Goal: Information Seeking & Learning: Learn about a topic

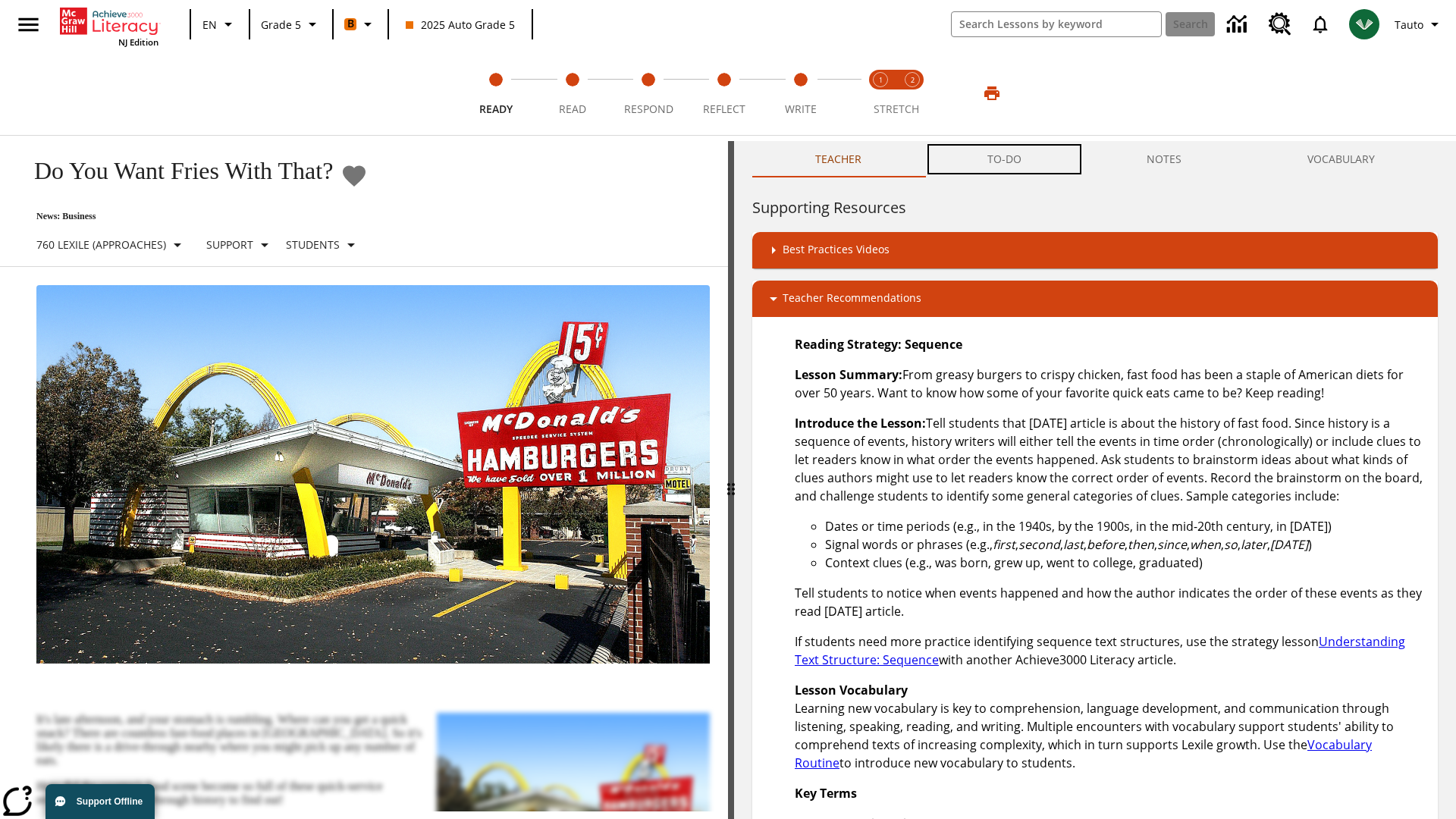
click at [1005, 160] on button "TO-DO" at bounding box center [1005, 159] width 160 height 36
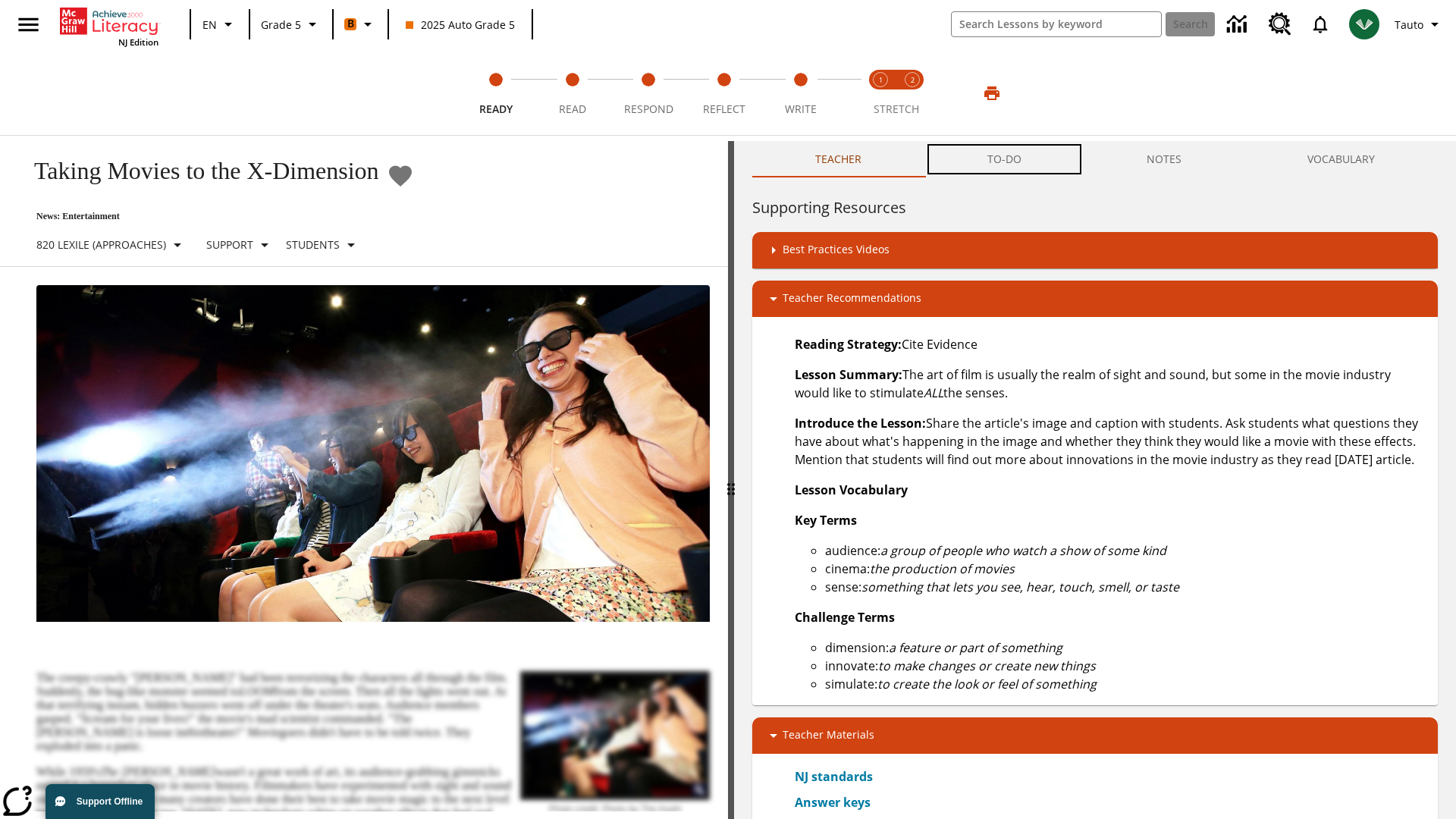
click at [1005, 160] on button "TO-DO" at bounding box center [1005, 159] width 160 height 36
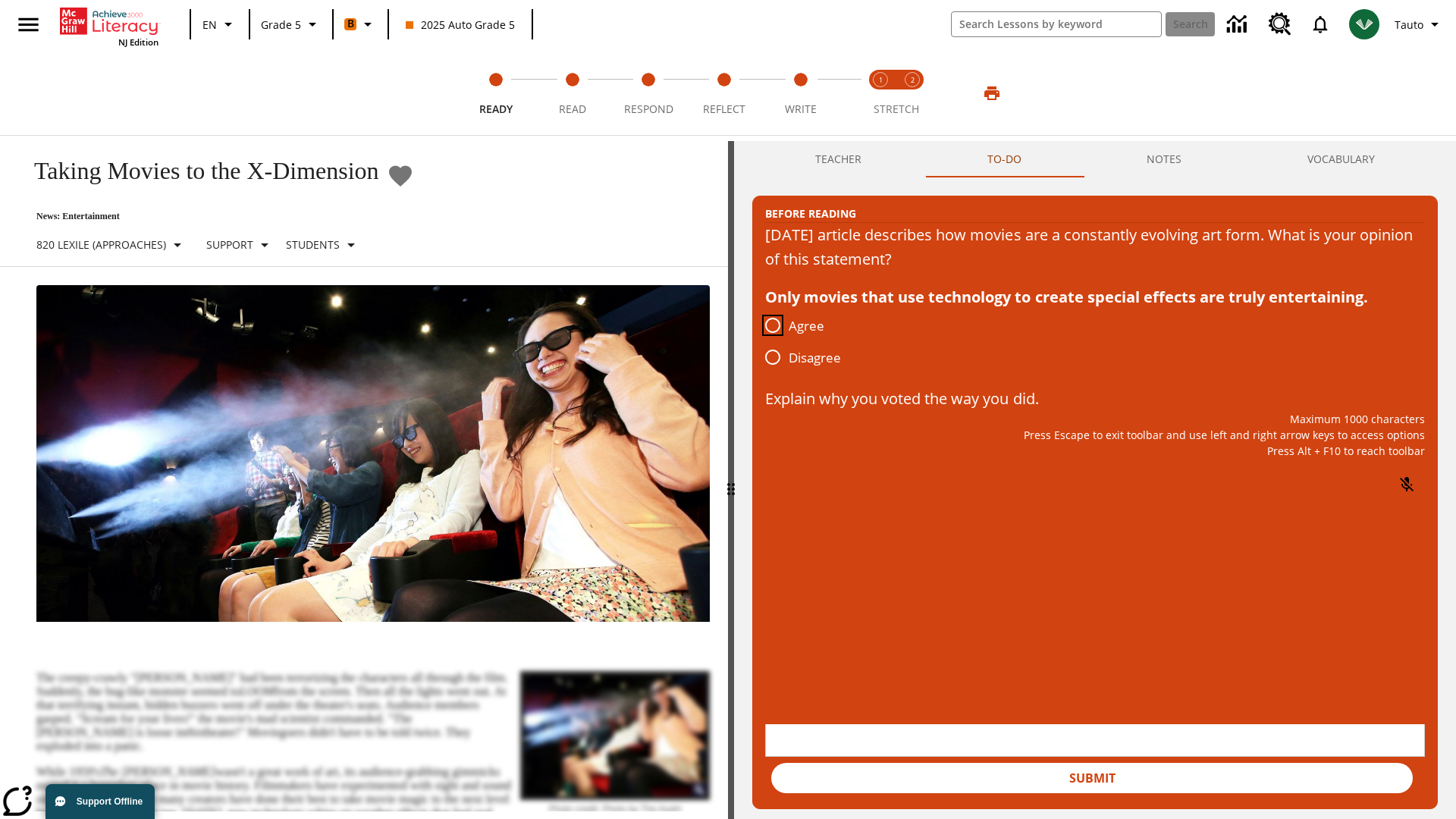
click at [773, 326] on input "Agree" at bounding box center [773, 325] width 32 height 32
radio input "true"
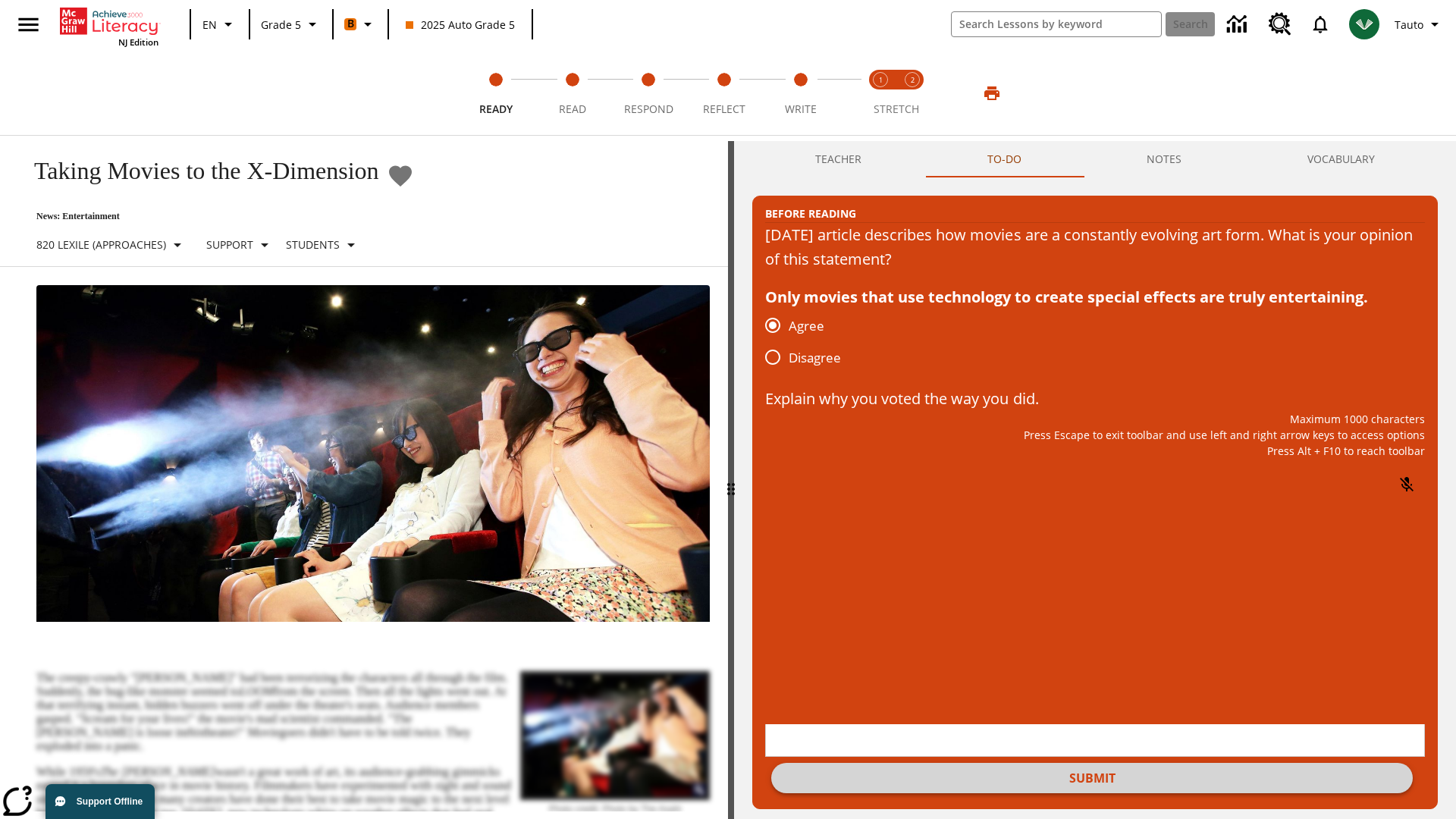
click at [1092, 763] on button "Submit" at bounding box center [1091, 778] width 642 height 30
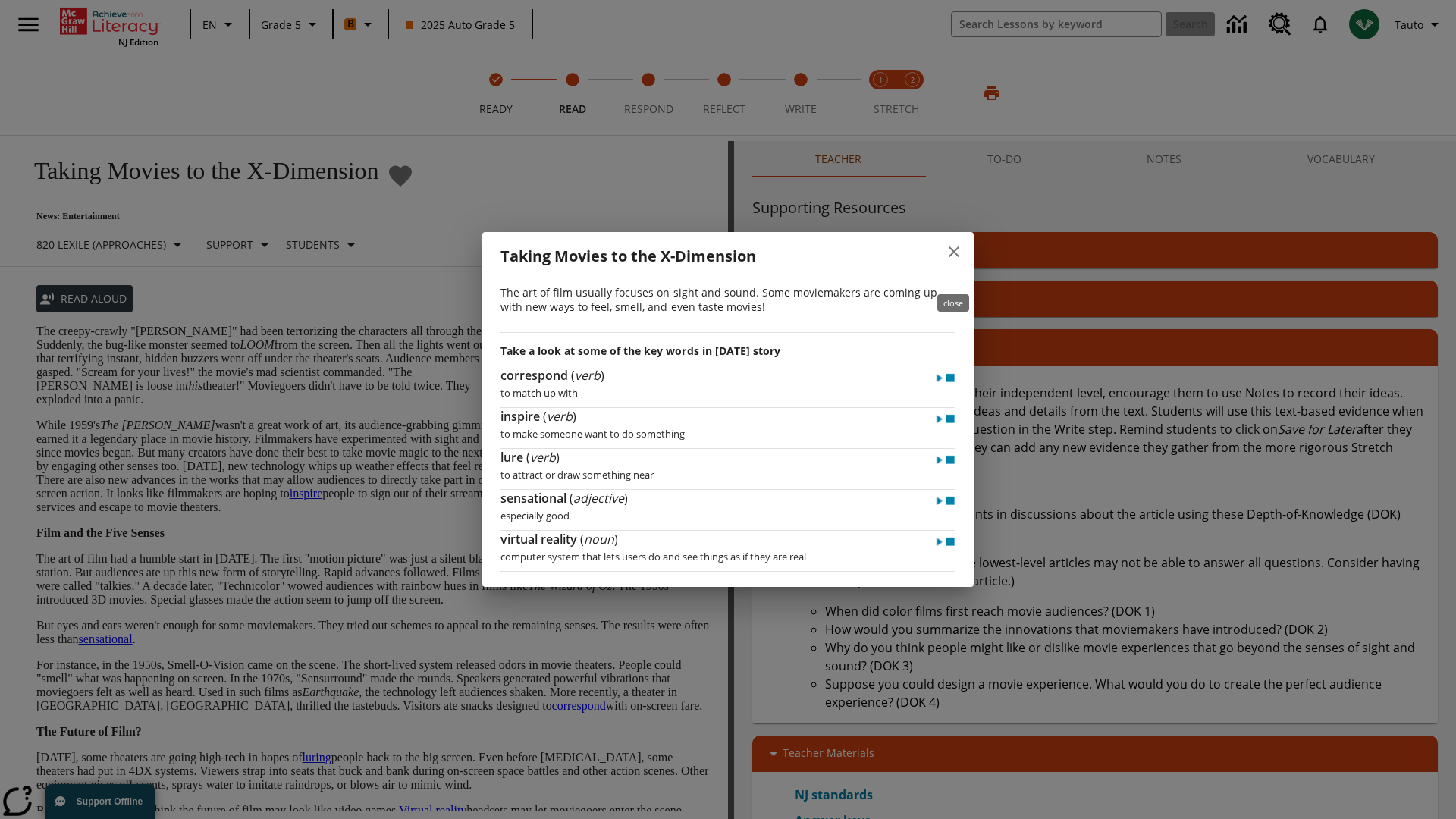
click at [954, 257] on icon "close" at bounding box center [953, 251] width 10 height 10
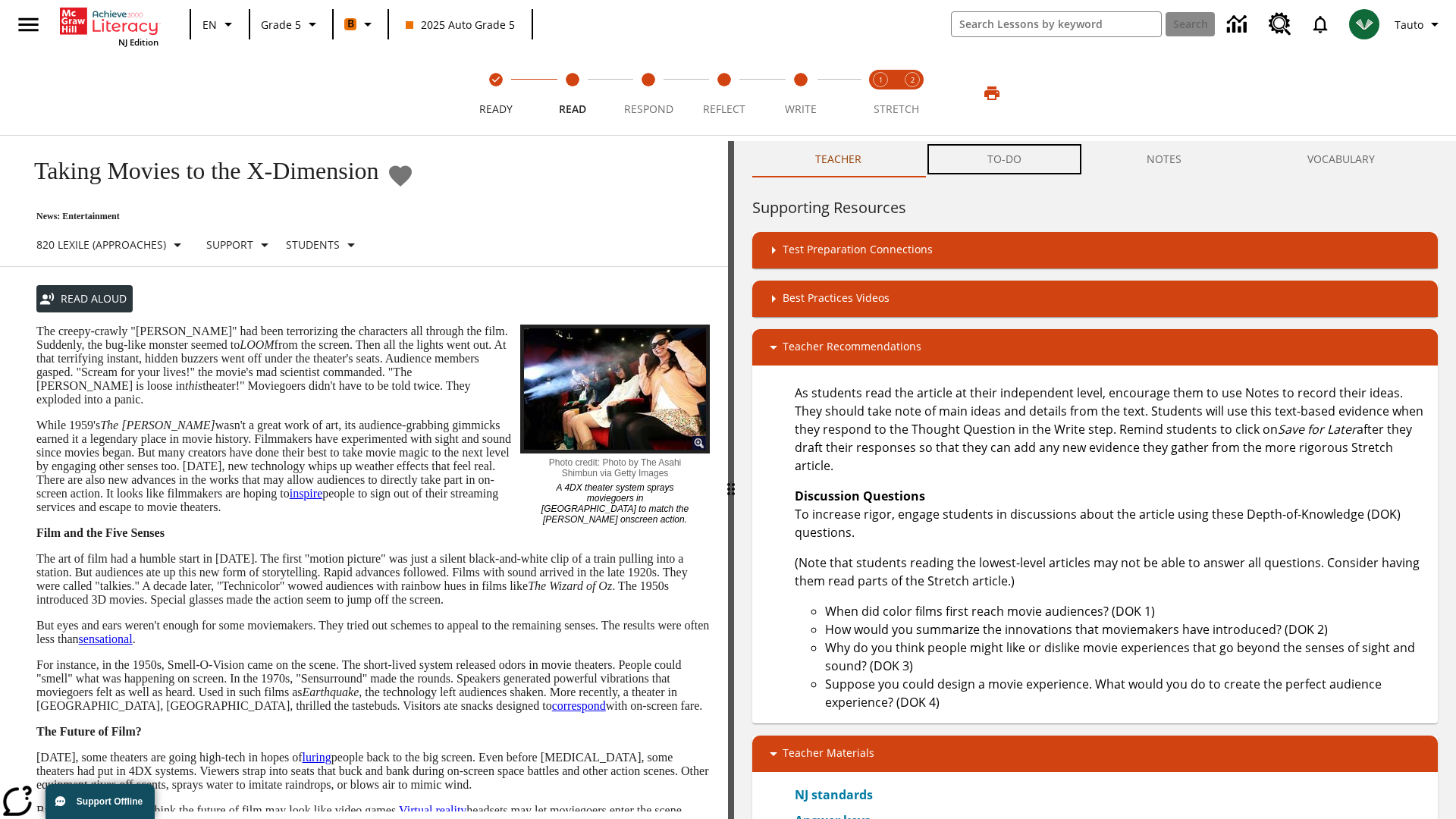
scroll to position [1, 0]
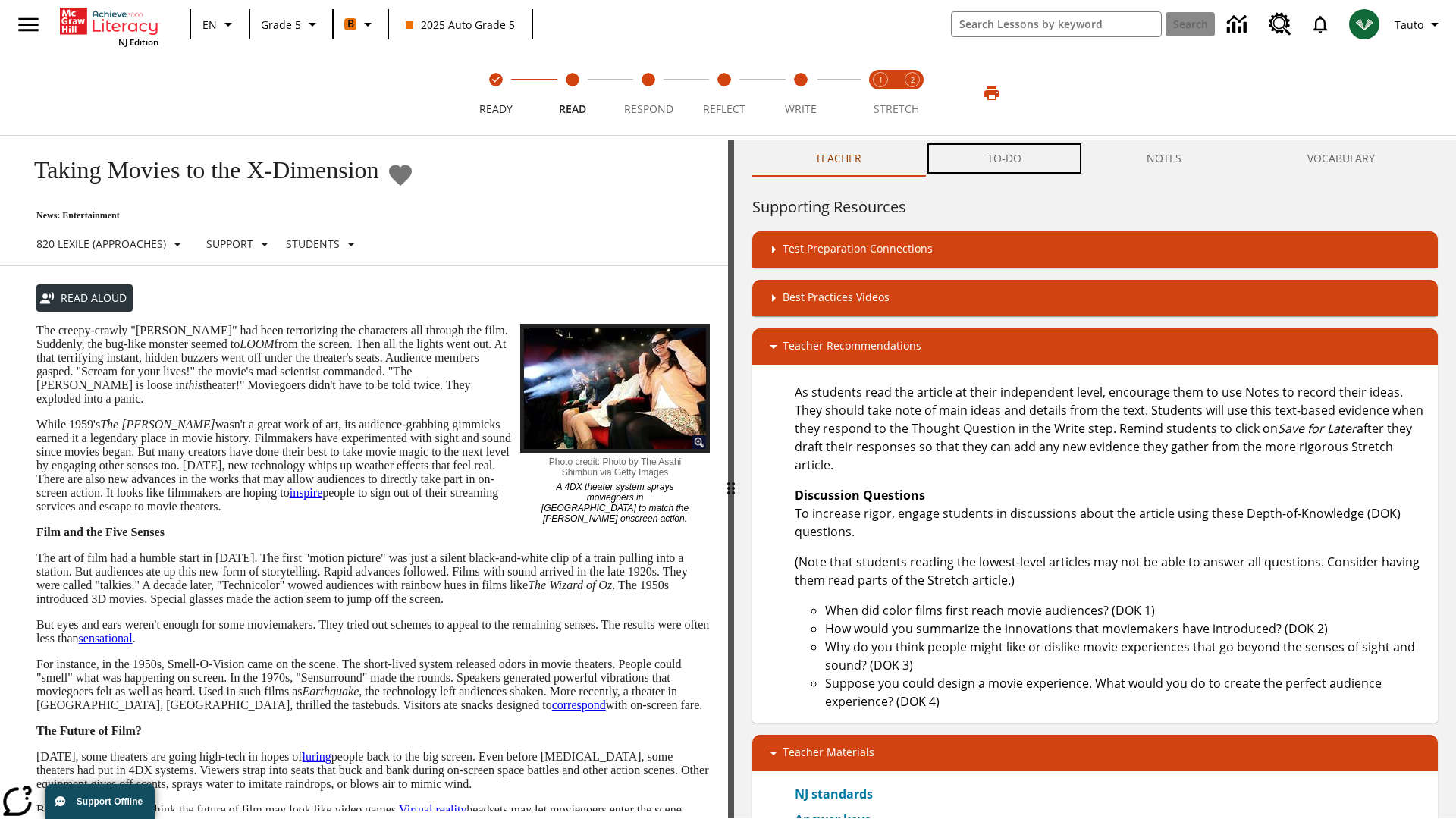
click at [1005, 160] on button "TO-DO" at bounding box center [1005, 159] width 160 height 36
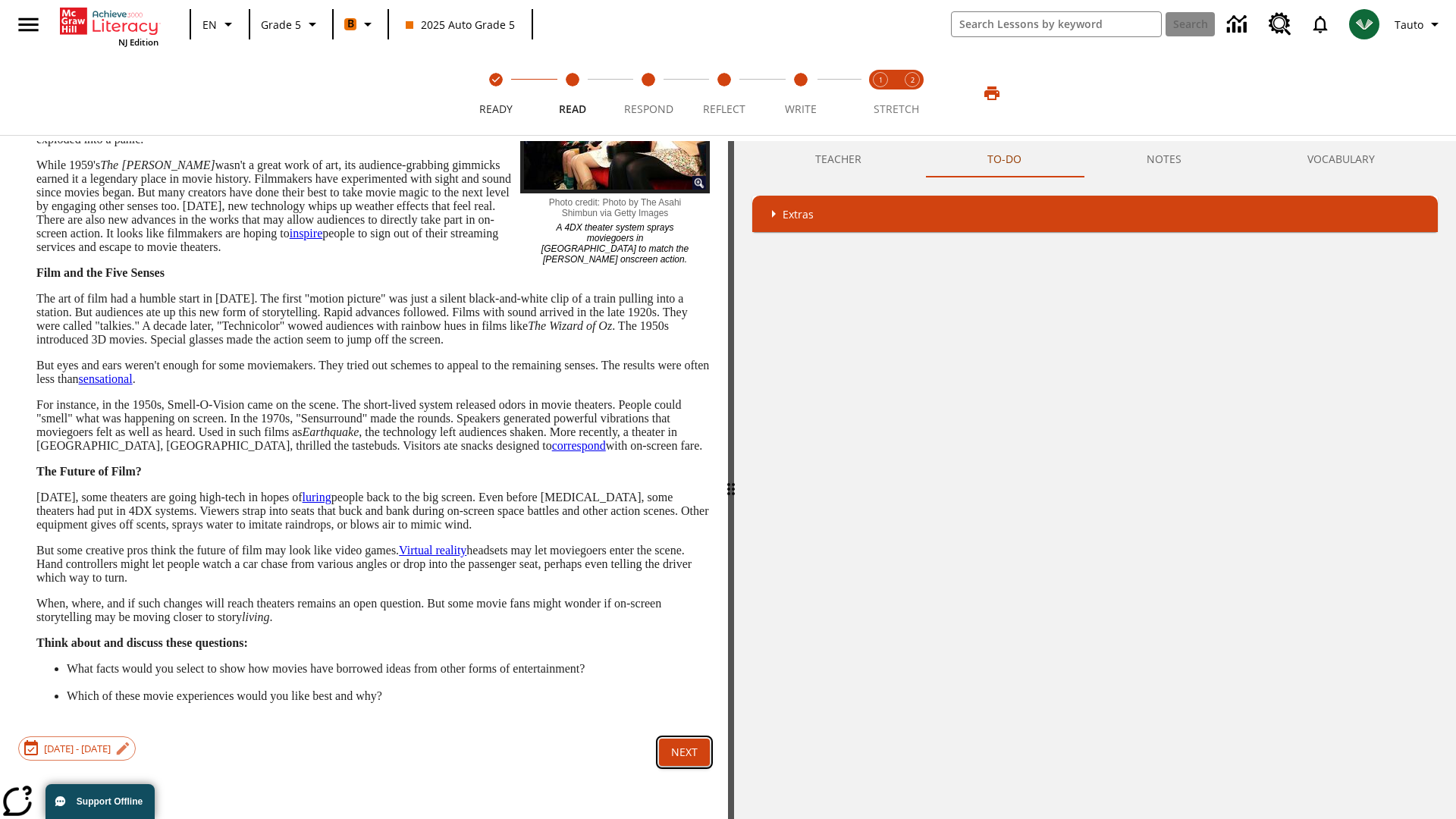
scroll to position [300, 0]
click at [684, 767] on button "Next" at bounding box center [683, 752] width 50 height 29
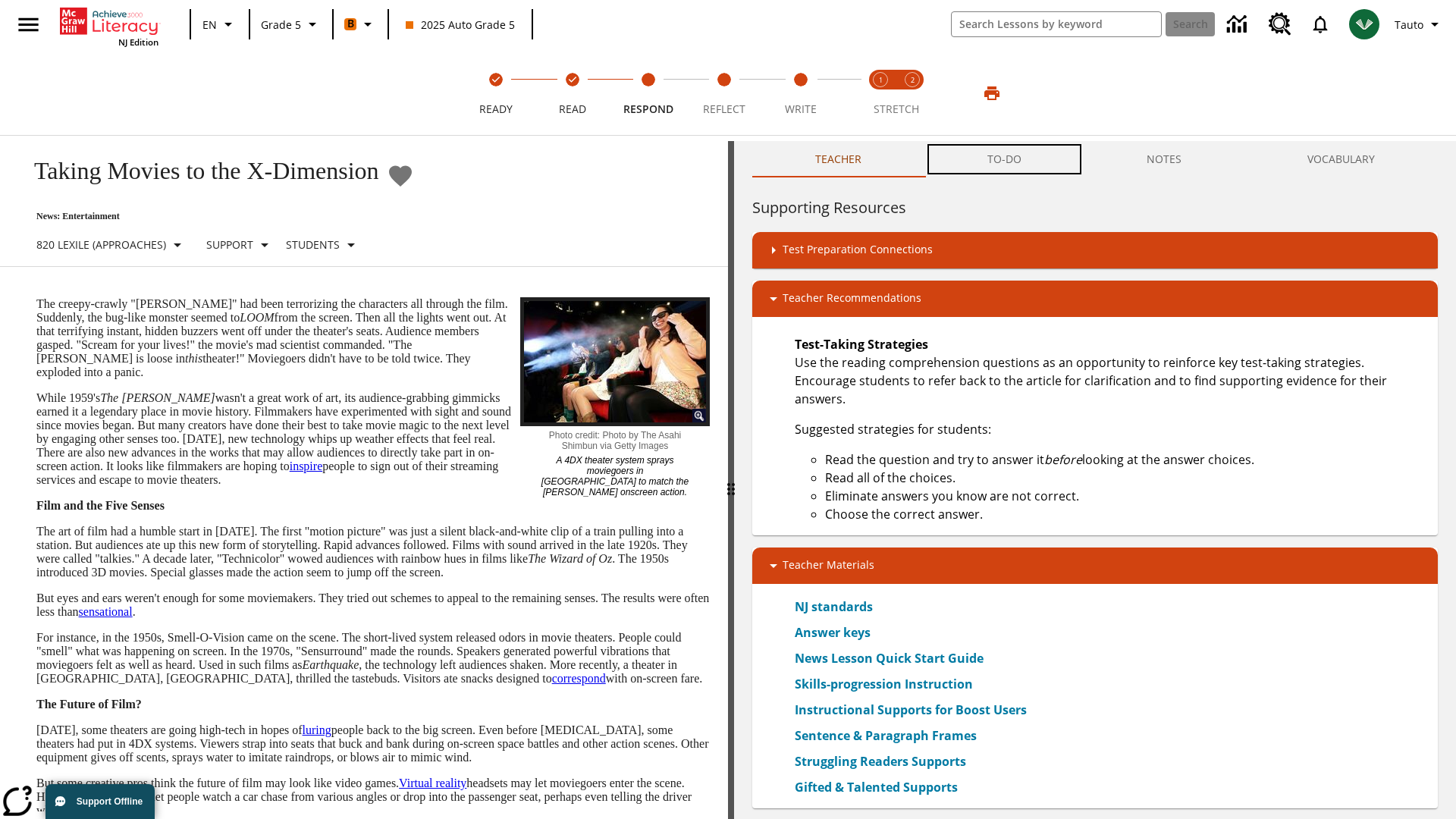
scroll to position [1, 0]
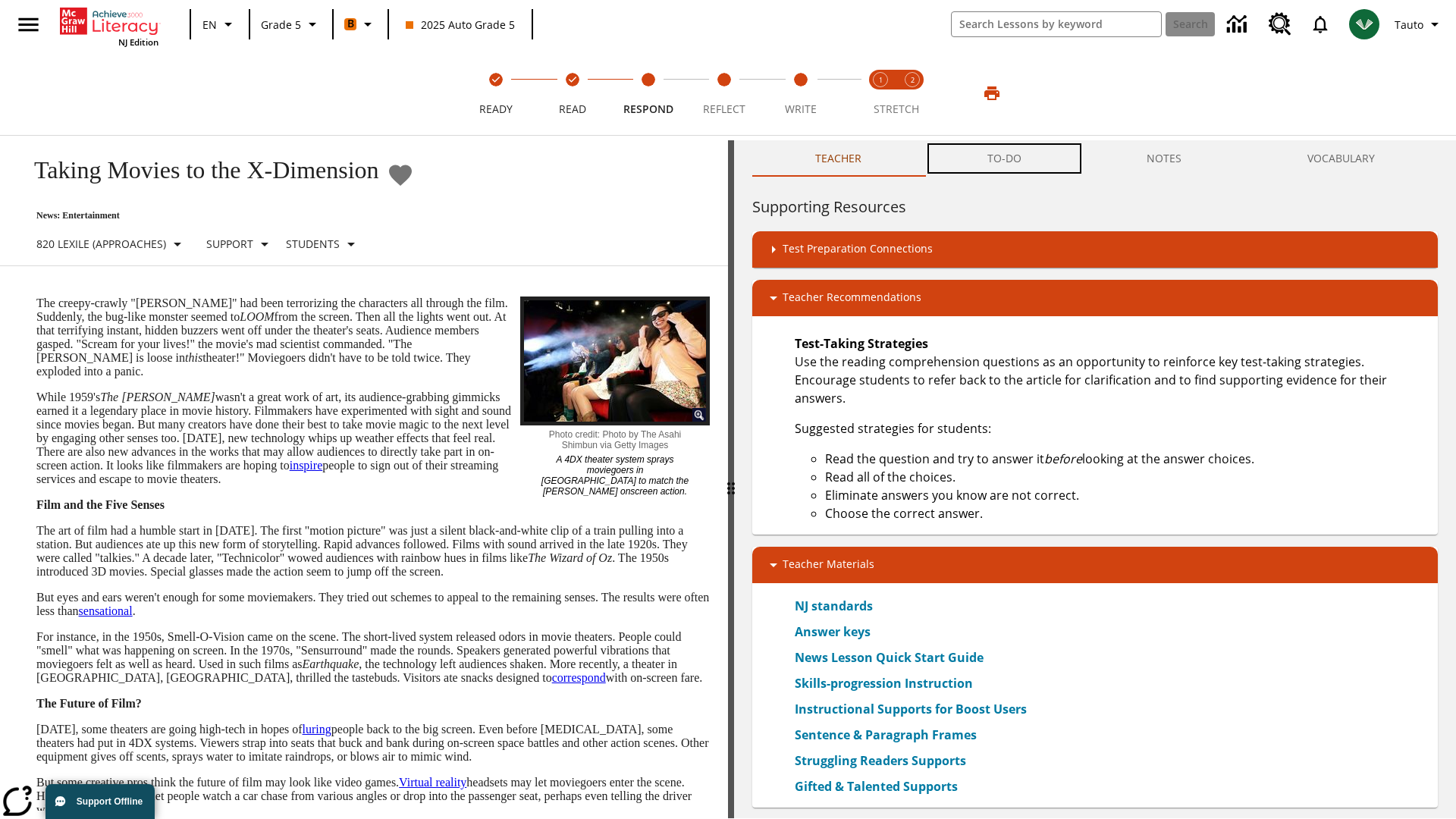
click at [1005, 160] on button "TO-DO" at bounding box center [1005, 159] width 160 height 36
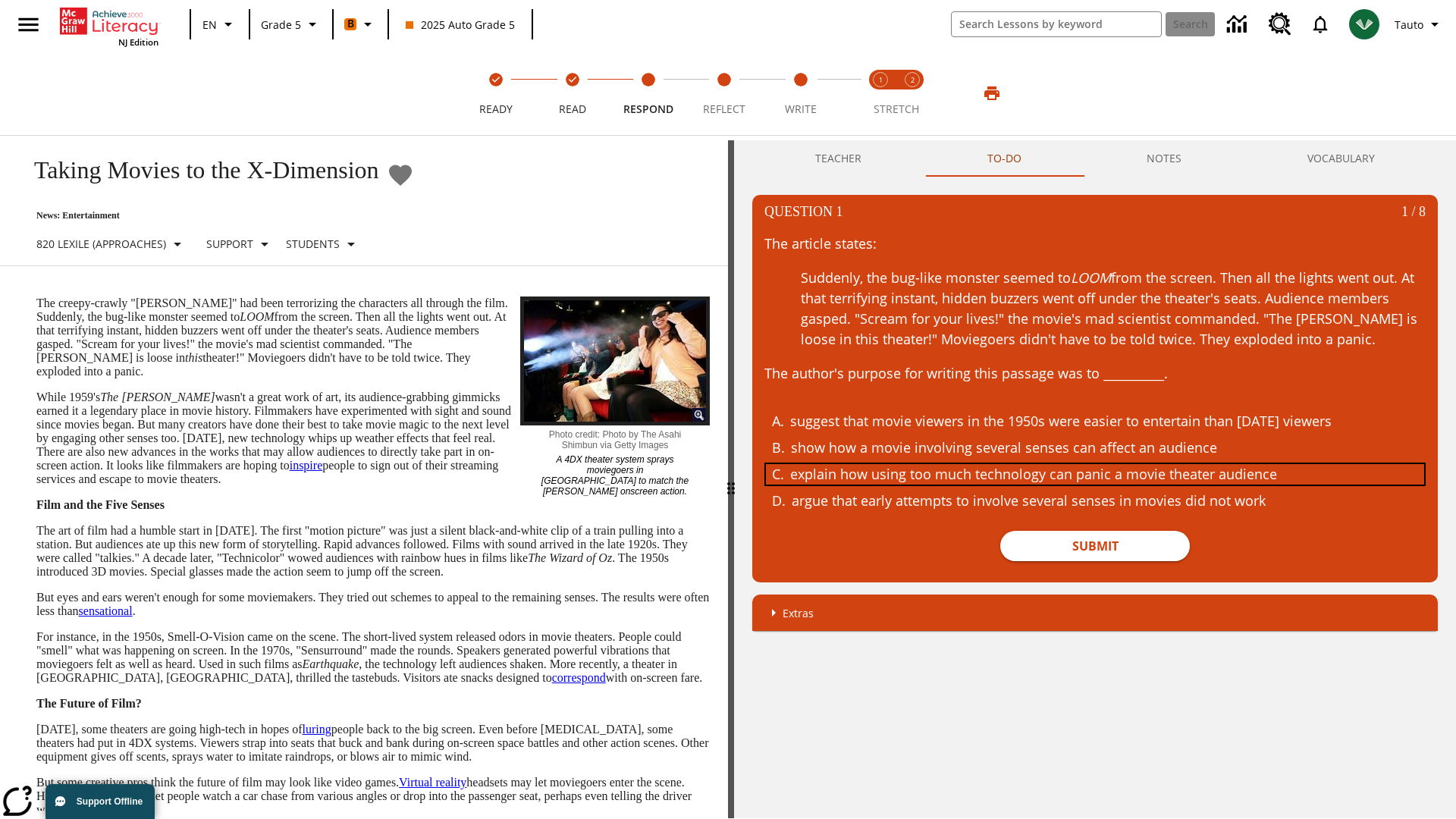
click at [1095, 474] on div "explain how using too much technology can panic a movie theater audience" at bounding box center [1082, 474] width 586 height 21
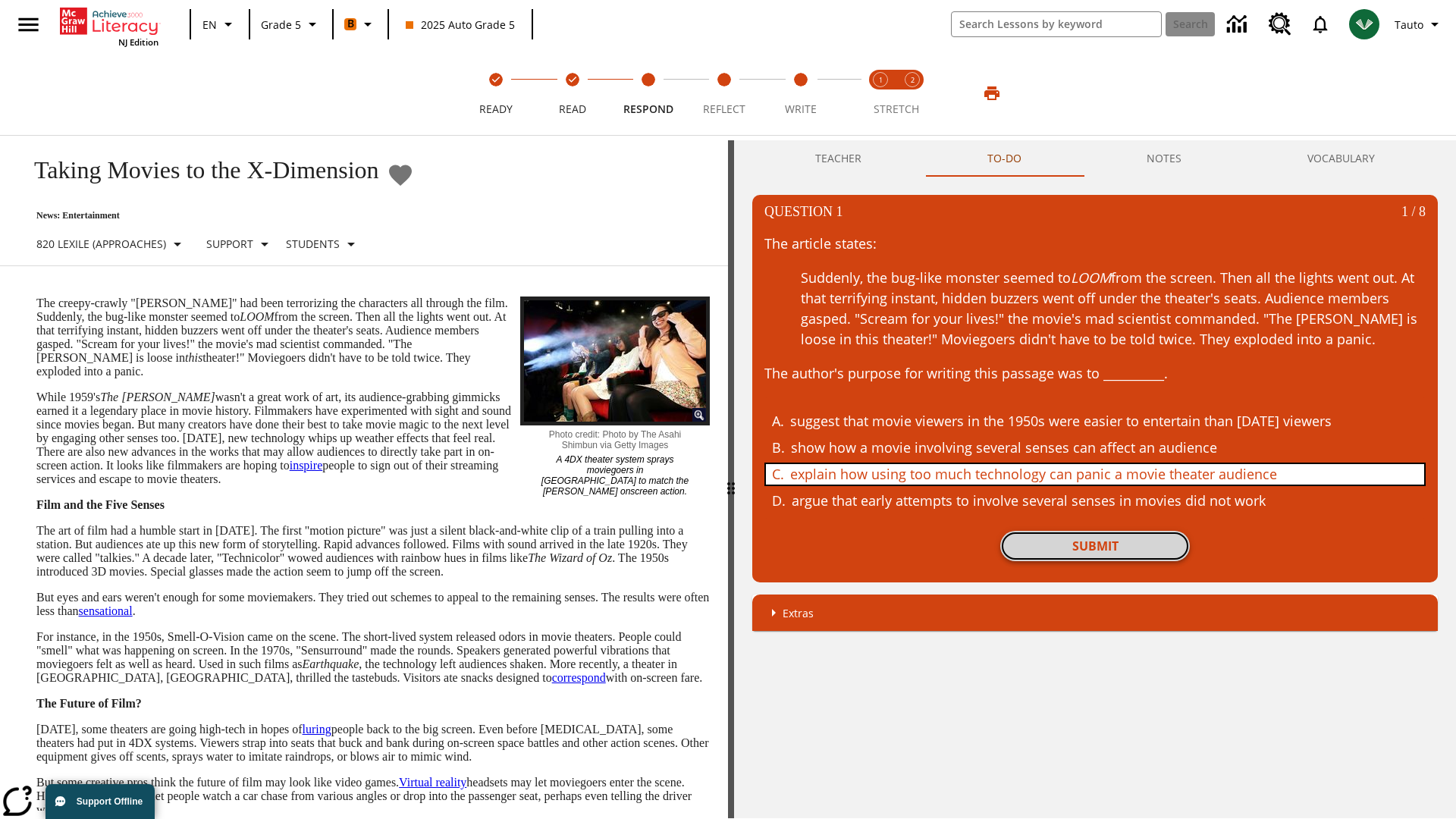
click at [1095, 545] on button "Submit" at bounding box center [1094, 545] width 189 height 30
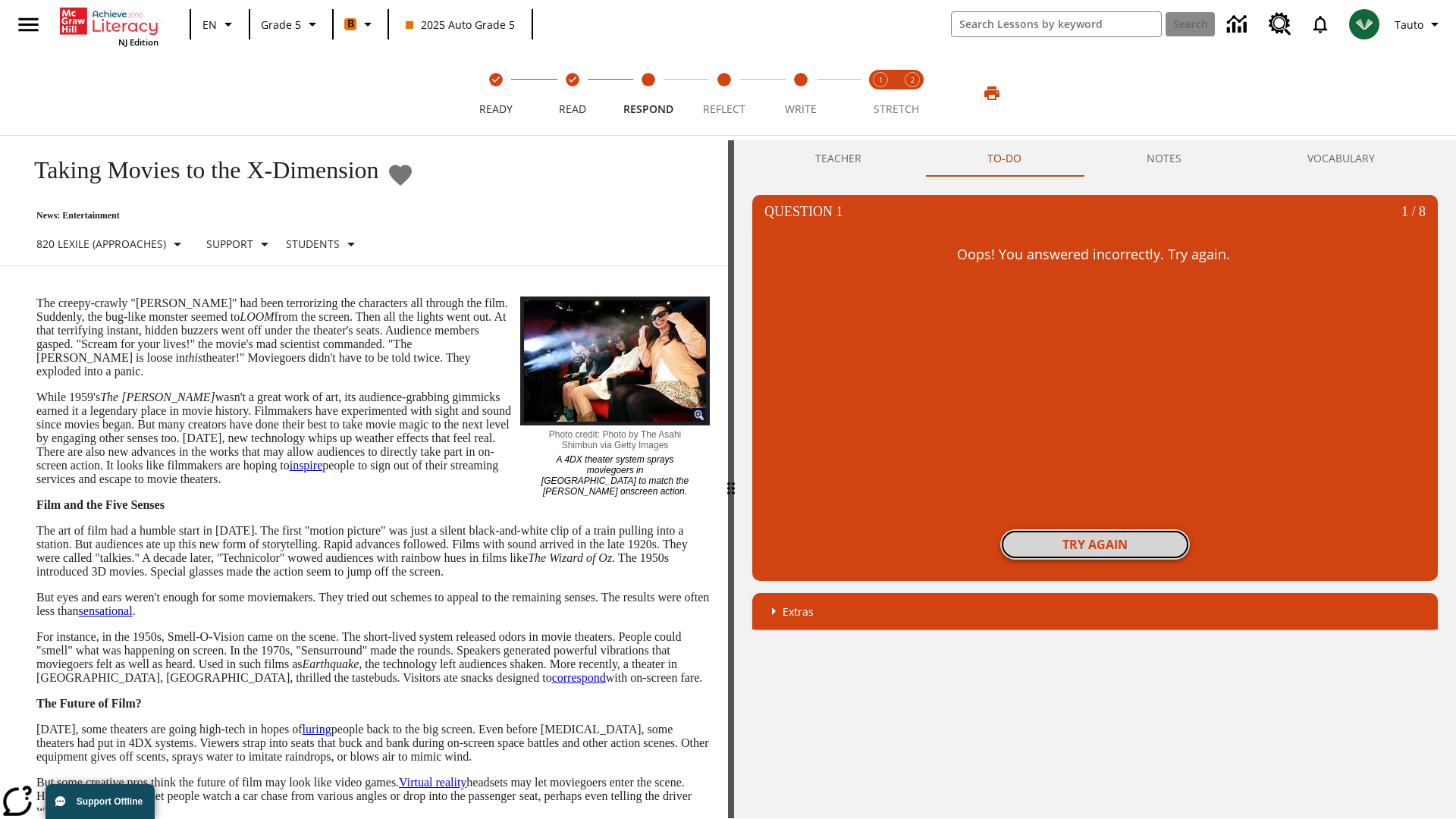
click at [1095, 544] on button "Try again" at bounding box center [1094, 544] width 189 height 30
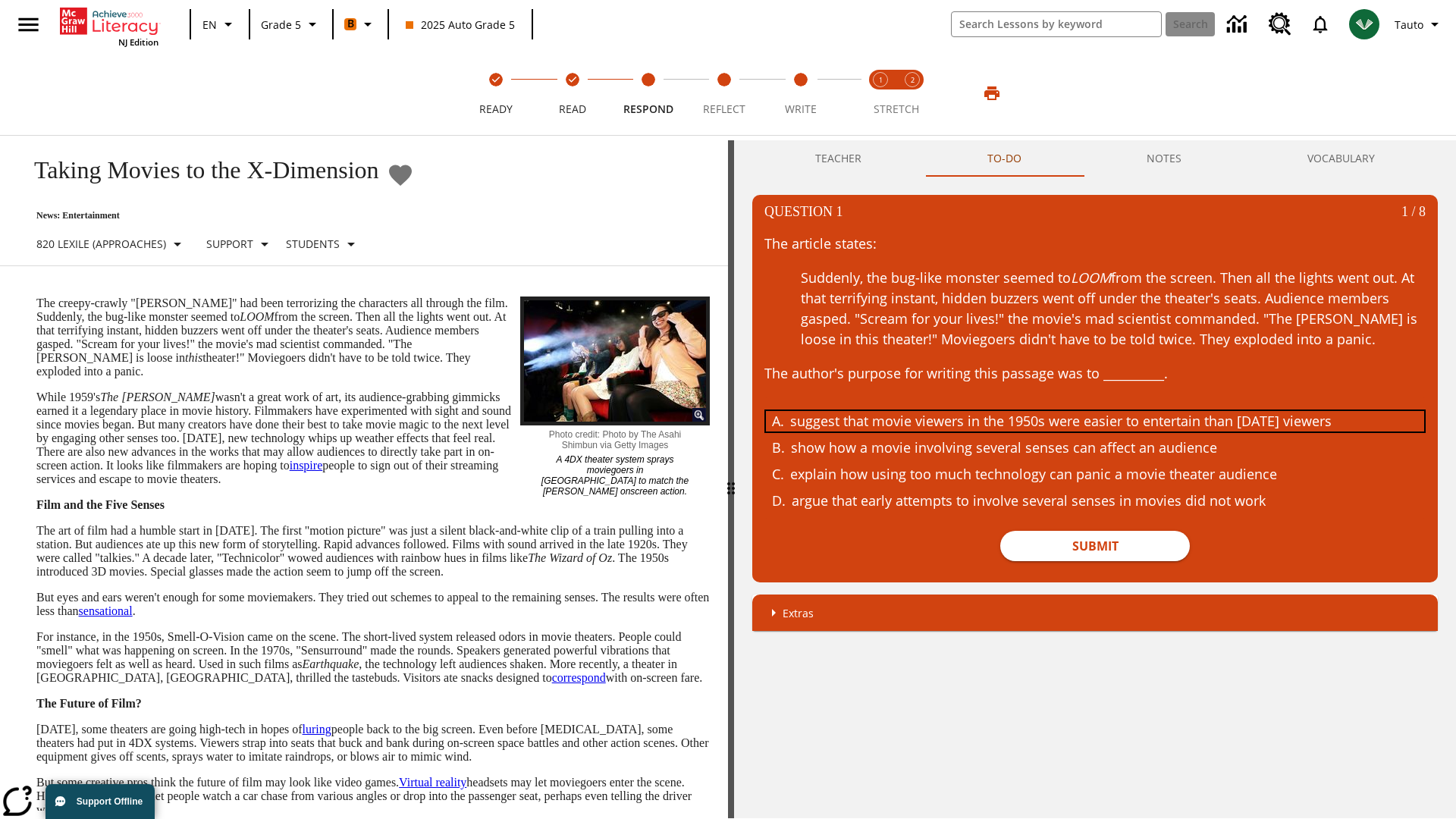
click at [1095, 421] on div "suggest that movie viewers in the 1950s were easier to entertain than today's v…" at bounding box center [1082, 421] width 586 height 21
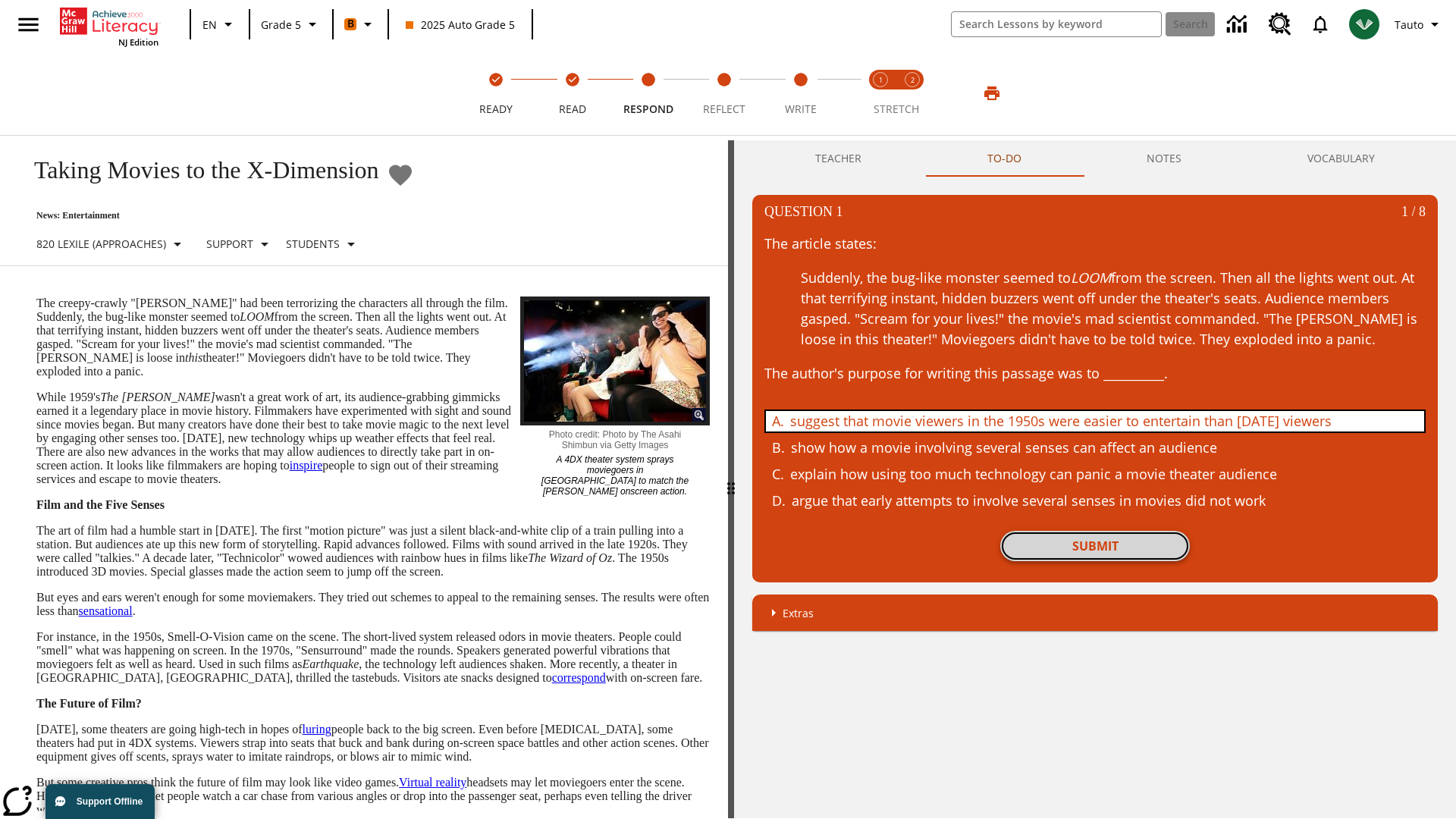
click at [1095, 545] on button "Submit" at bounding box center [1094, 545] width 189 height 30
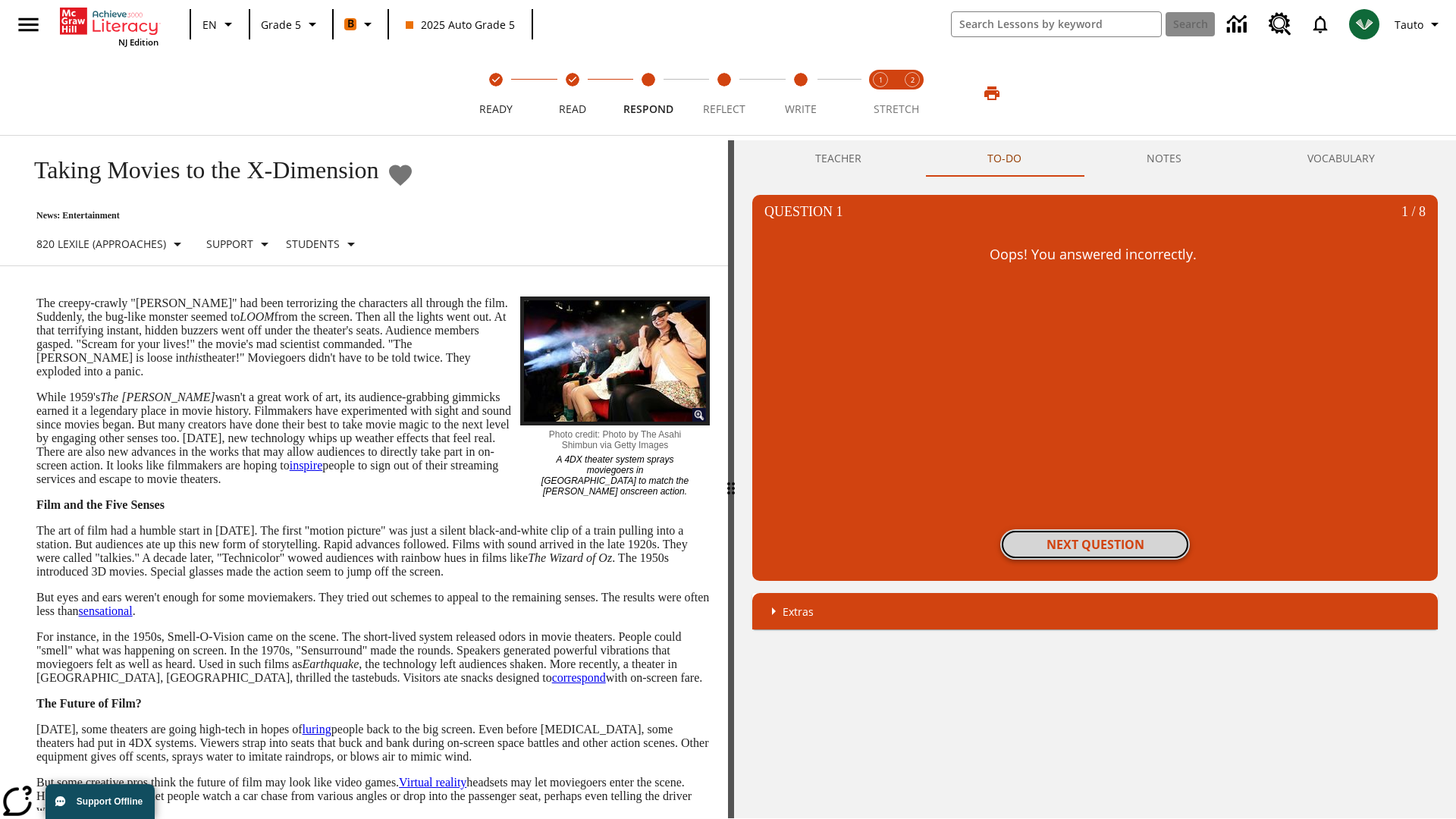
click at [1095, 544] on button "Next Question" at bounding box center [1094, 544] width 189 height 30
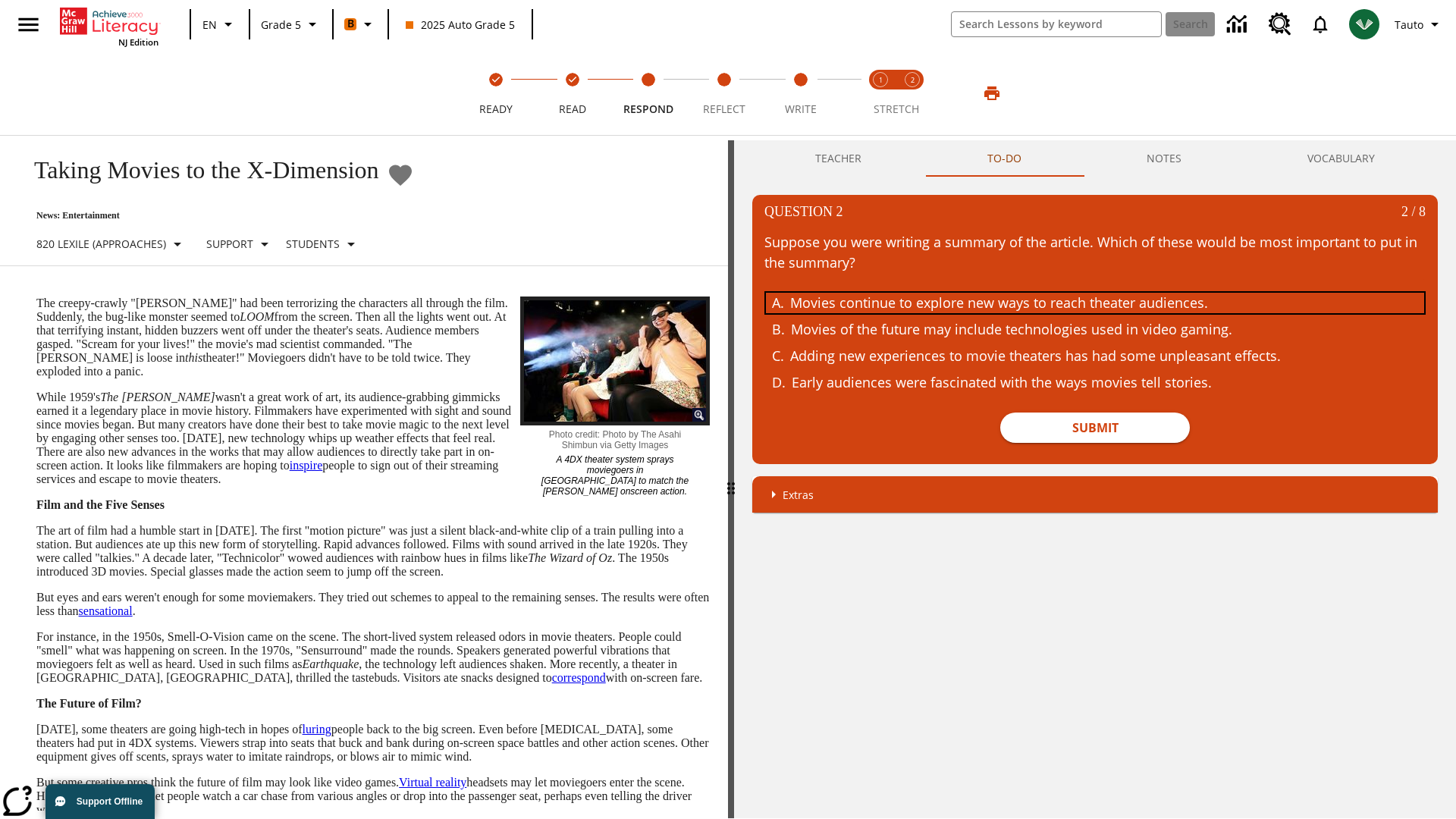
click at [1095, 302] on div "Movies continue to explore new ways to reach theater audiences." at bounding box center [1082, 303] width 586 height 21
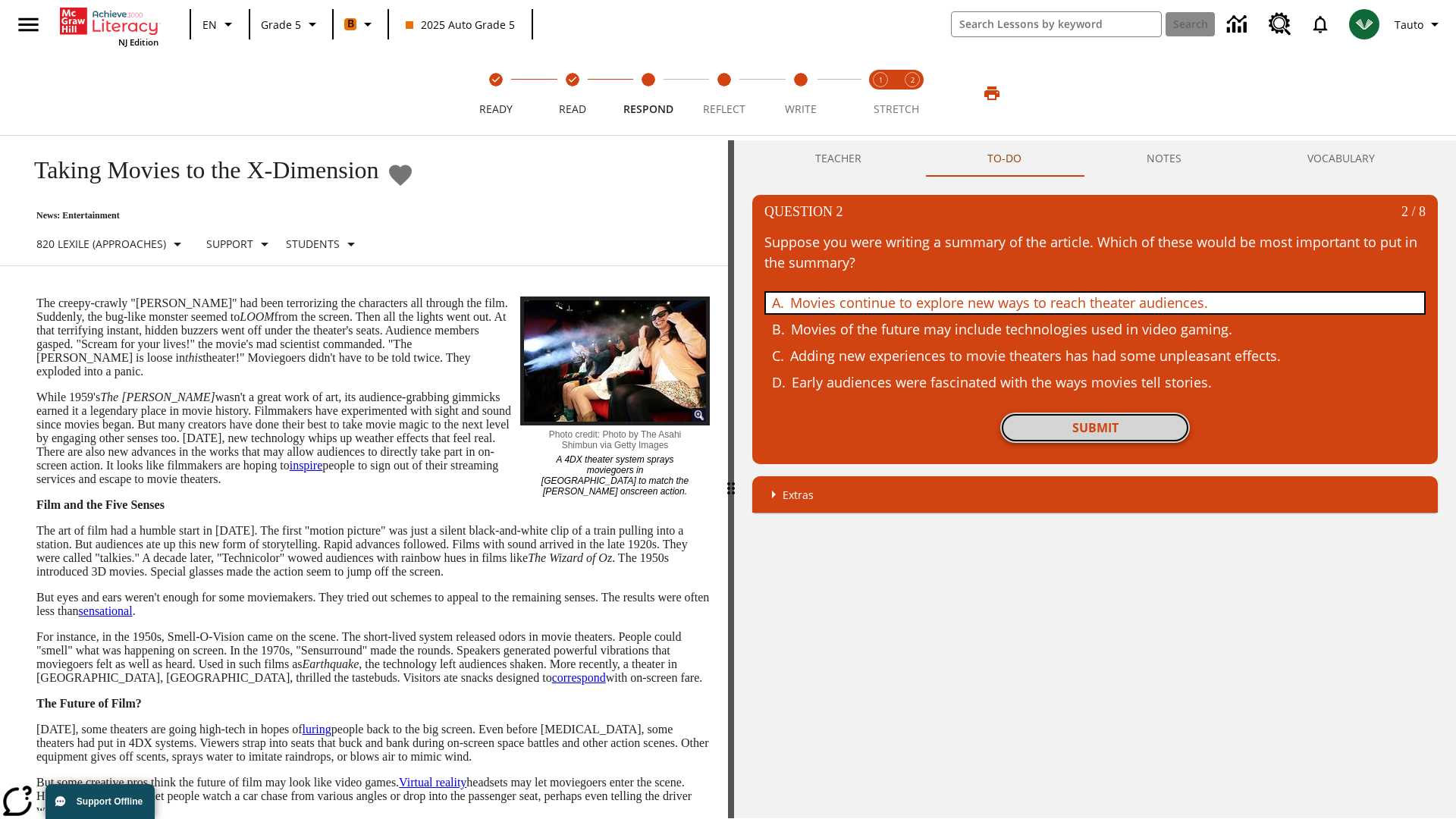
click at [1095, 428] on button "Submit" at bounding box center [1094, 428] width 189 height 30
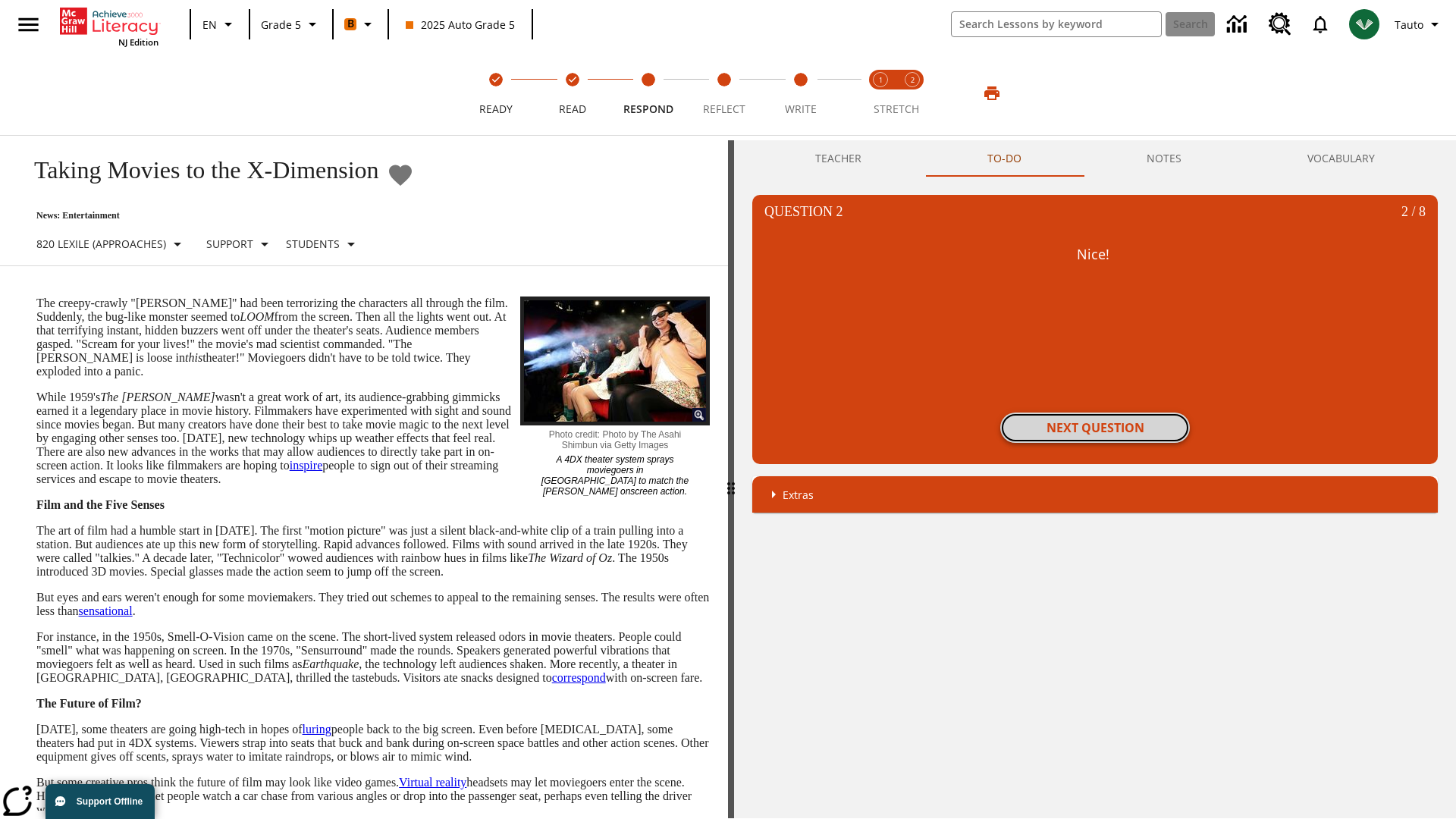
click at [1095, 428] on button "Next Question" at bounding box center [1094, 428] width 189 height 30
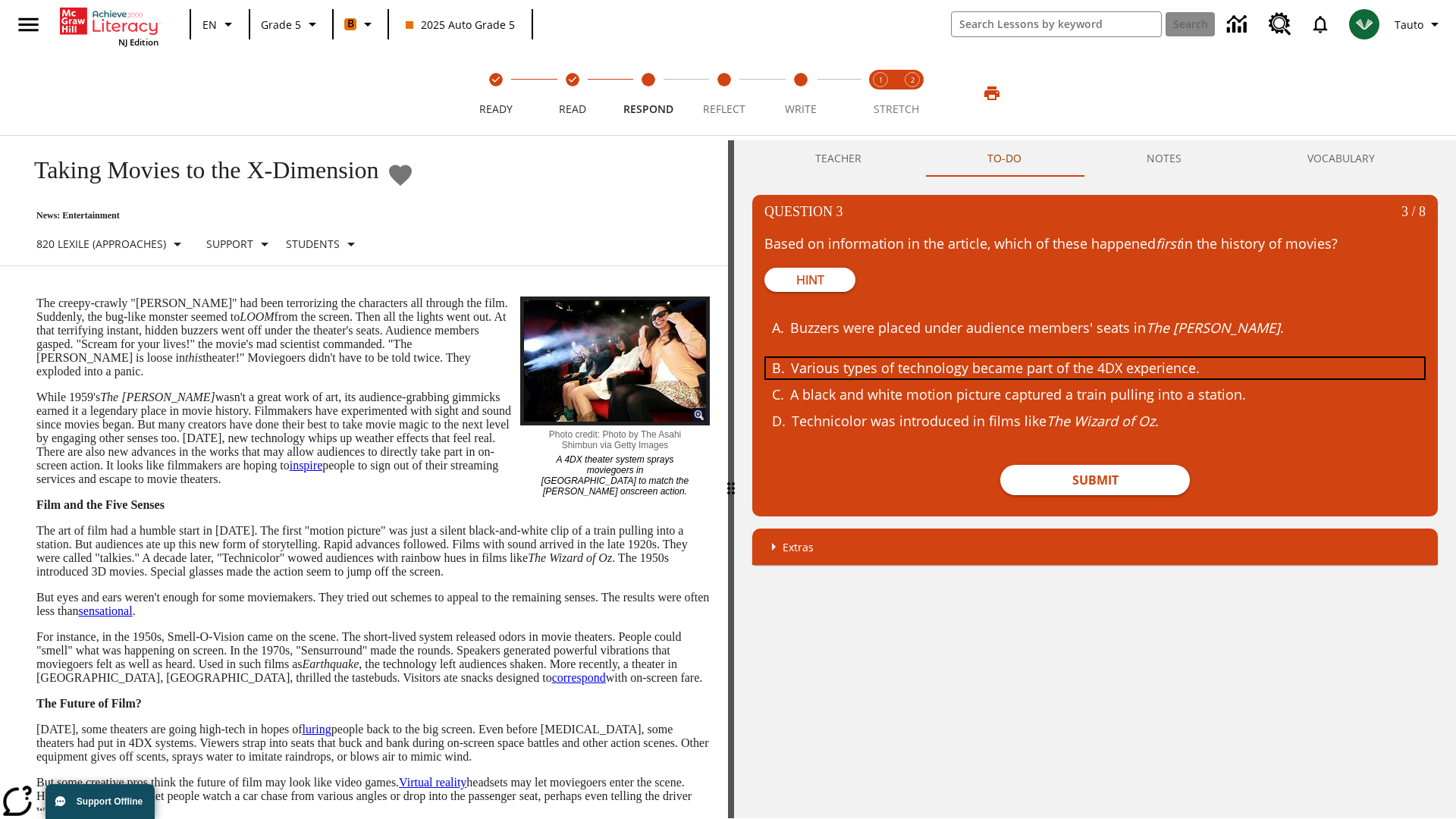
click at [1095, 368] on div "Various types of technology became part of the 4DX experience." at bounding box center [1083, 369] width 586 height 21
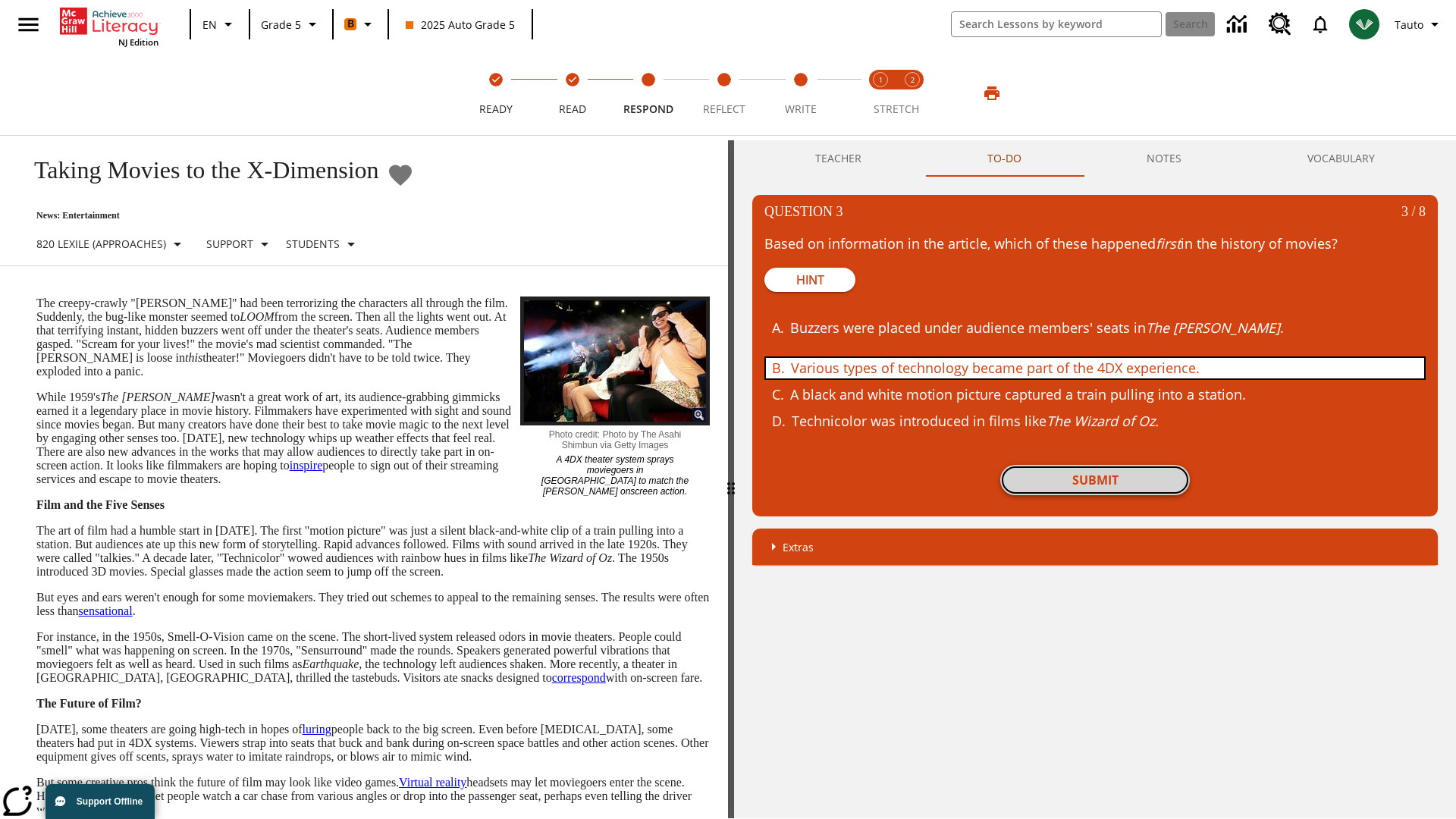
click at [1095, 480] on button "Submit" at bounding box center [1094, 480] width 189 height 30
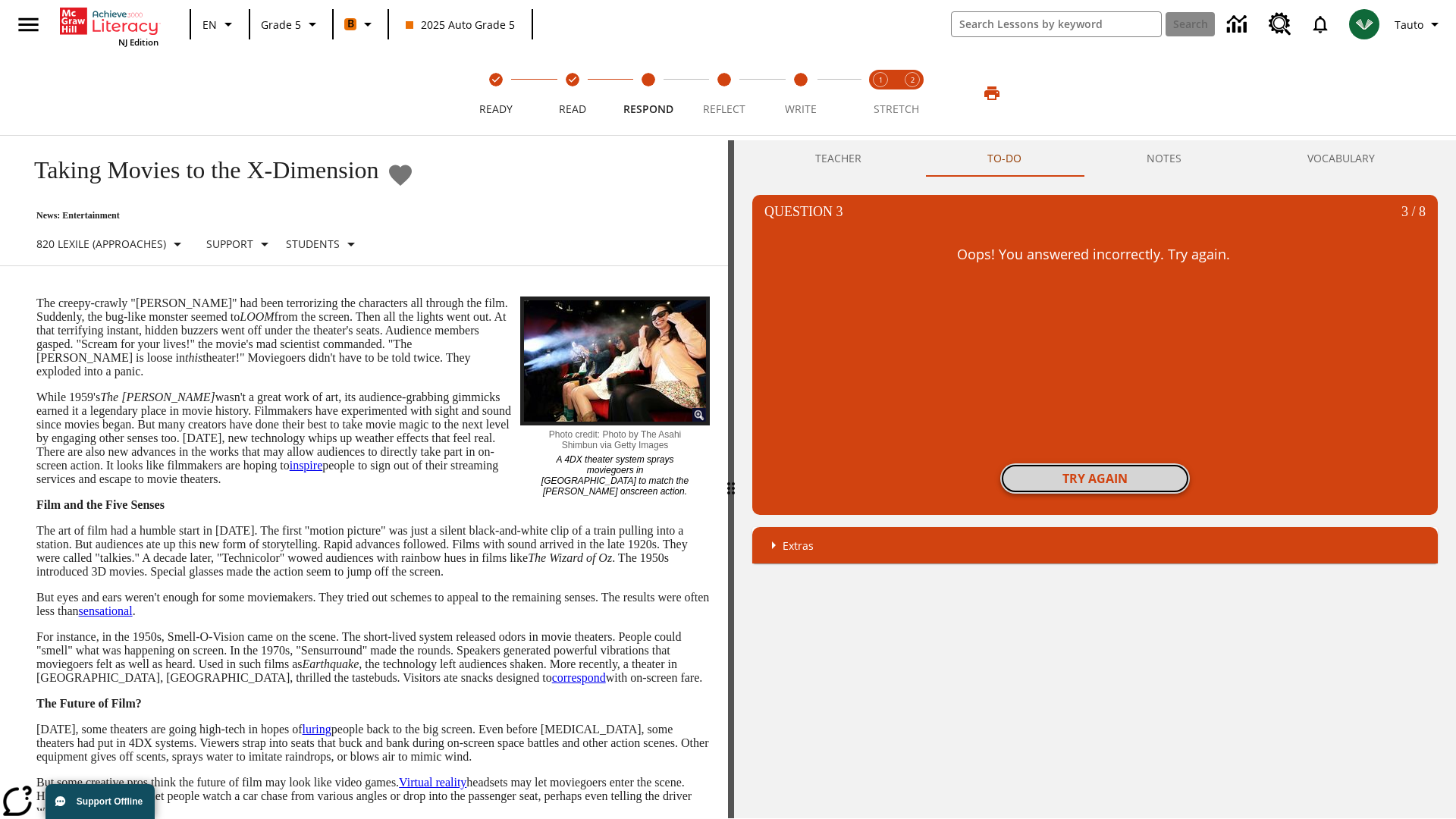
click at [1095, 478] on button "Try again" at bounding box center [1094, 478] width 189 height 30
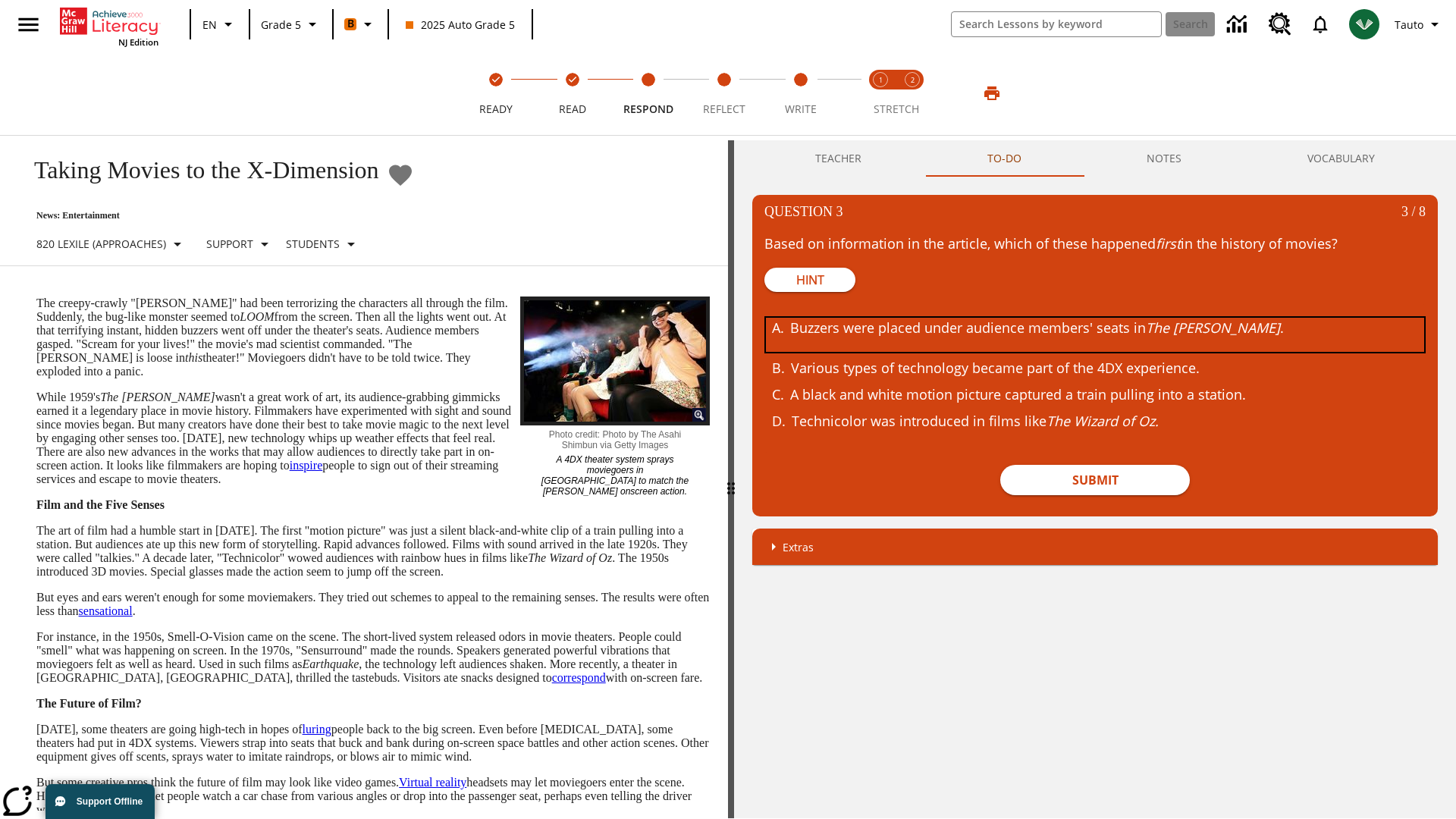
click at [1095, 334] on div "Buzzers were placed under audience members' seats in The Tingler ." at bounding box center [1082, 334] width 586 height 34
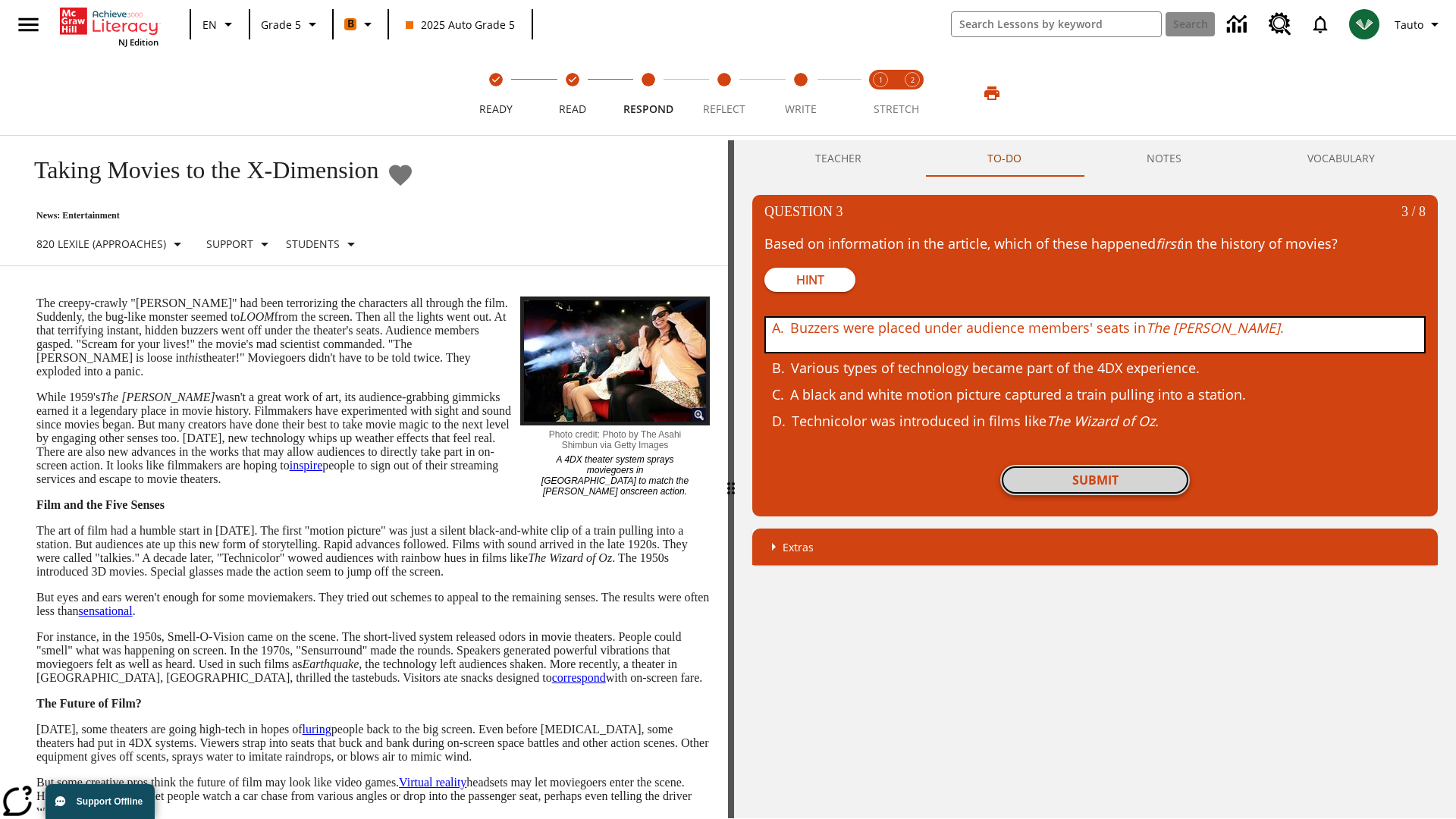
click at [1095, 480] on button "Submit" at bounding box center [1094, 480] width 189 height 30
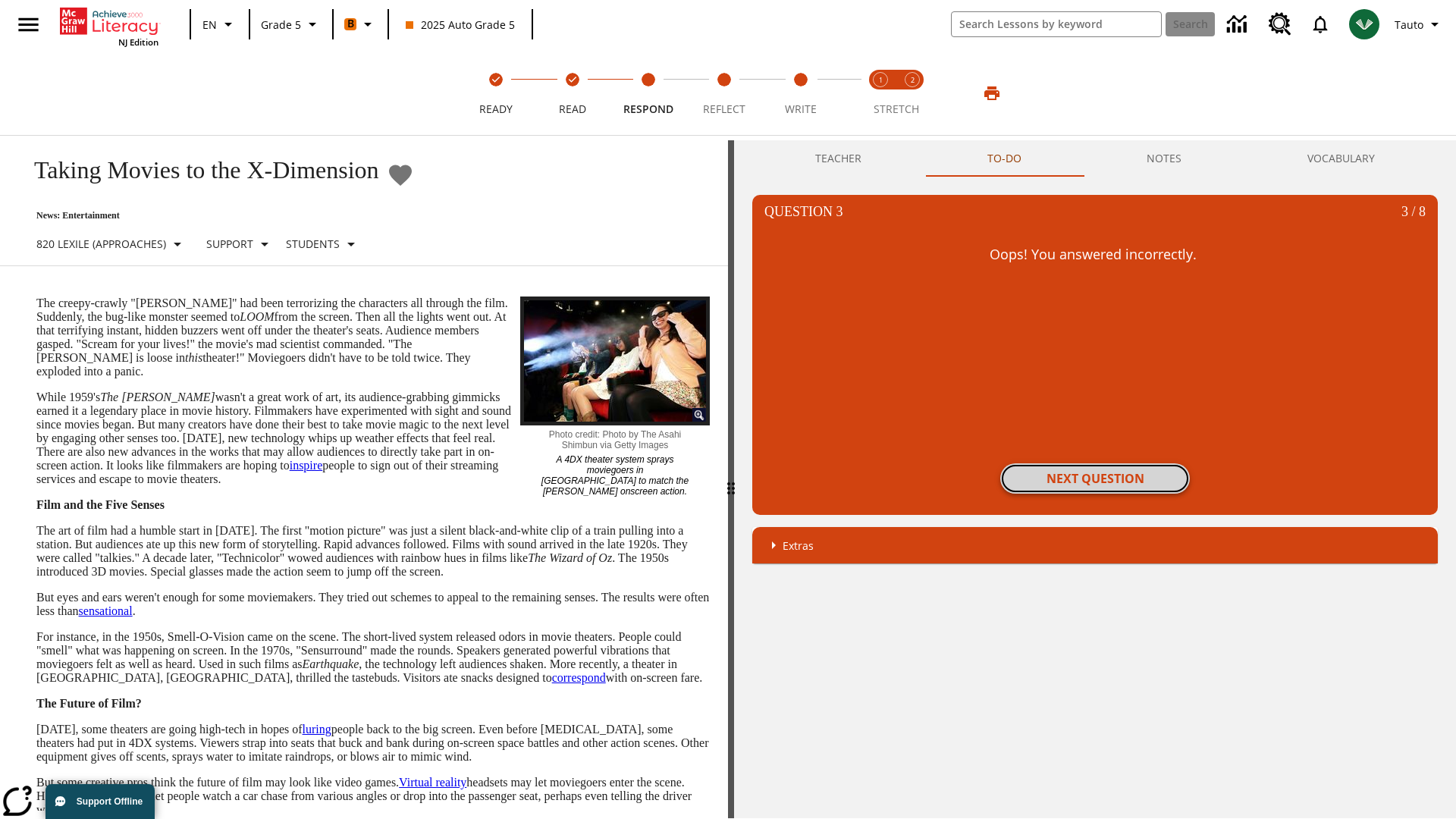
click at [1095, 478] on button "Next Question" at bounding box center [1094, 478] width 189 height 30
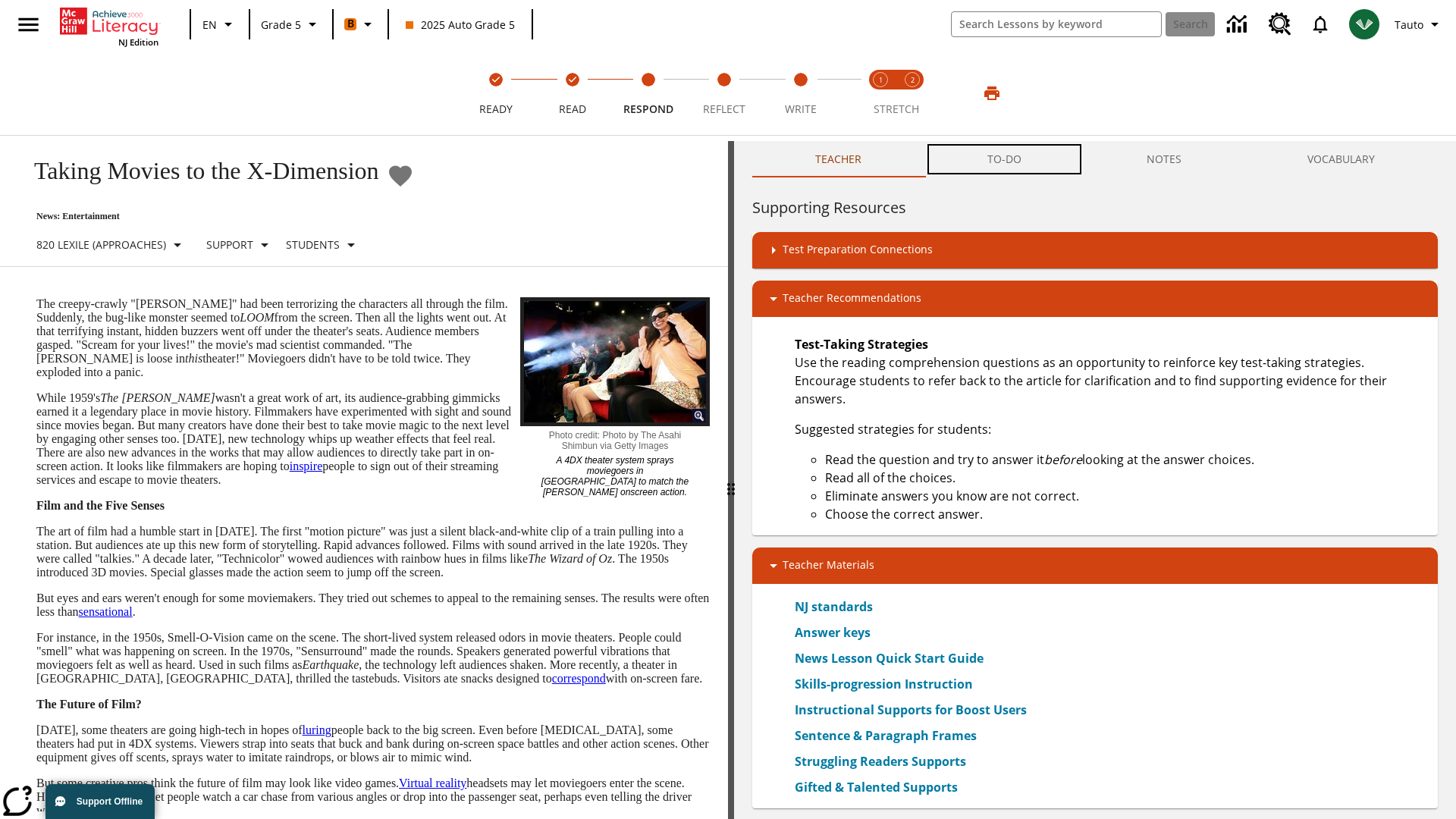
click at [1005, 160] on button "TO-DO" at bounding box center [1005, 159] width 160 height 36
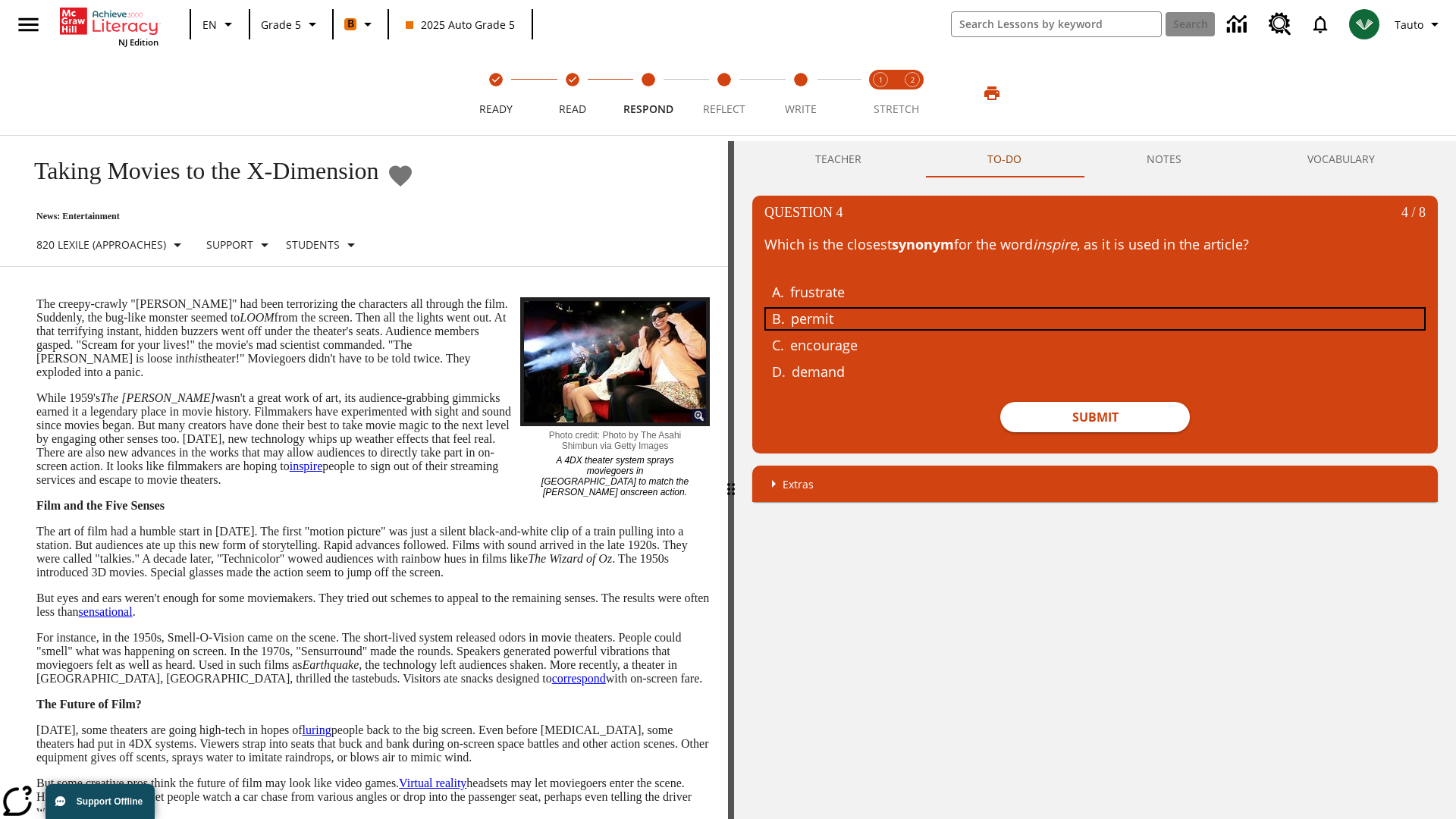
click at [1095, 318] on div "permit" at bounding box center [1083, 319] width 586 height 21
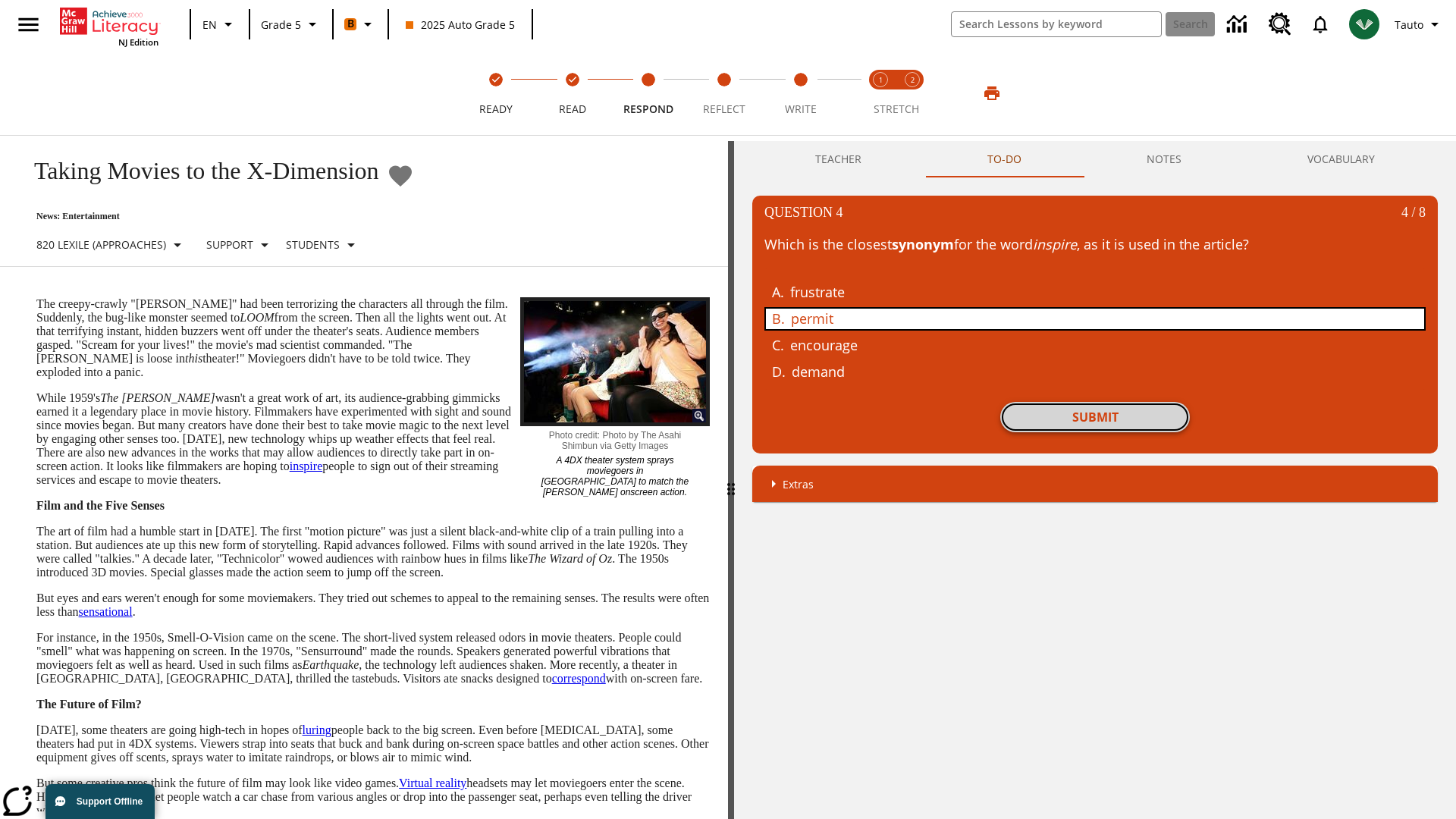
click at [1095, 417] on button "Submit" at bounding box center [1094, 417] width 189 height 30
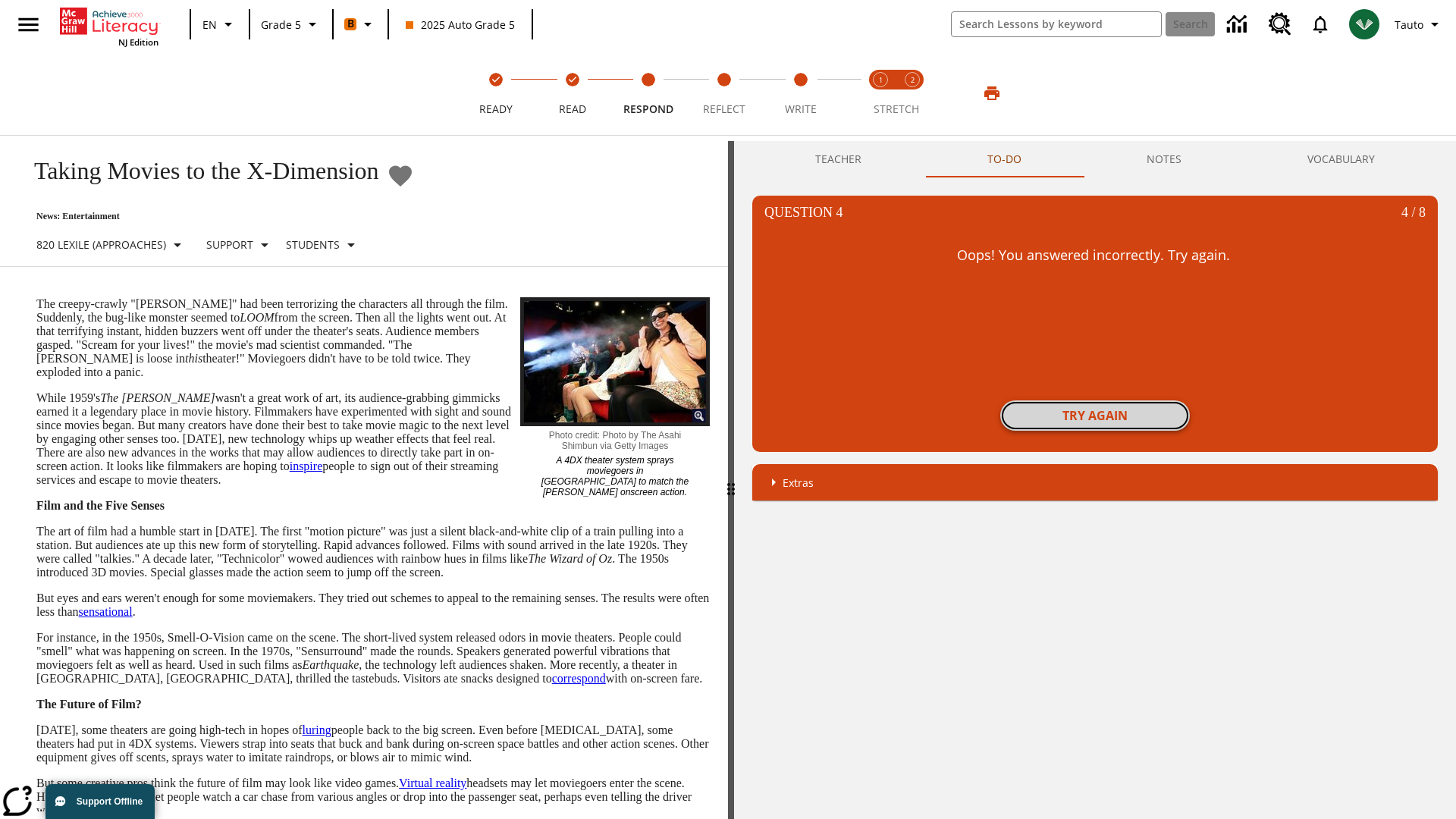
click at [1095, 415] on button "Try again" at bounding box center [1094, 415] width 189 height 30
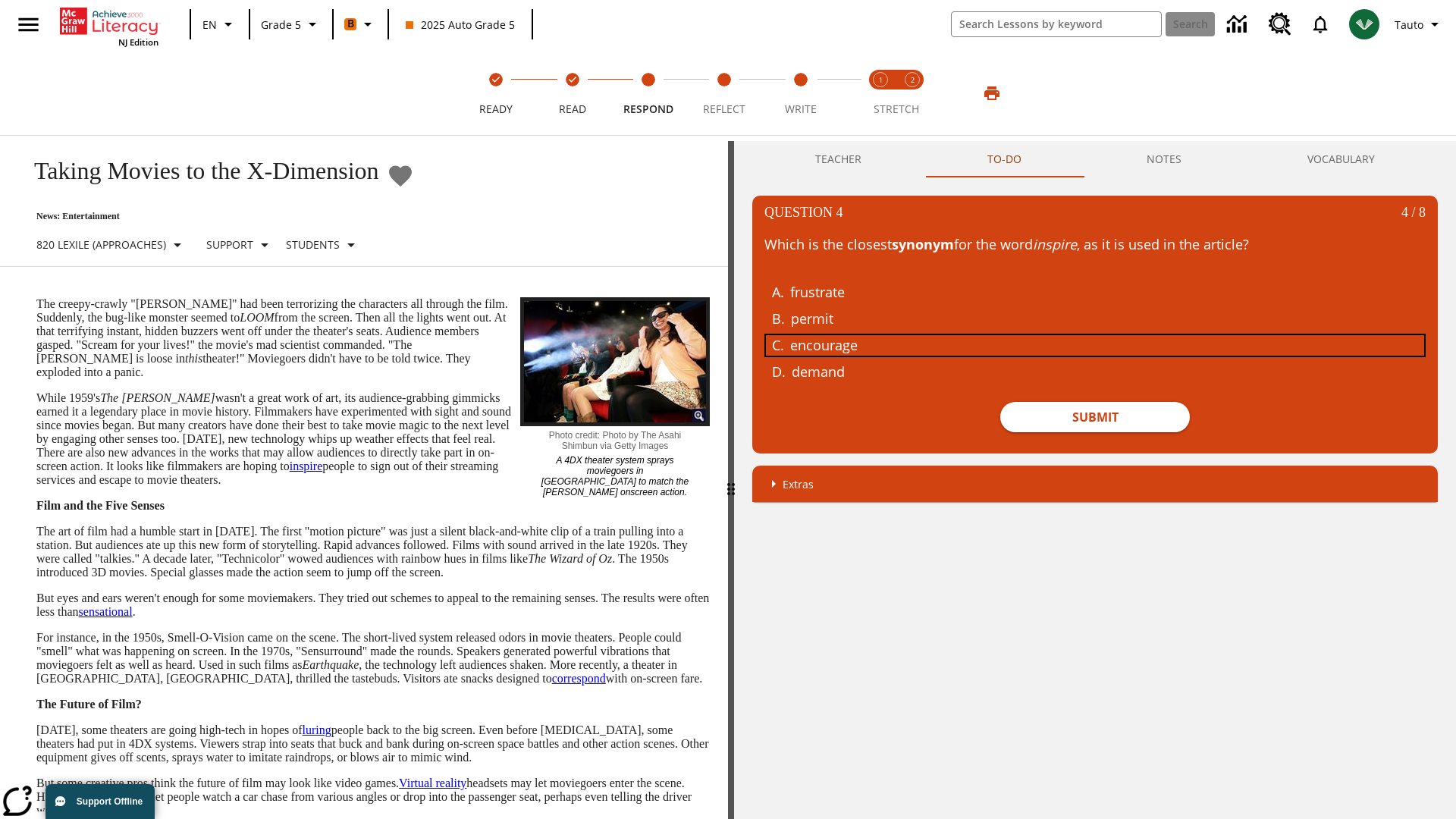
click at [1095, 345] on div "encourage" at bounding box center [1082, 346] width 586 height 21
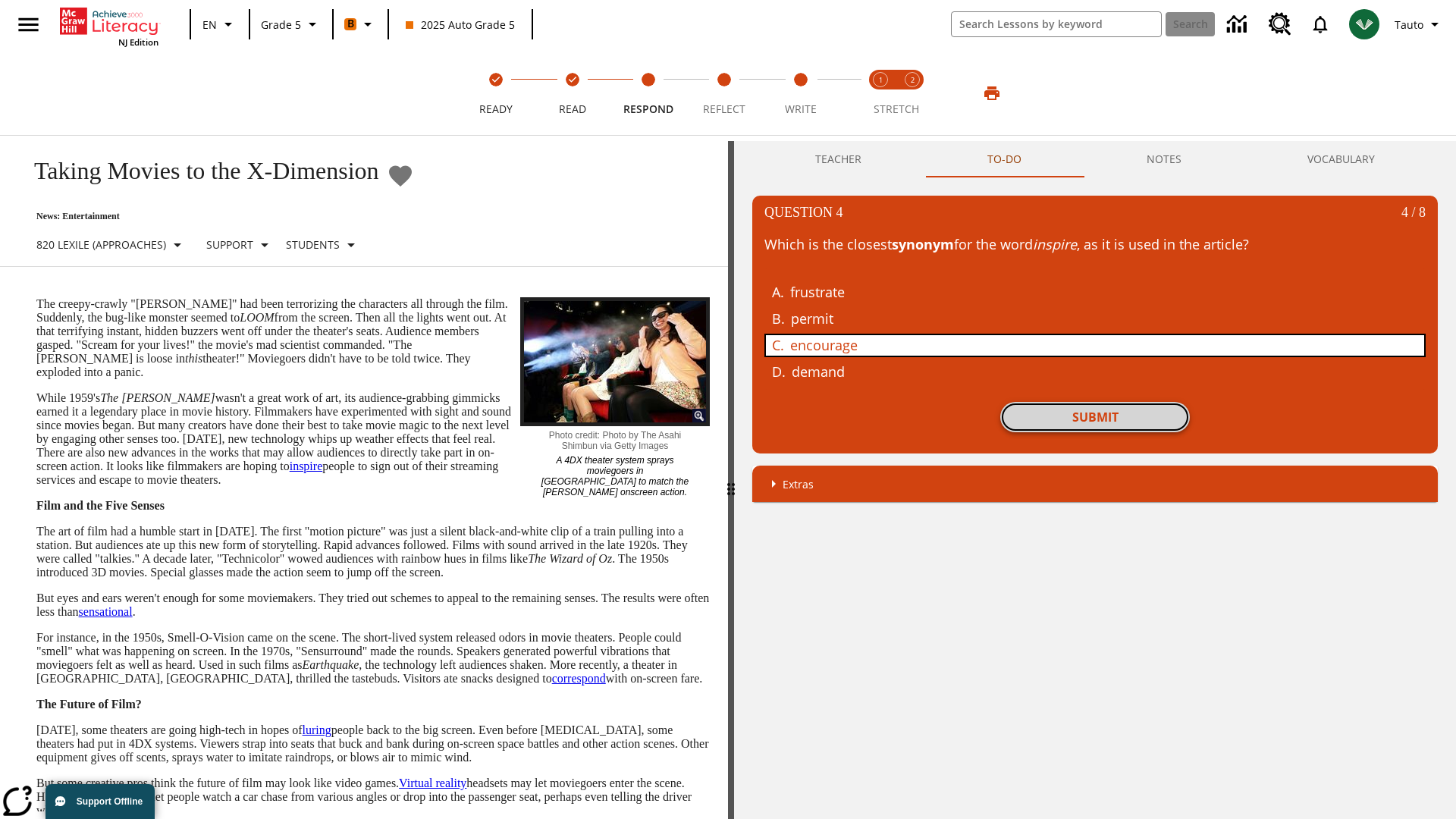
click at [1095, 417] on button "Submit" at bounding box center [1094, 417] width 189 height 30
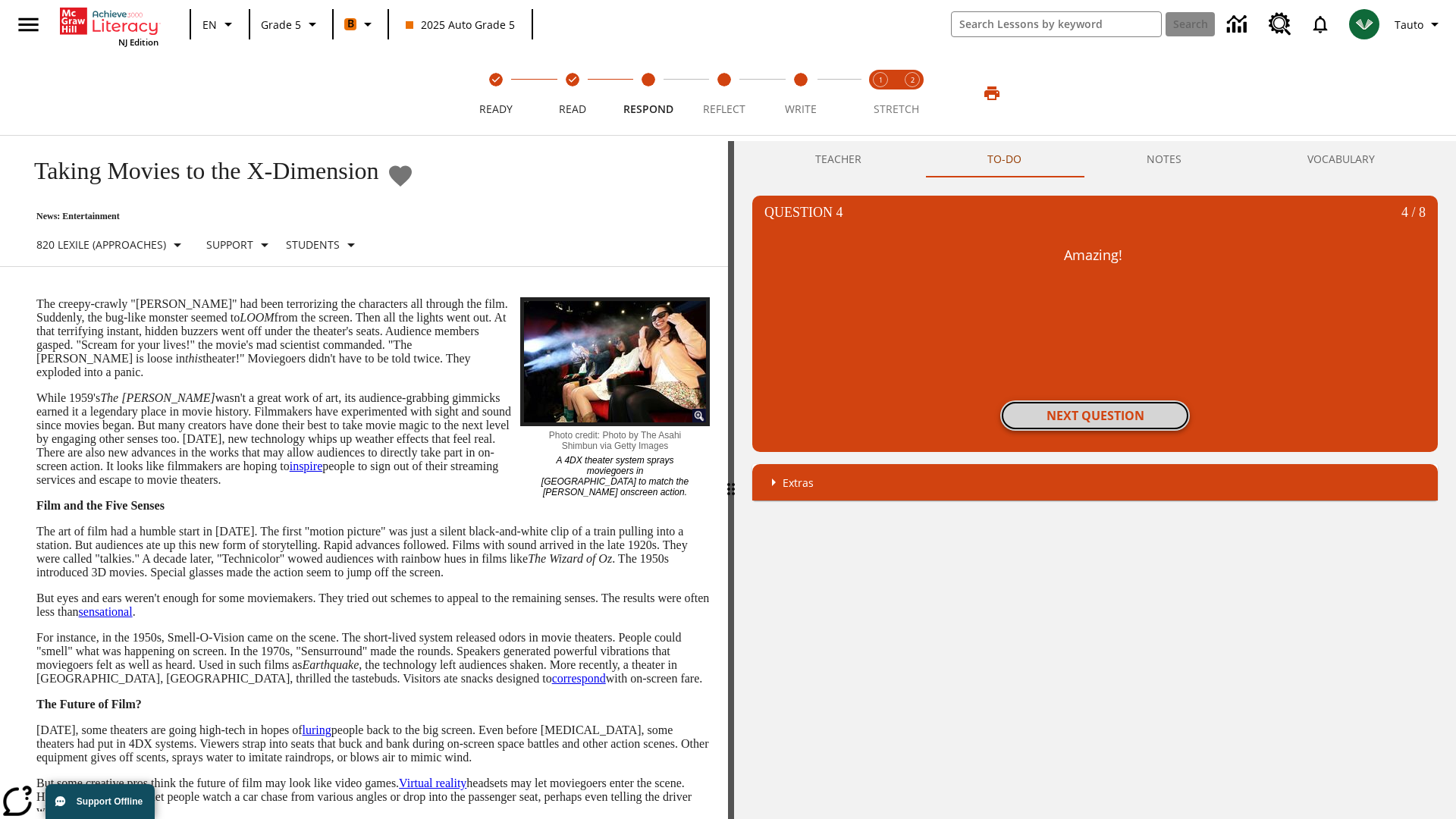
click at [1095, 415] on button "Next Question" at bounding box center [1094, 415] width 189 height 30
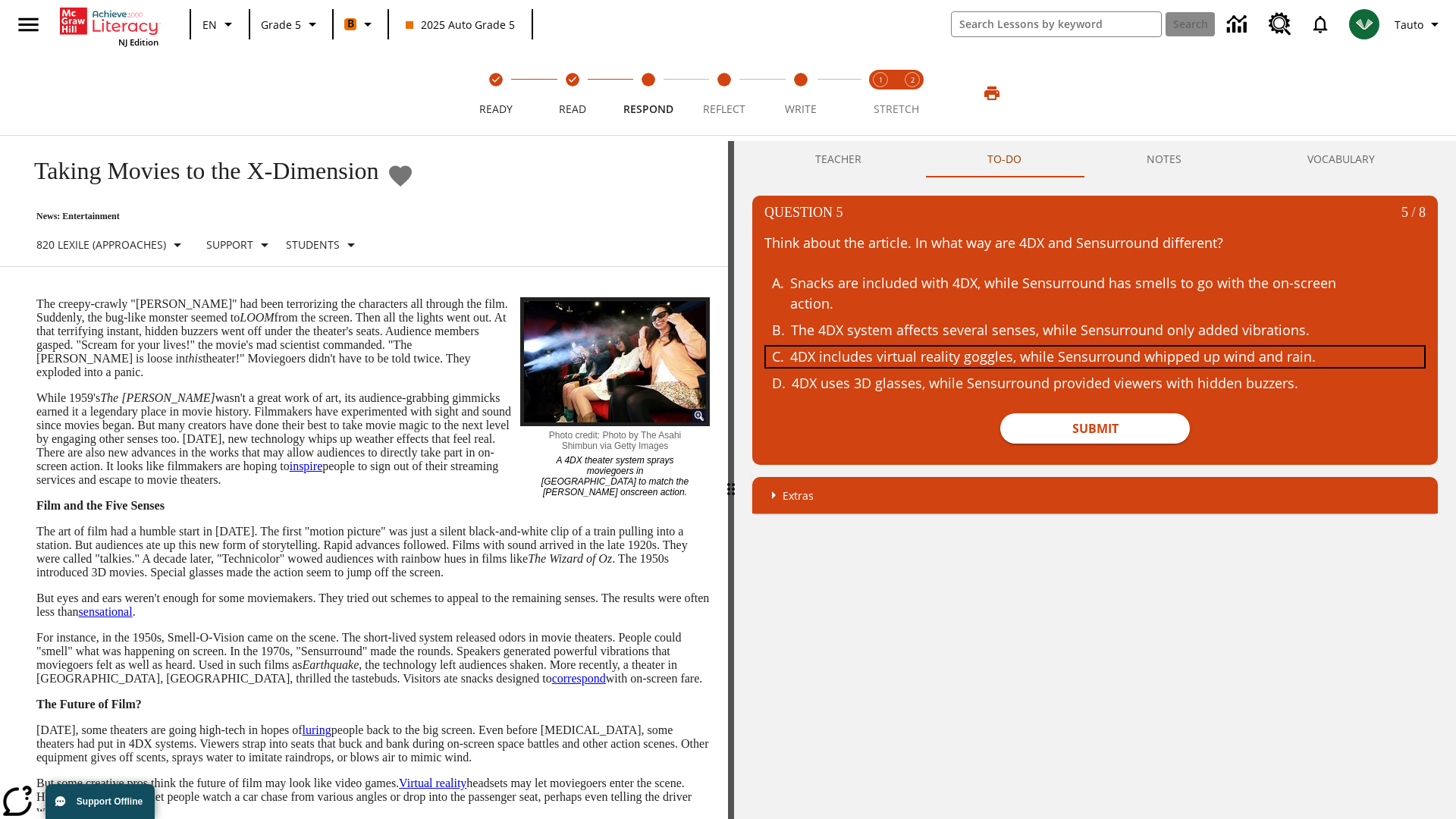
click at [1095, 356] on div "4DX includes virtual reality goggles, while Sensurround whipped up wind and rai…" at bounding box center [1082, 357] width 586 height 21
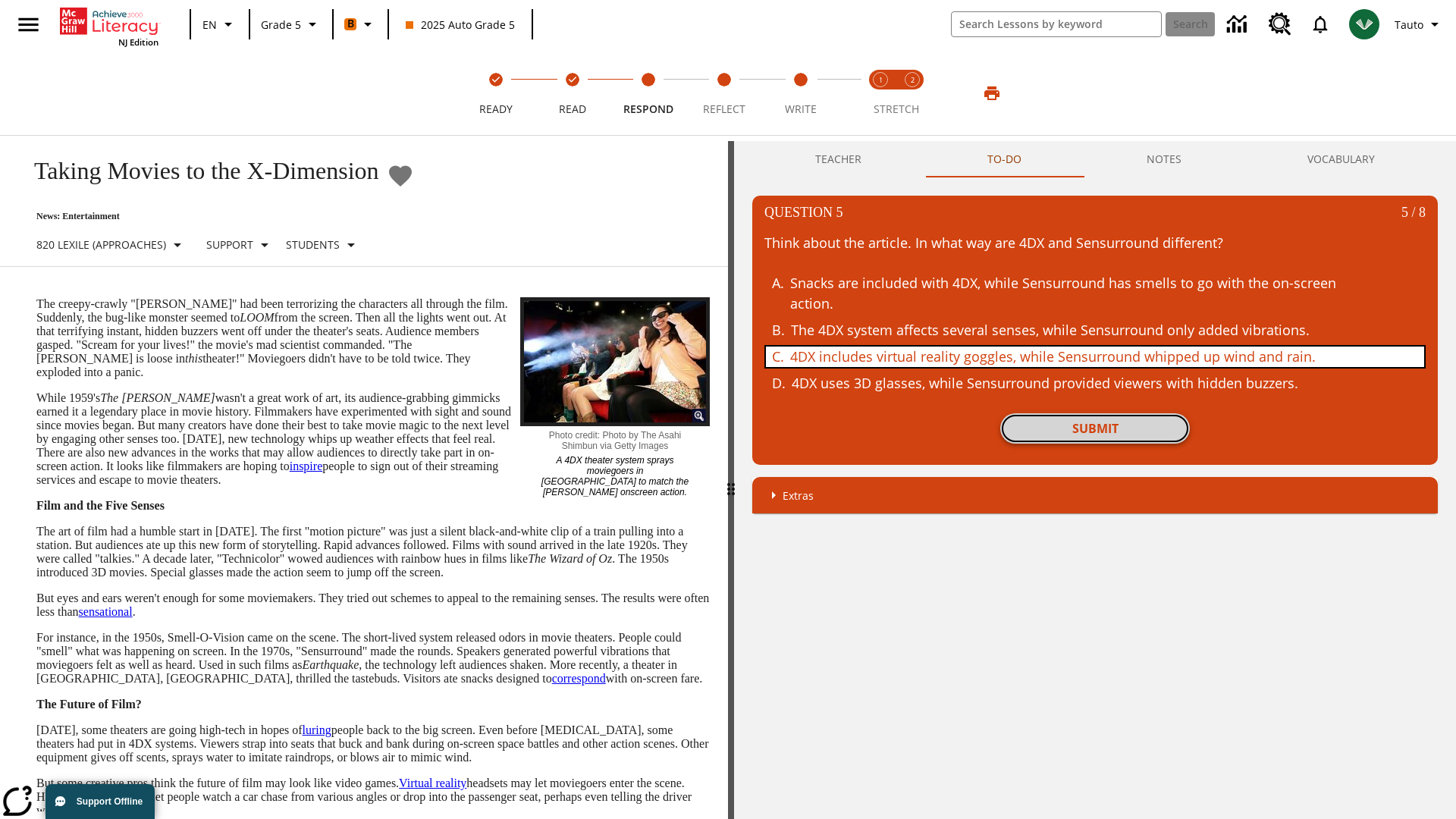
click at [1095, 429] on button "Submit" at bounding box center [1094, 429] width 189 height 30
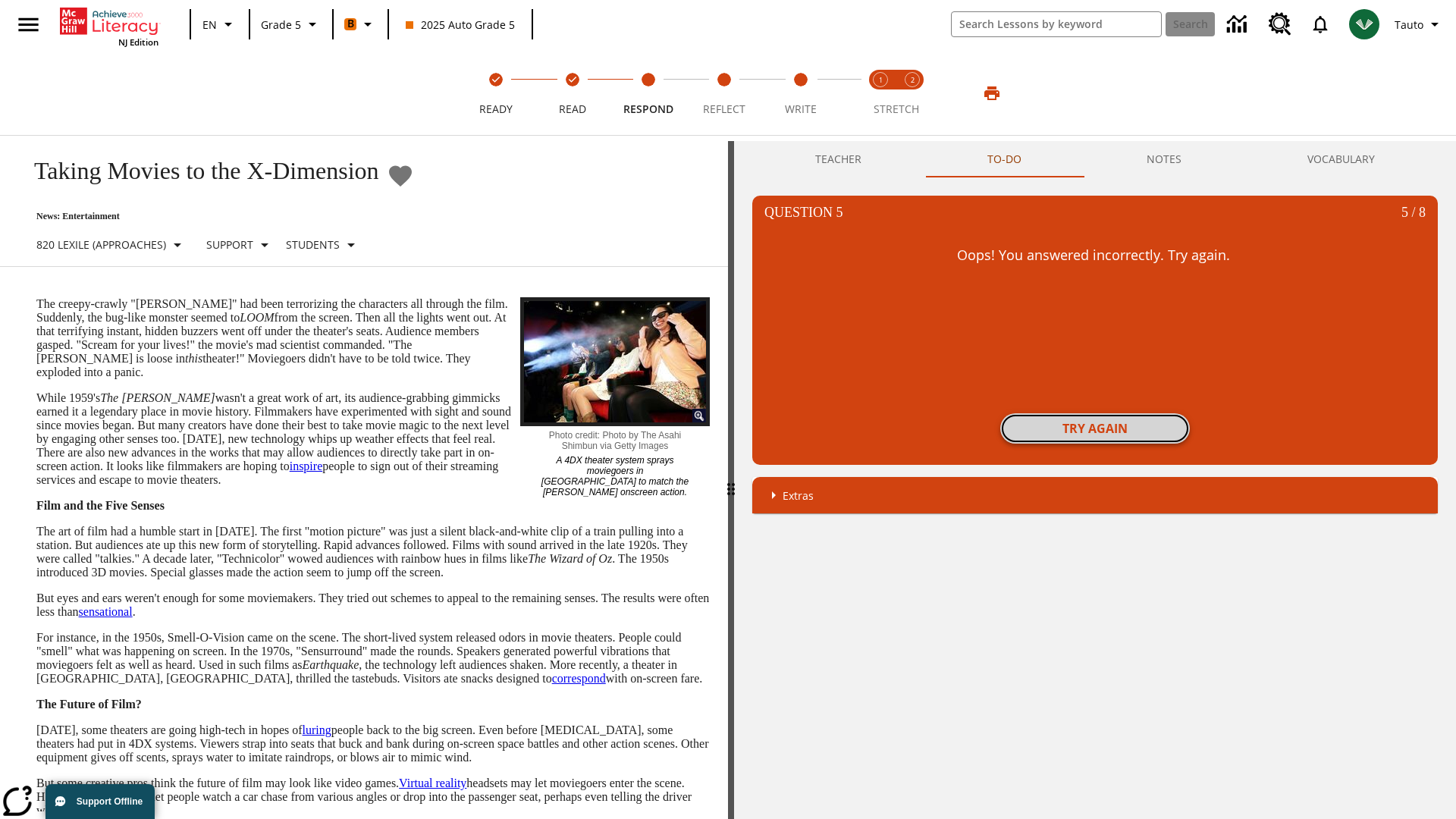
click at [1095, 429] on button "Try again" at bounding box center [1094, 429] width 189 height 30
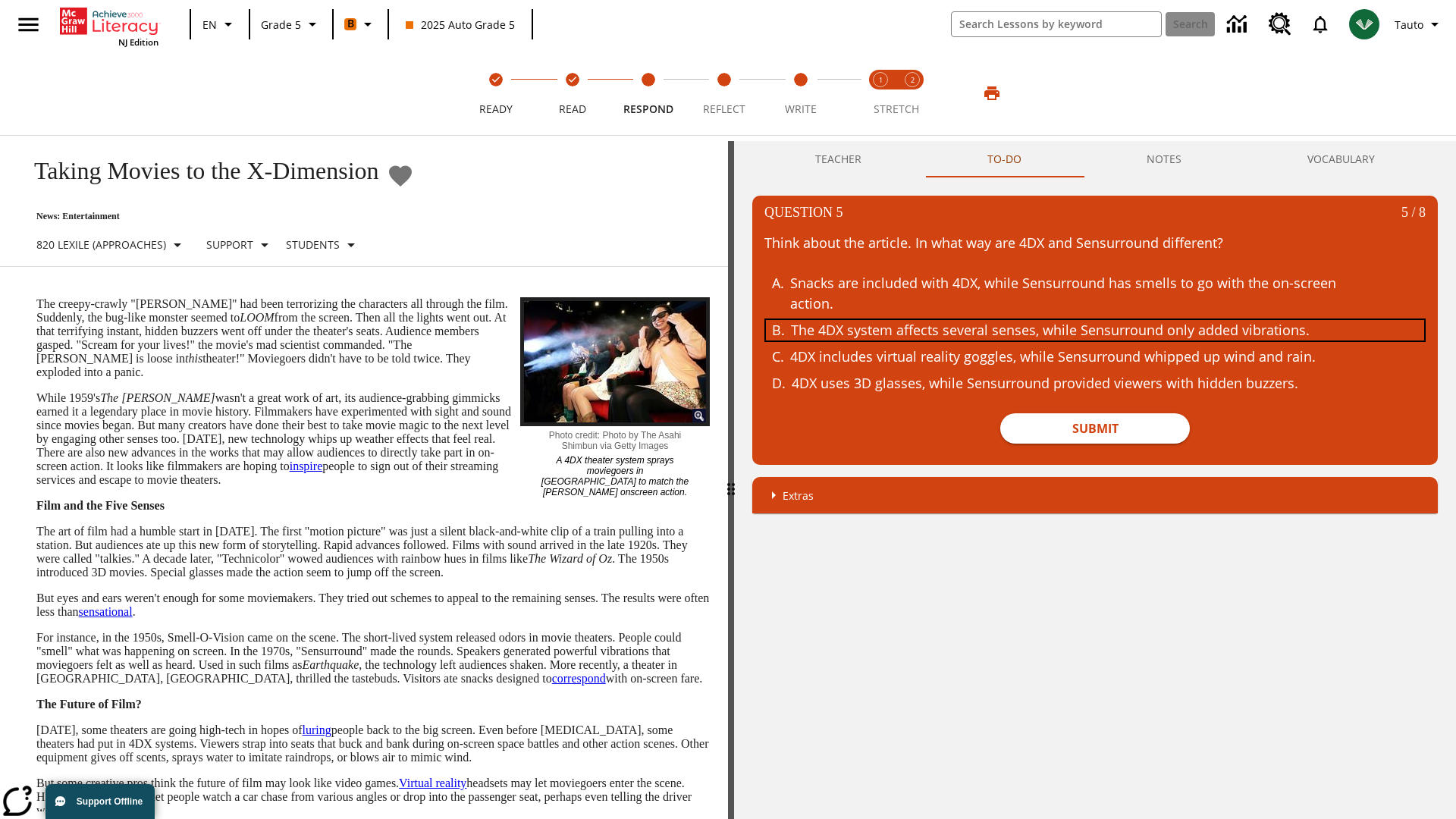
click at [1095, 330] on div "The 4DX system affects several senses, while Sensurround only added vibrations." at bounding box center [1083, 331] width 586 height 21
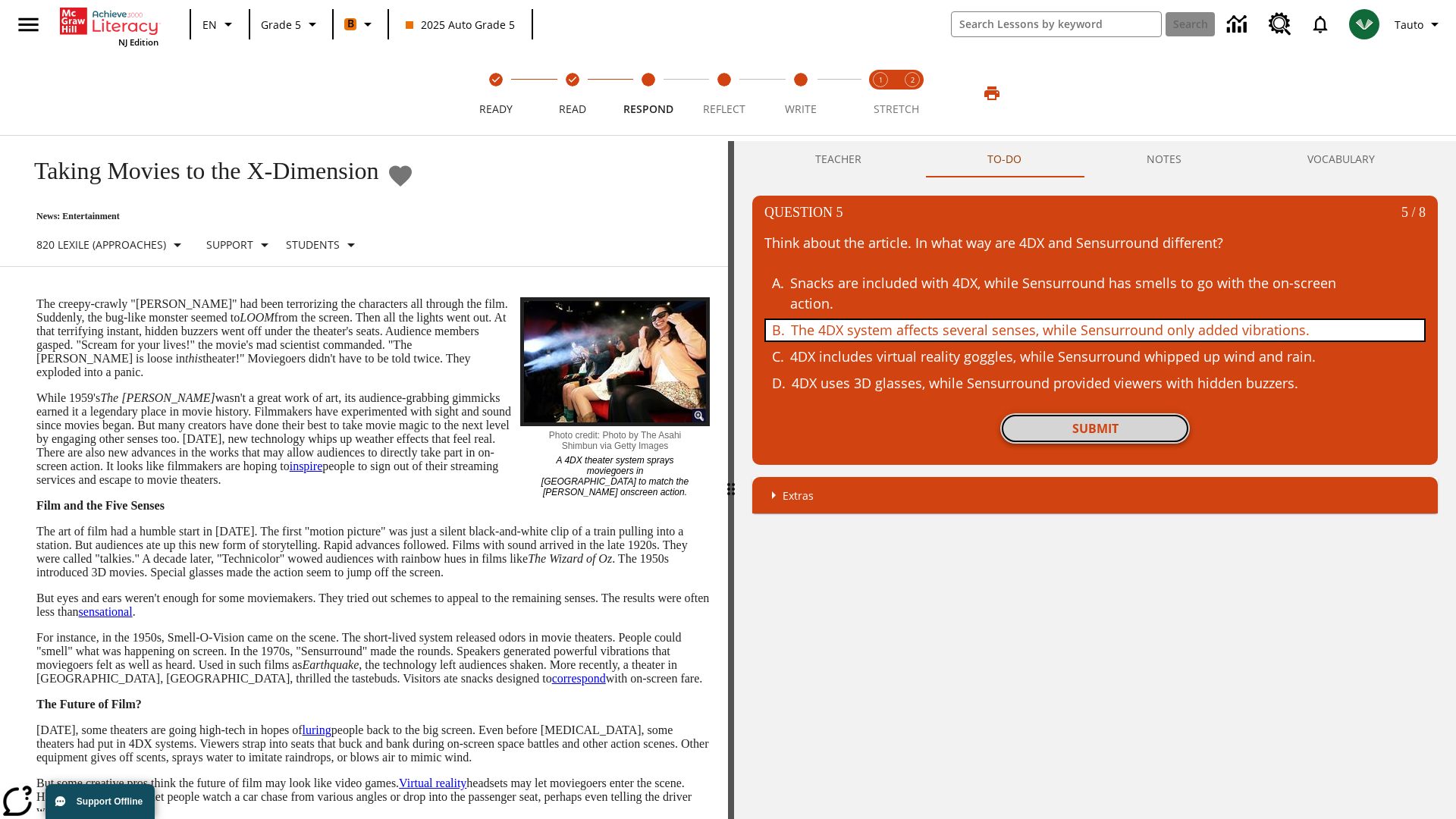
click at [1095, 429] on button "Submit" at bounding box center [1094, 429] width 189 height 30
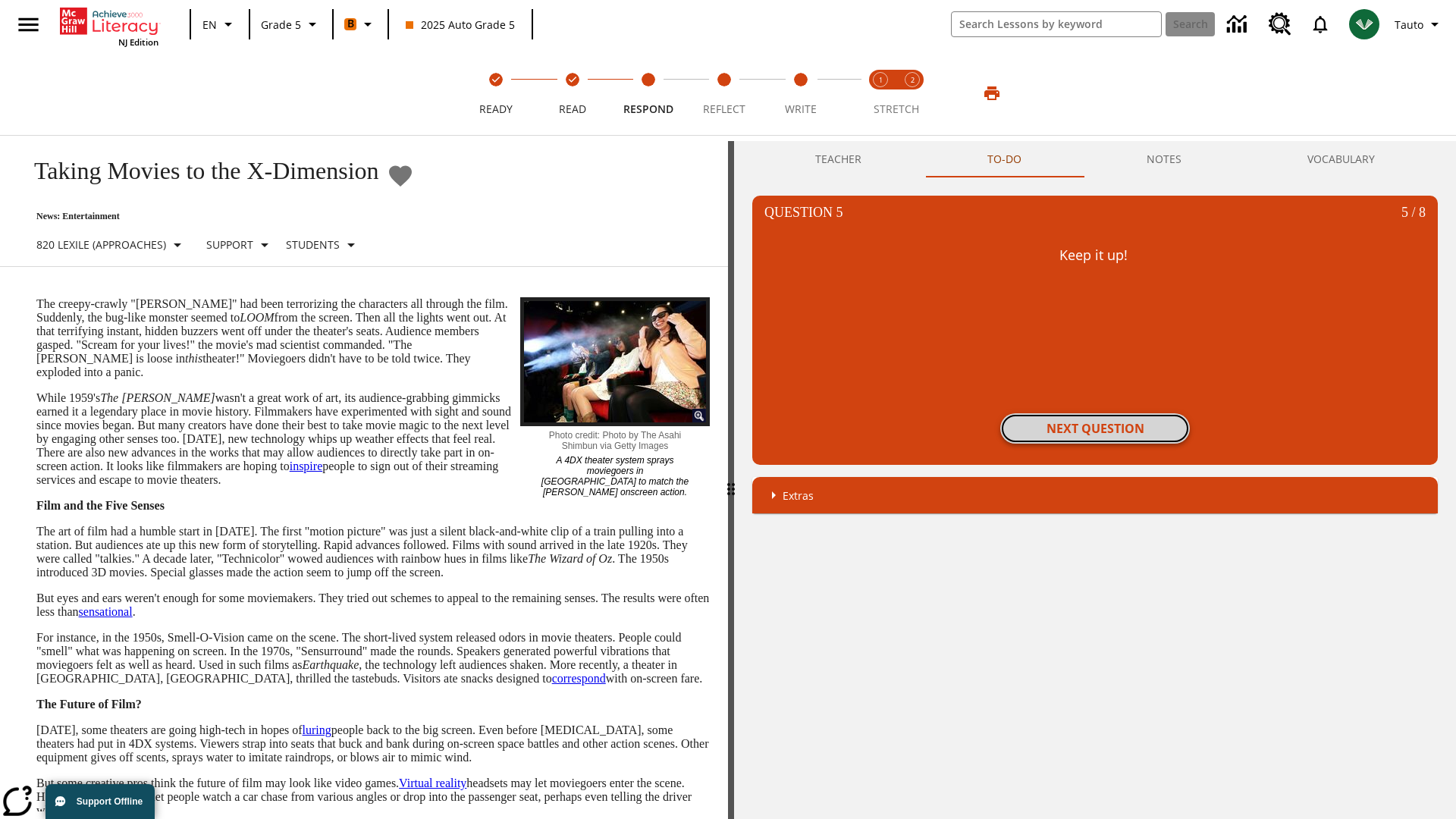
click at [1095, 429] on button "Next Question" at bounding box center [1094, 429] width 189 height 30
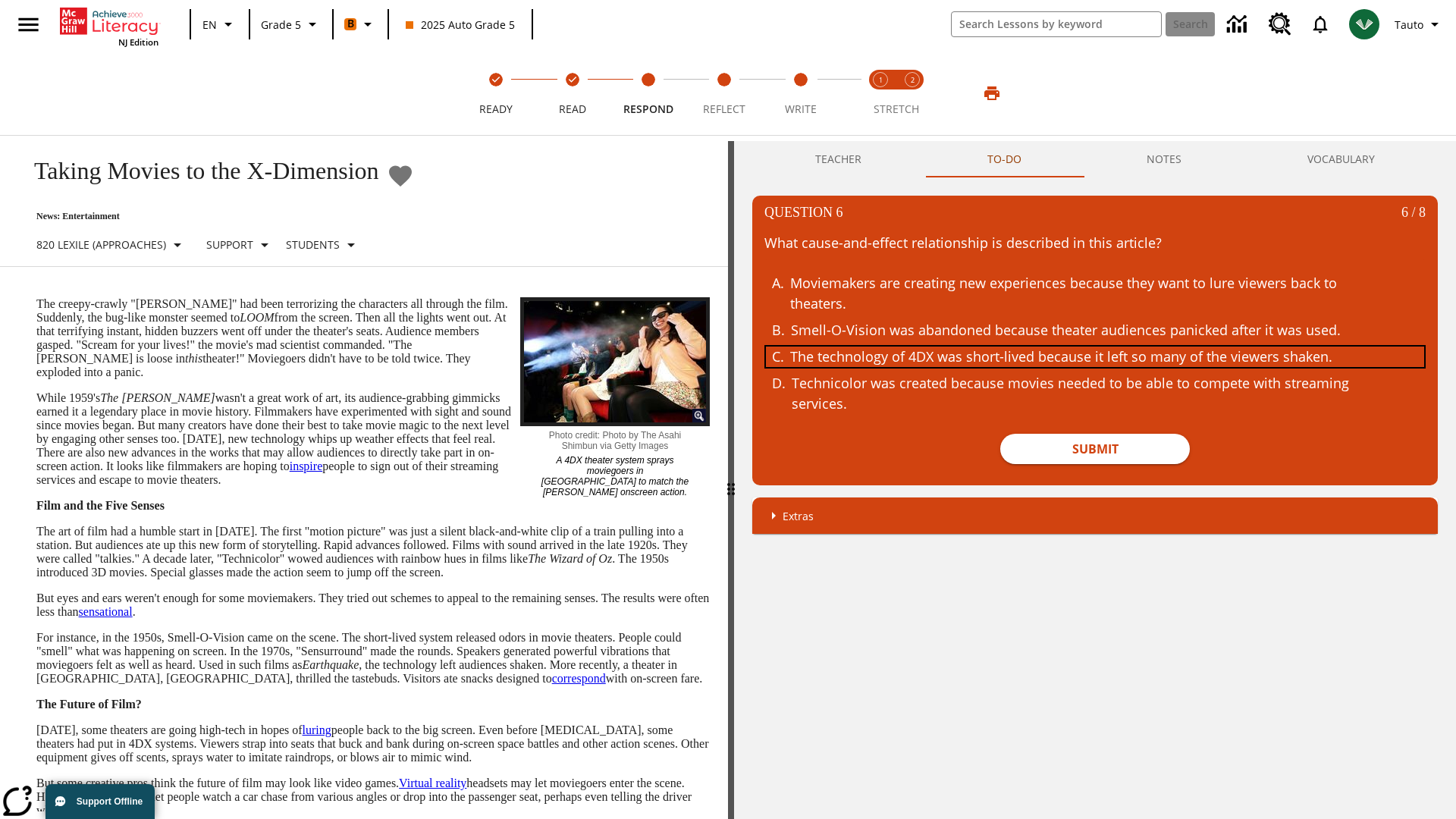
click at [1095, 356] on div "The technology of 4DX was short-lived because it left so many of the viewers sh…" at bounding box center [1082, 357] width 586 height 21
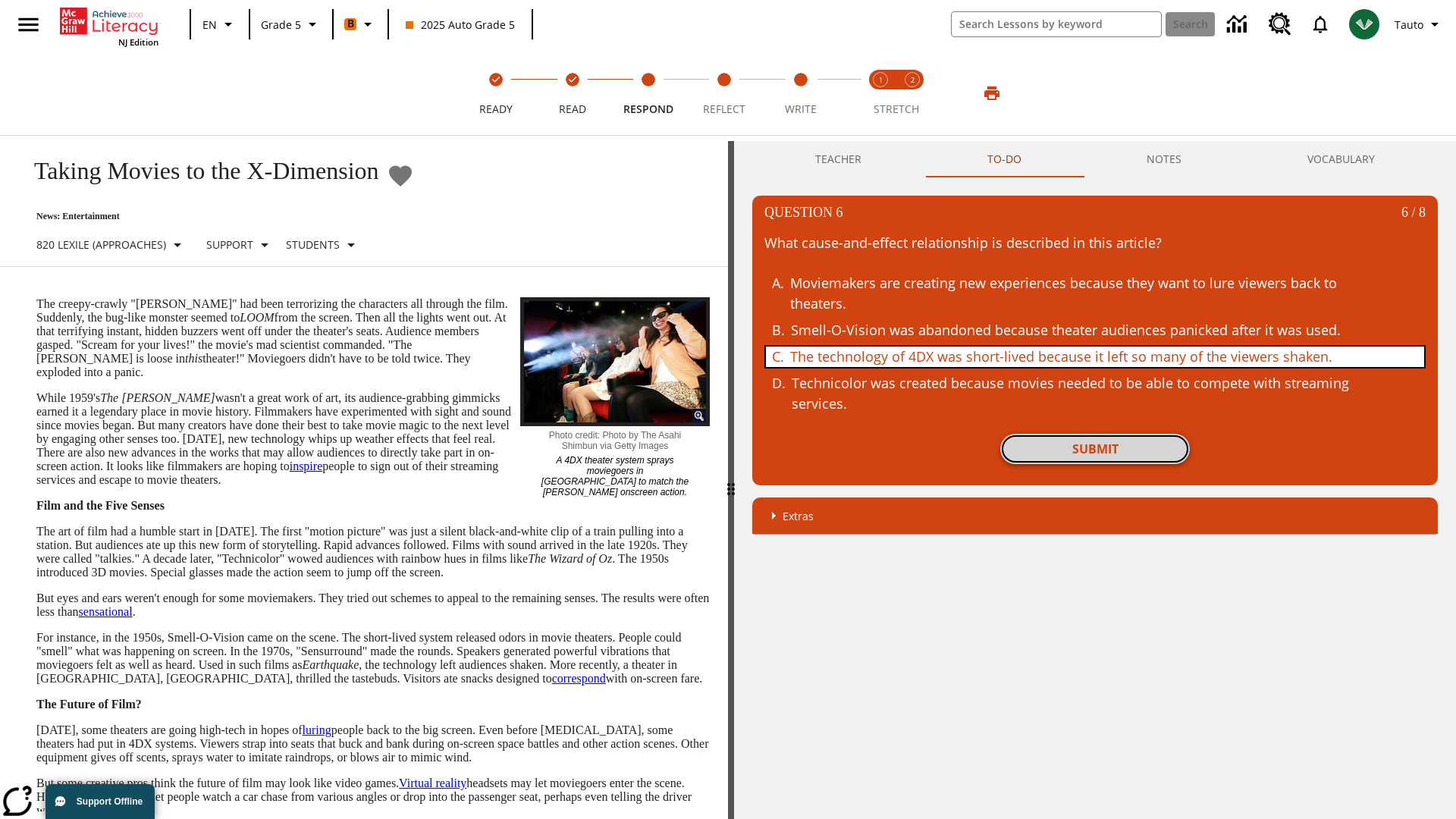
click at [1095, 448] on button "Submit" at bounding box center [1094, 448] width 189 height 30
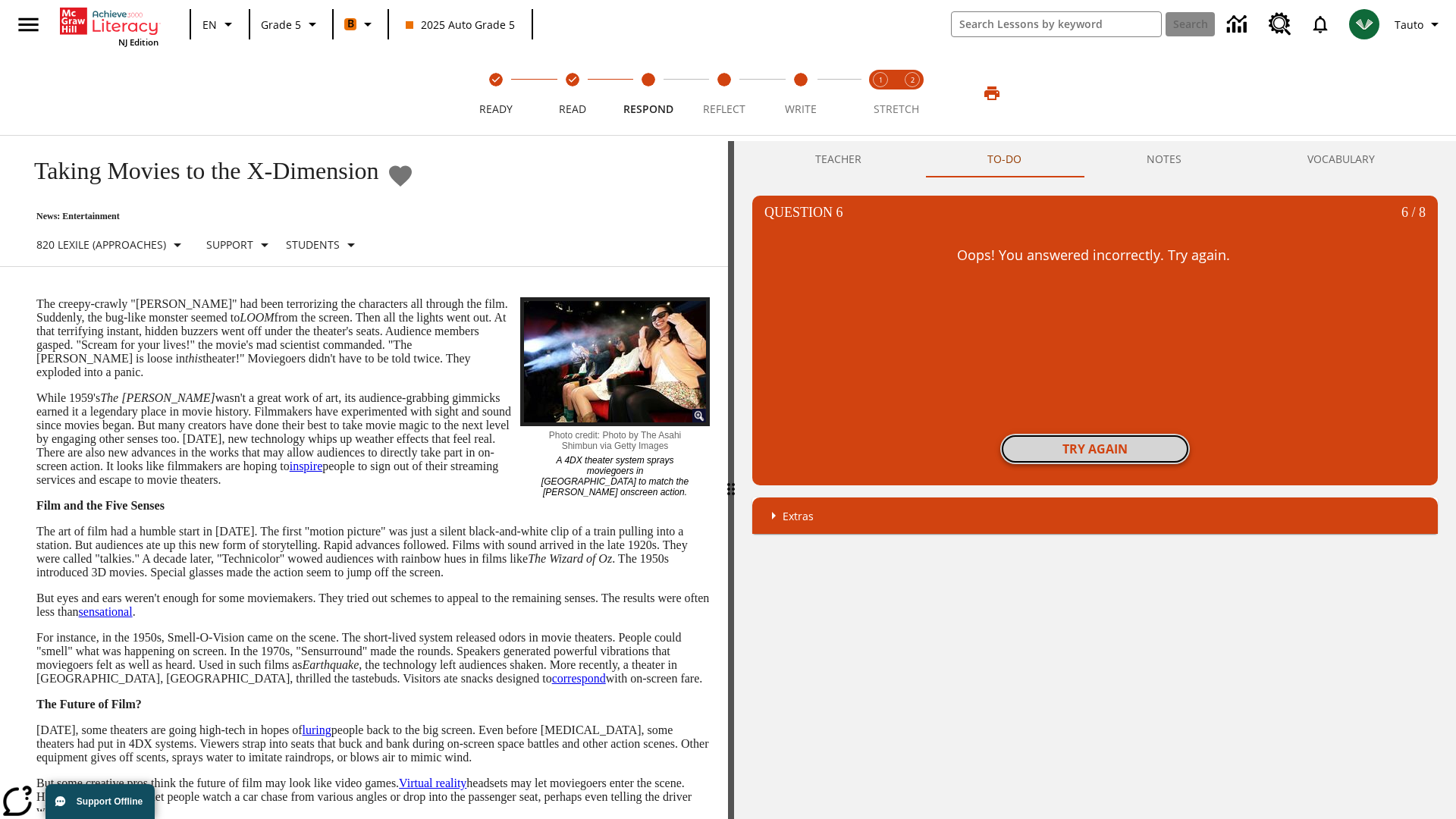
click at [1095, 448] on button "Try again" at bounding box center [1094, 448] width 189 height 30
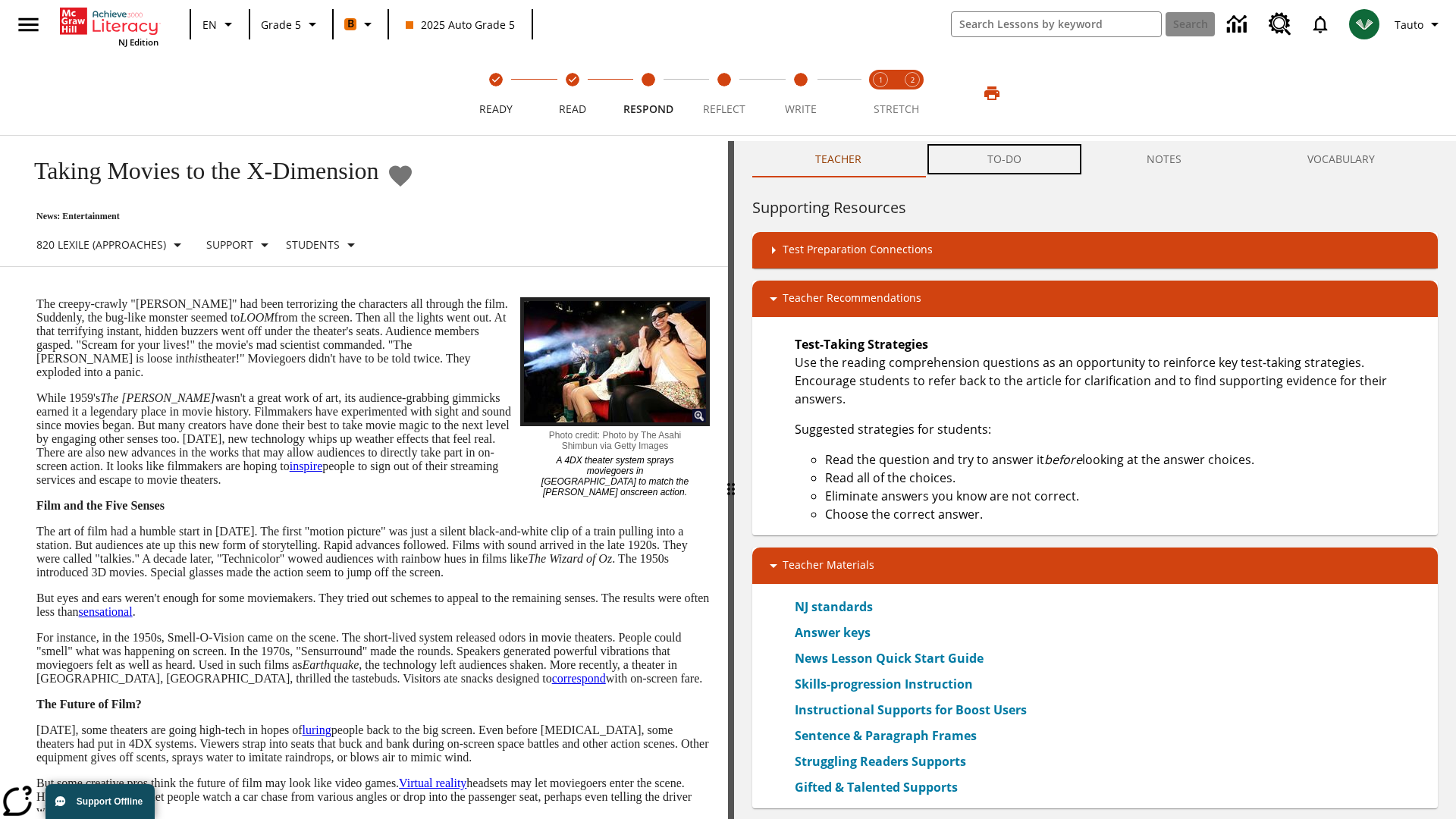
click at [1005, 160] on button "TO-DO" at bounding box center [1005, 159] width 160 height 36
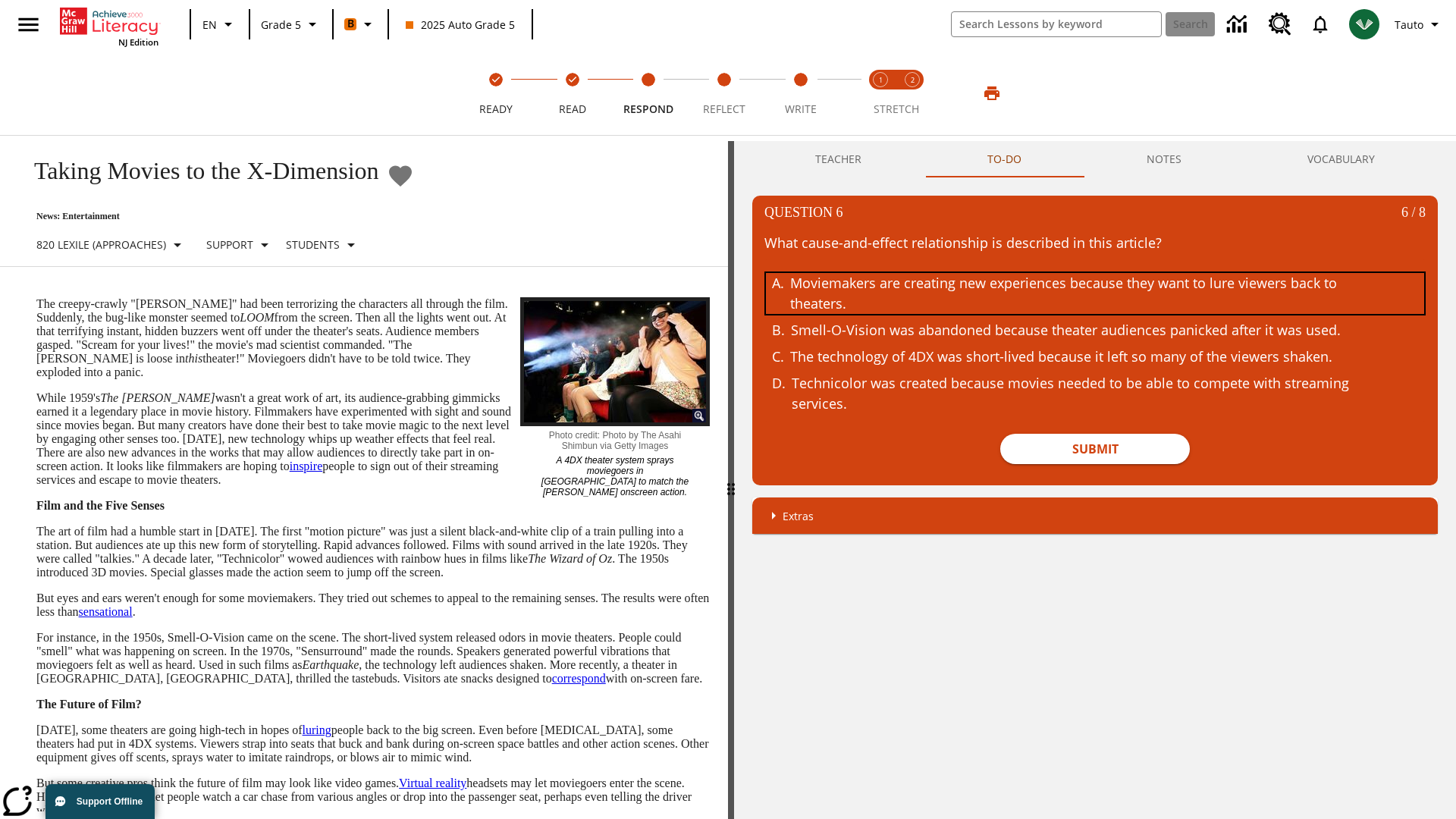
click at [1095, 294] on div "Moviemakers are creating new experiences because they want to lure viewers back…" at bounding box center [1082, 293] width 586 height 41
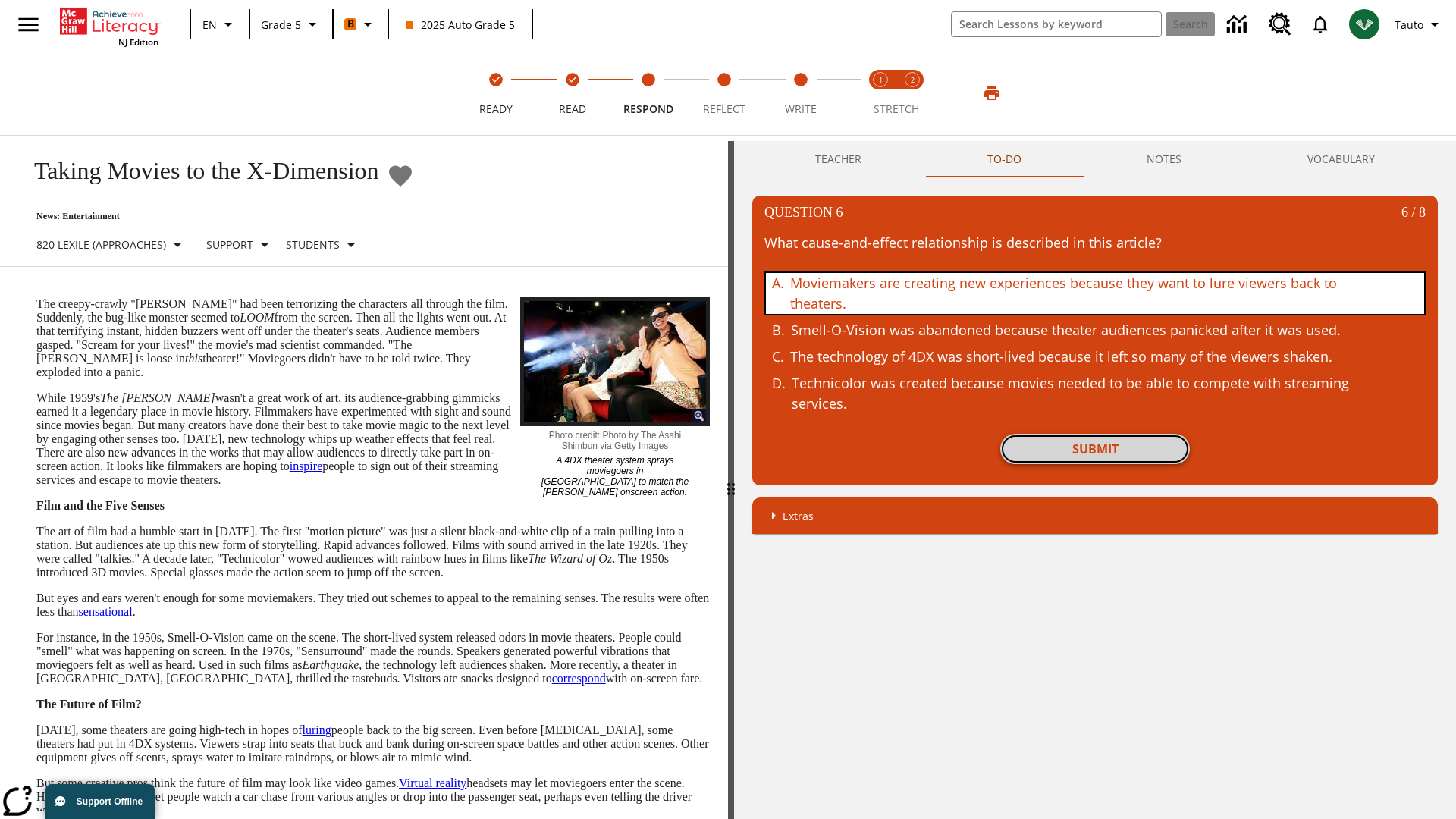
click at [1095, 448] on button "Submit" at bounding box center [1094, 448] width 189 height 30
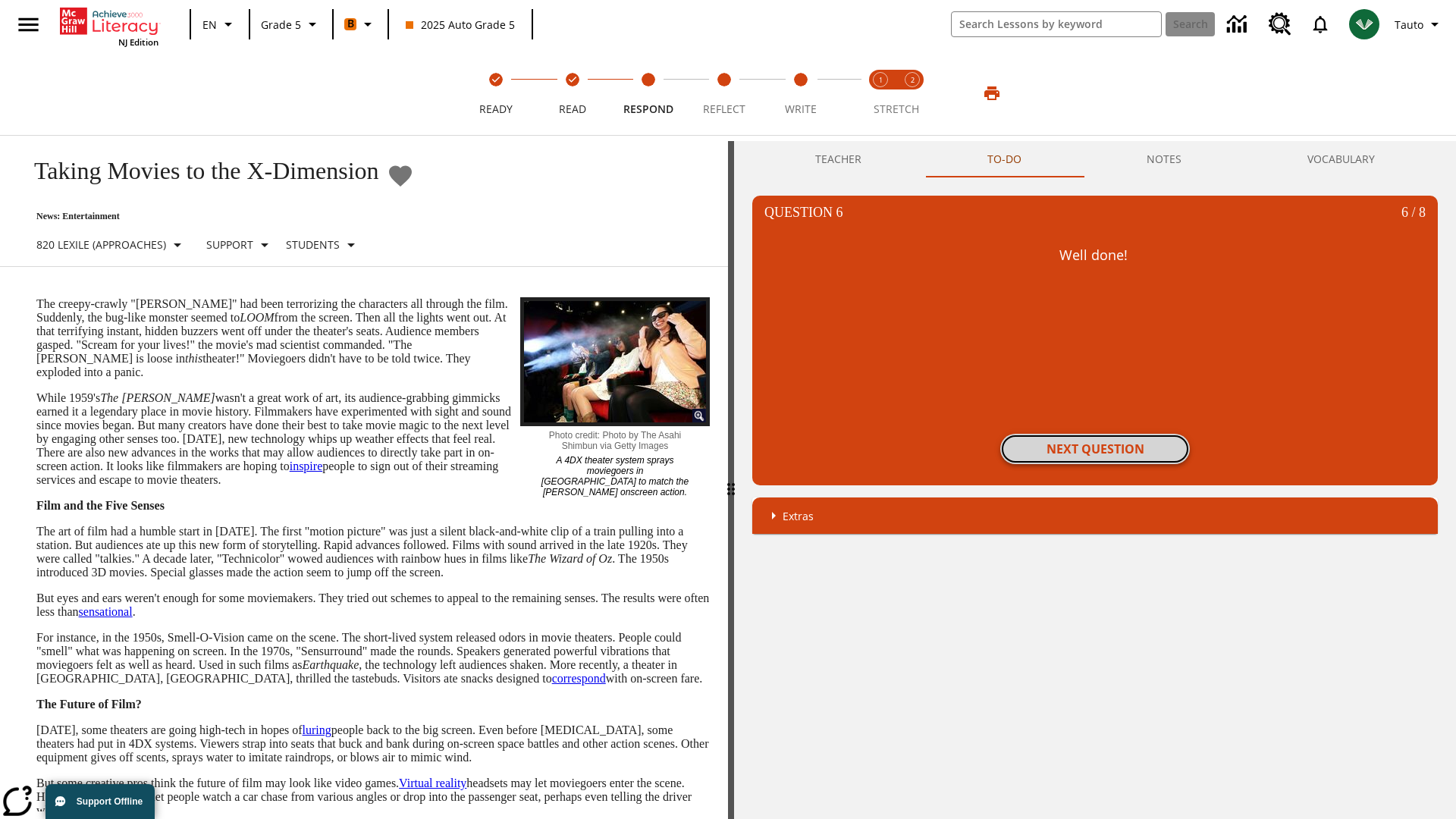
click at [1095, 448] on button "Next Question" at bounding box center [1094, 448] width 189 height 30
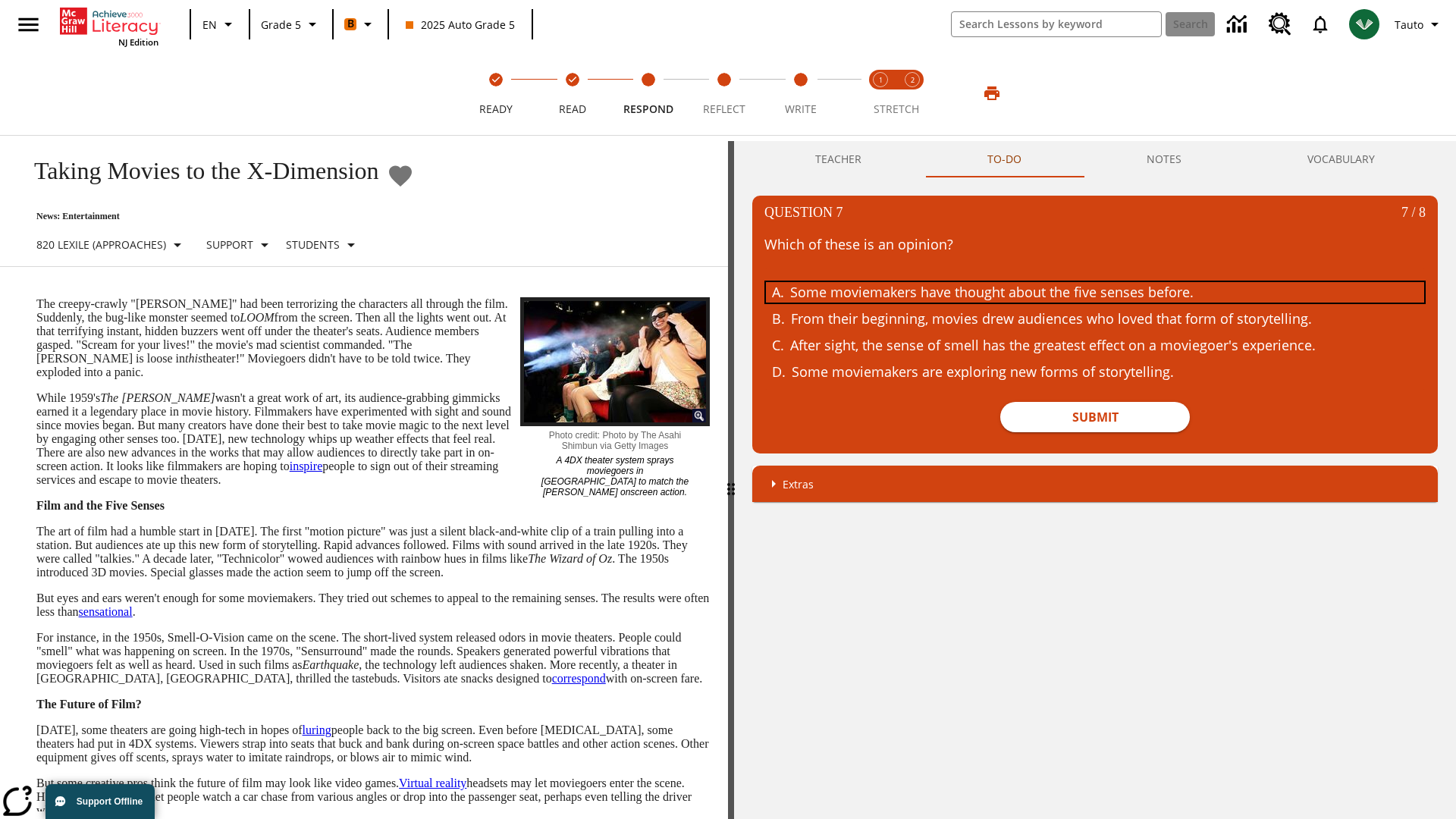
click at [1095, 292] on div "Some moviemakers have thought about the five senses before." at bounding box center [1082, 293] width 586 height 21
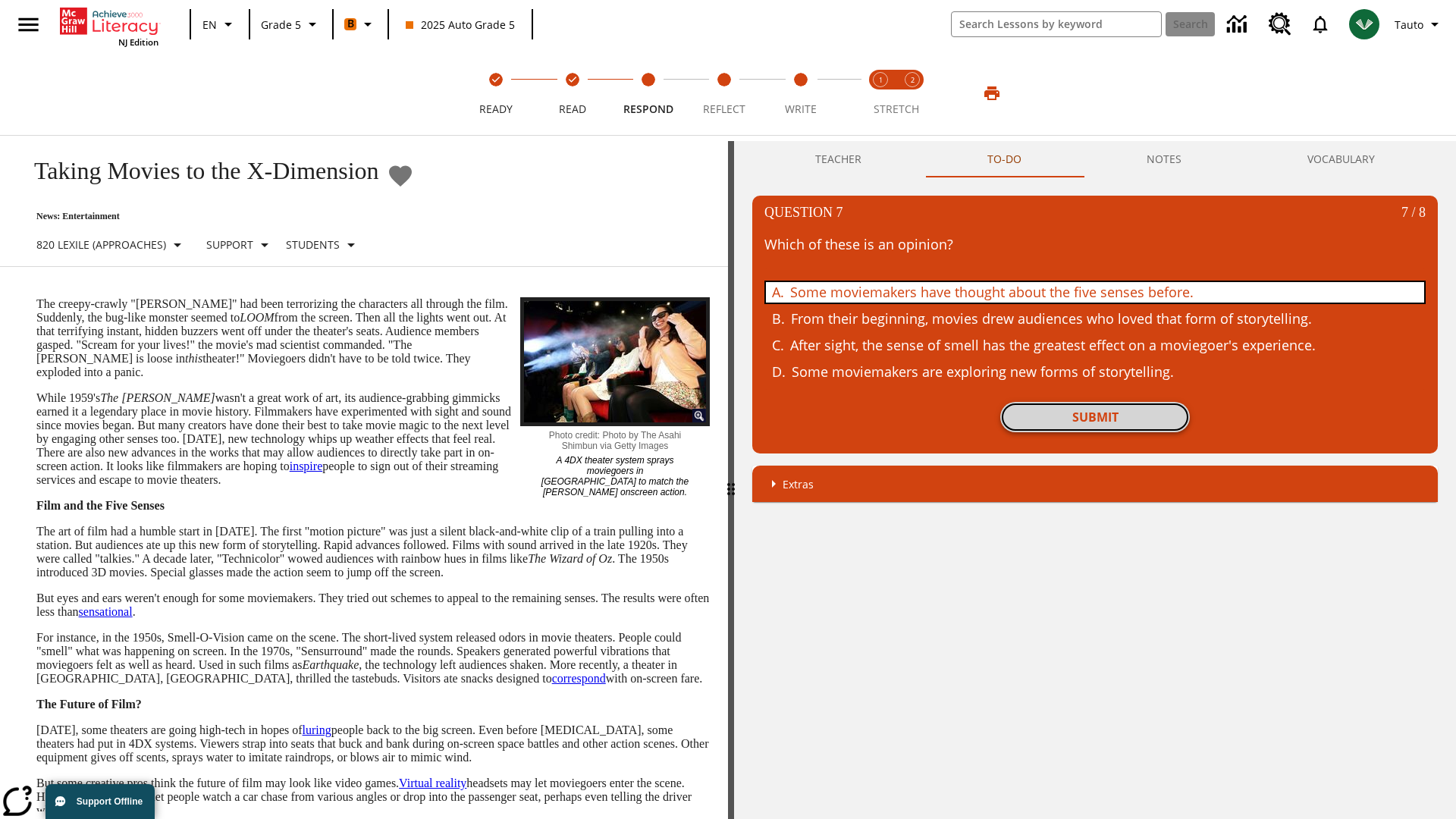
click at [1095, 417] on button "Submit" at bounding box center [1094, 417] width 189 height 30
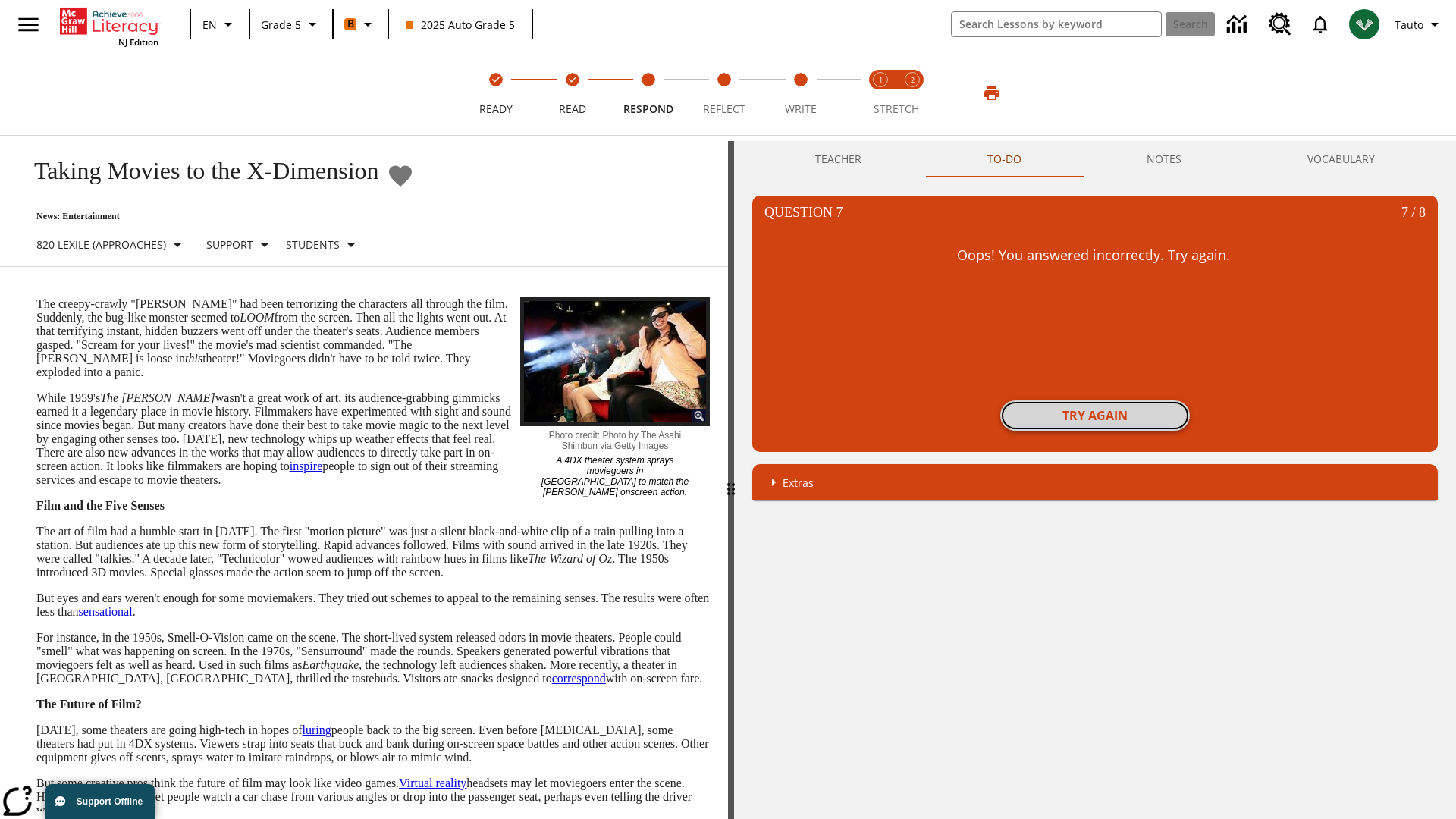
click at [1095, 415] on button "Try again" at bounding box center [1094, 415] width 189 height 30
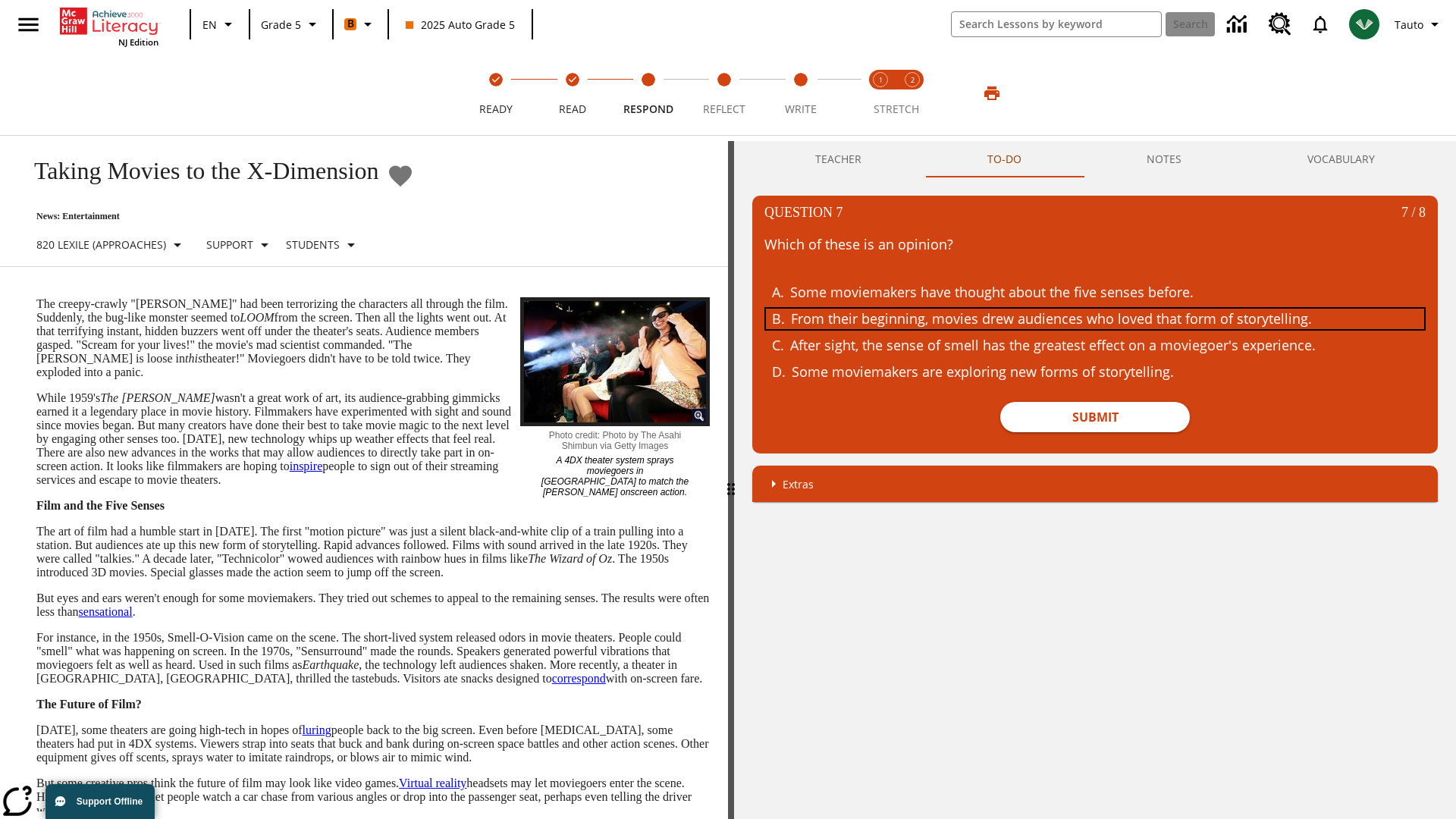
click at [1095, 318] on div "From their beginning, movies drew audiences who loved that form of storytelling." at bounding box center [1083, 319] width 586 height 21
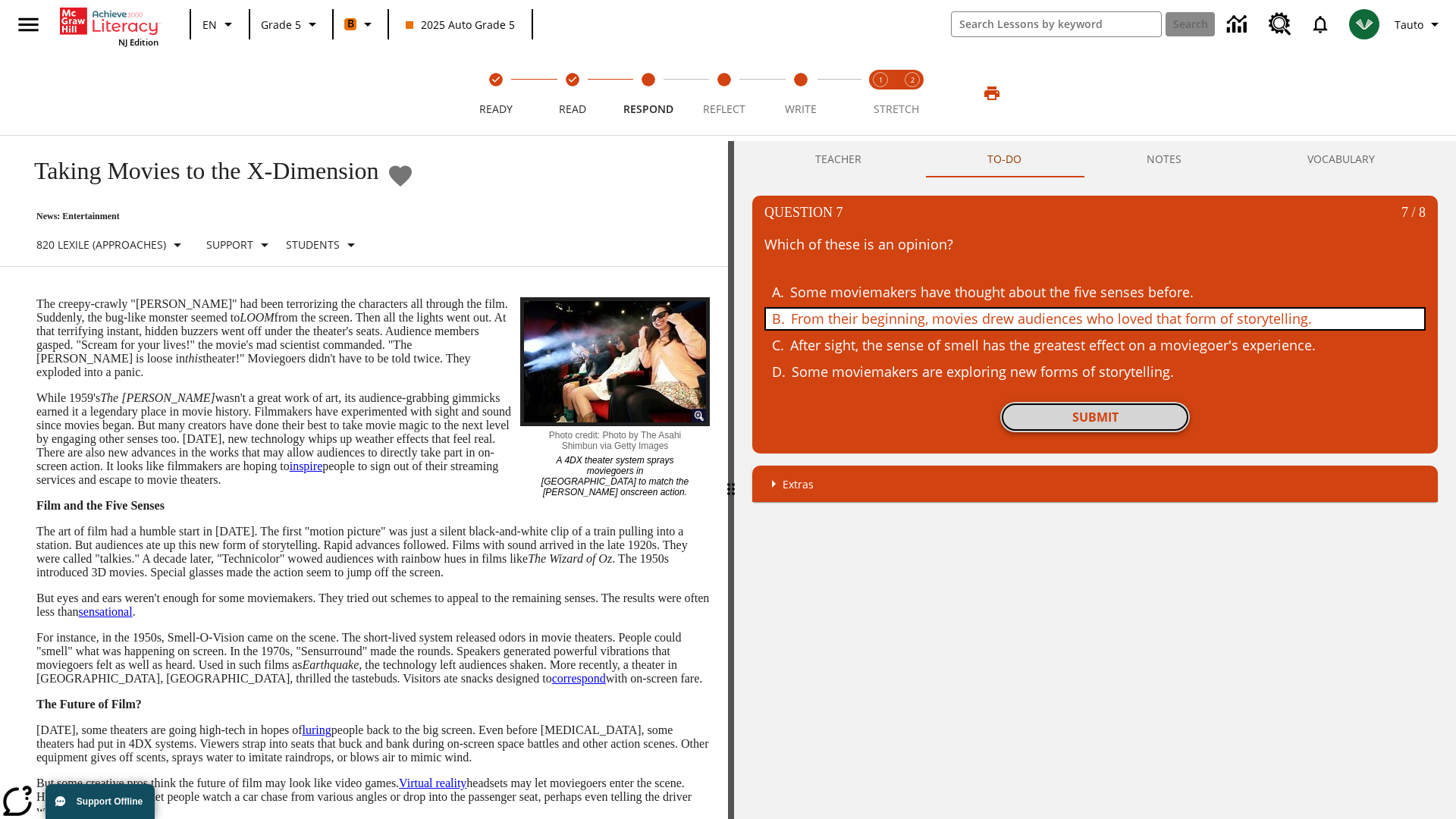
click at [1095, 417] on button "Submit" at bounding box center [1094, 417] width 189 height 30
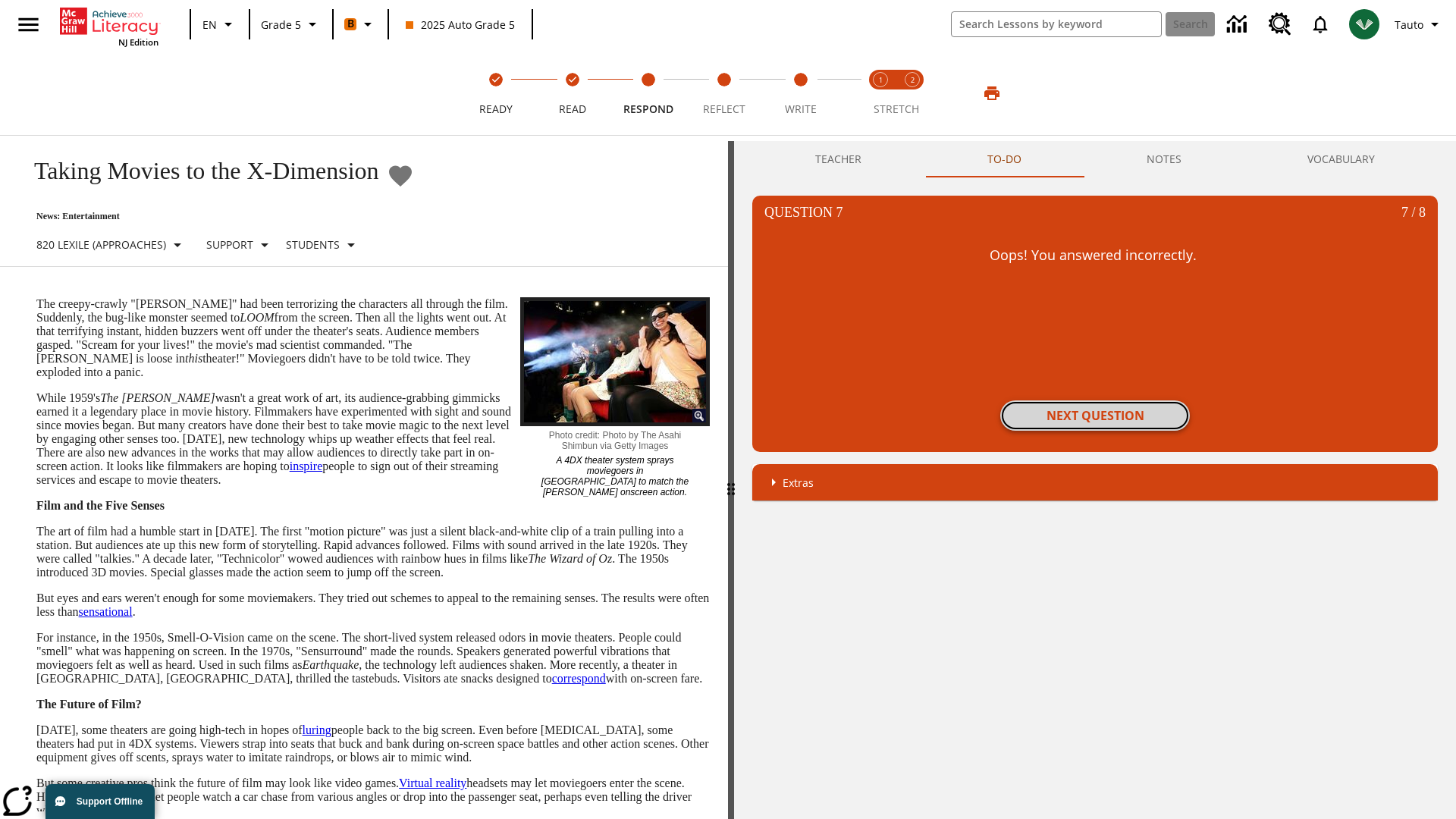
click at [1095, 415] on button "Next Question" at bounding box center [1094, 415] width 189 height 30
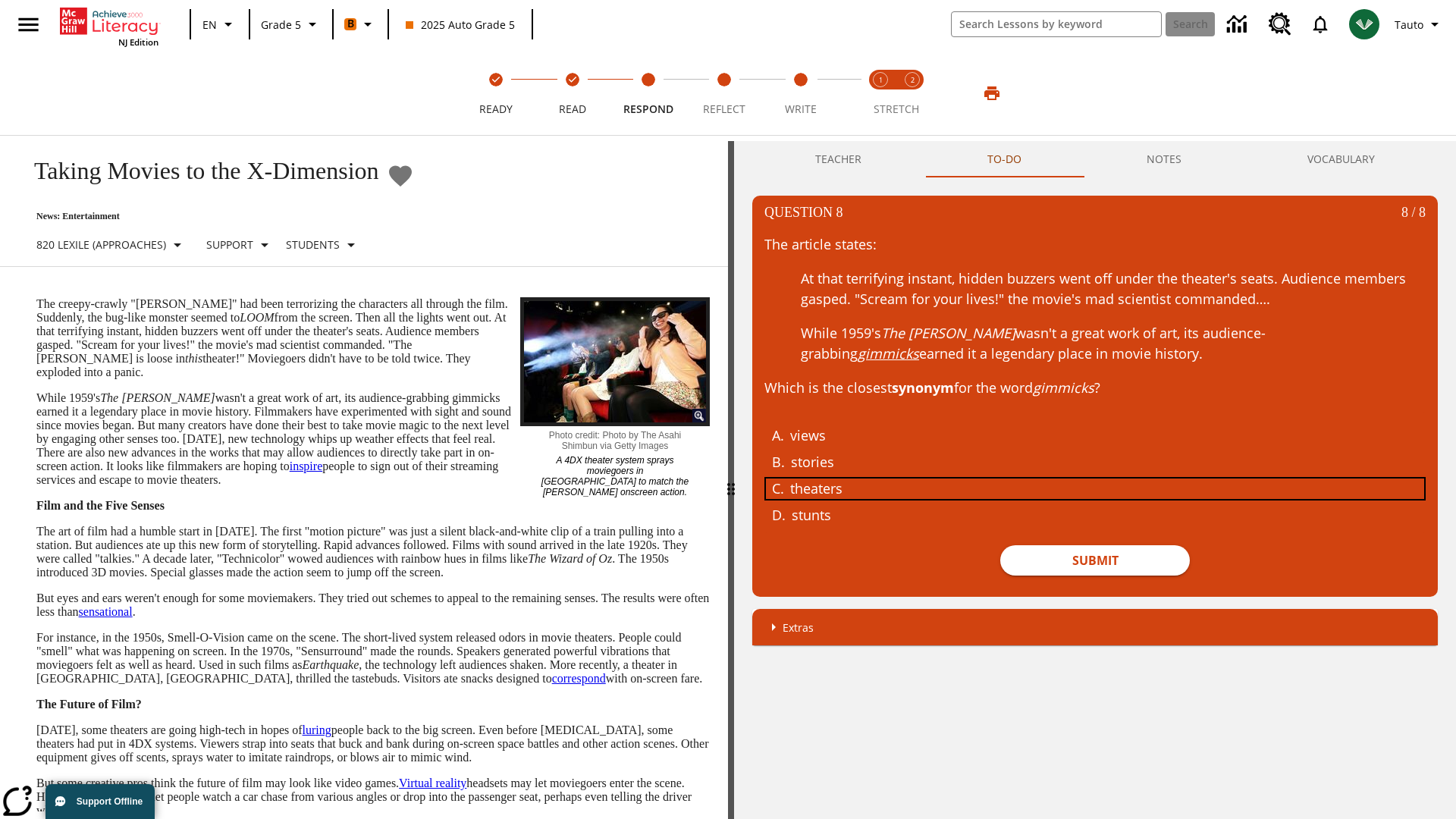
click at [1095, 488] on div "theaters" at bounding box center [1082, 488] width 586 height 21
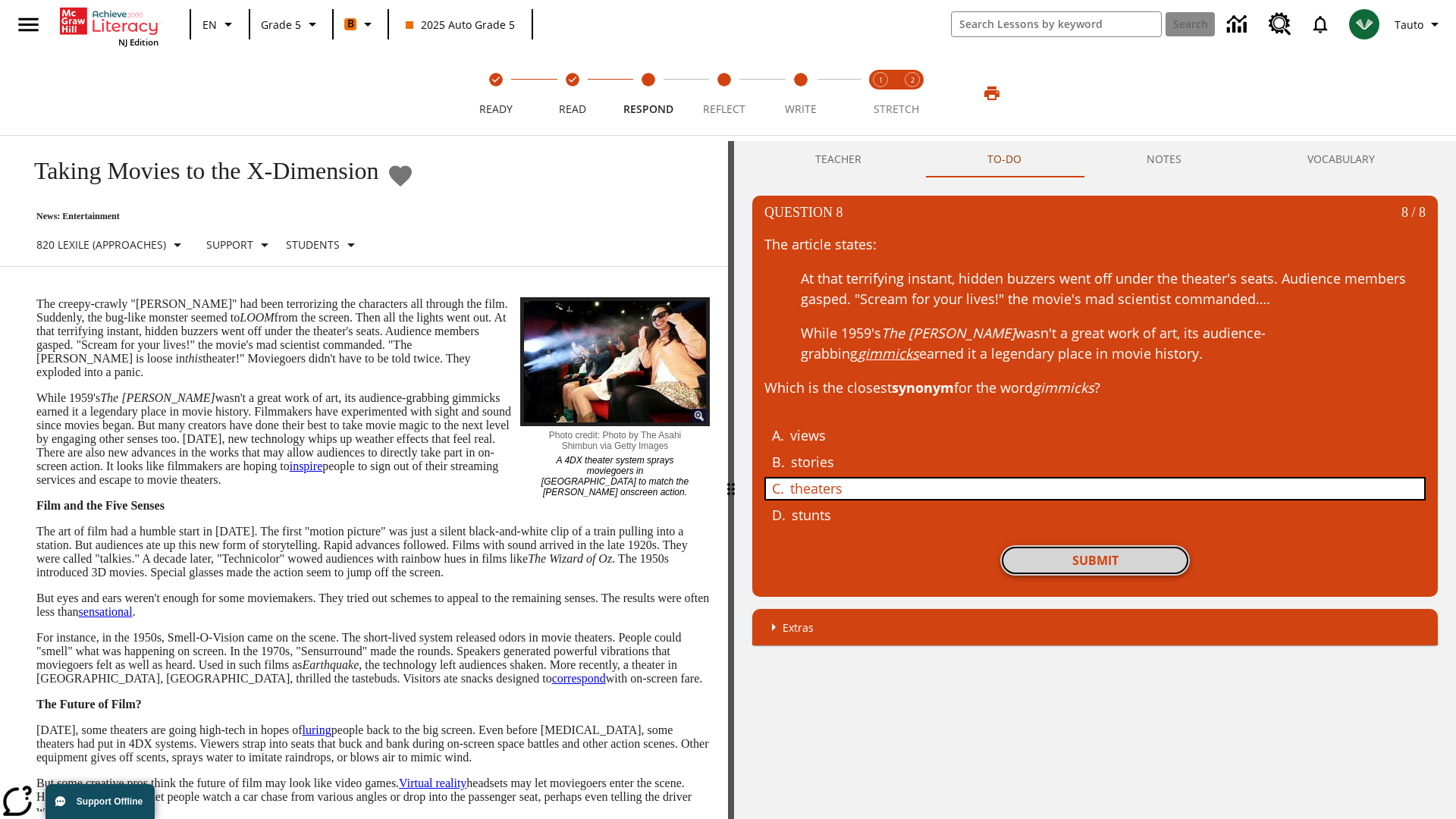
click at [1095, 561] on button "Submit" at bounding box center [1094, 561] width 189 height 30
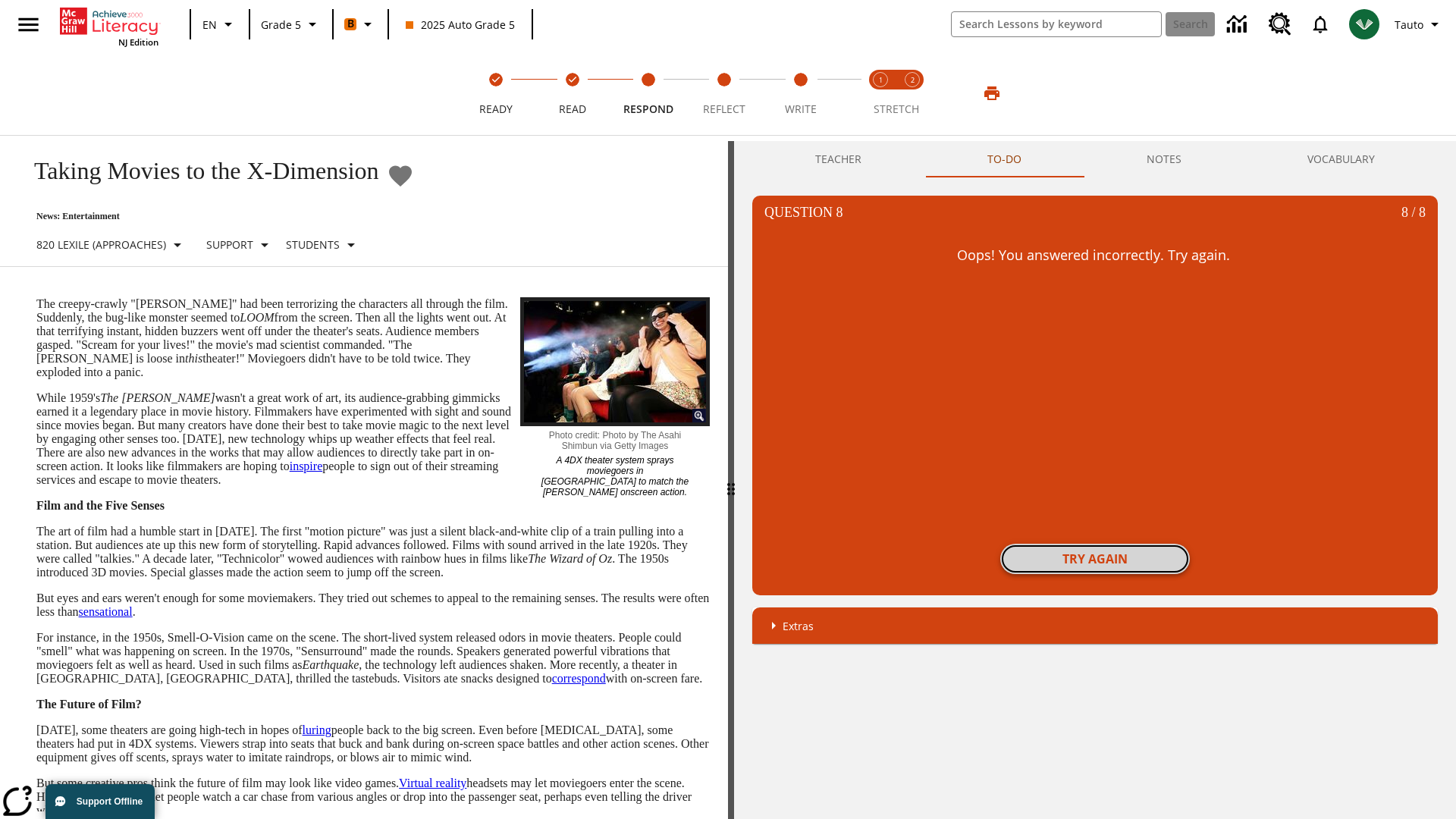
click at [1095, 559] on button "Try again" at bounding box center [1094, 559] width 189 height 30
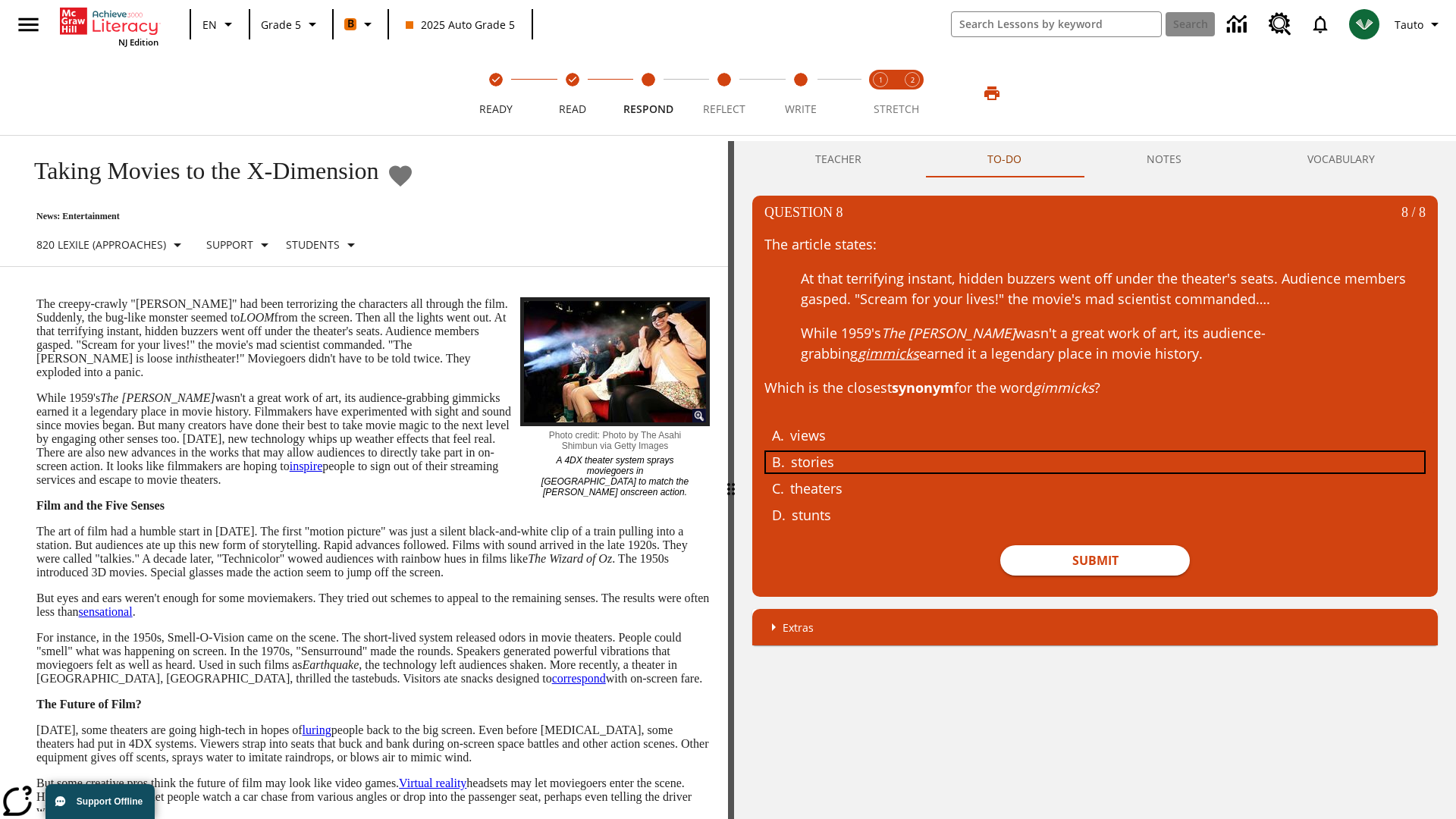
click at [1095, 462] on div "stories" at bounding box center [1083, 462] width 586 height 21
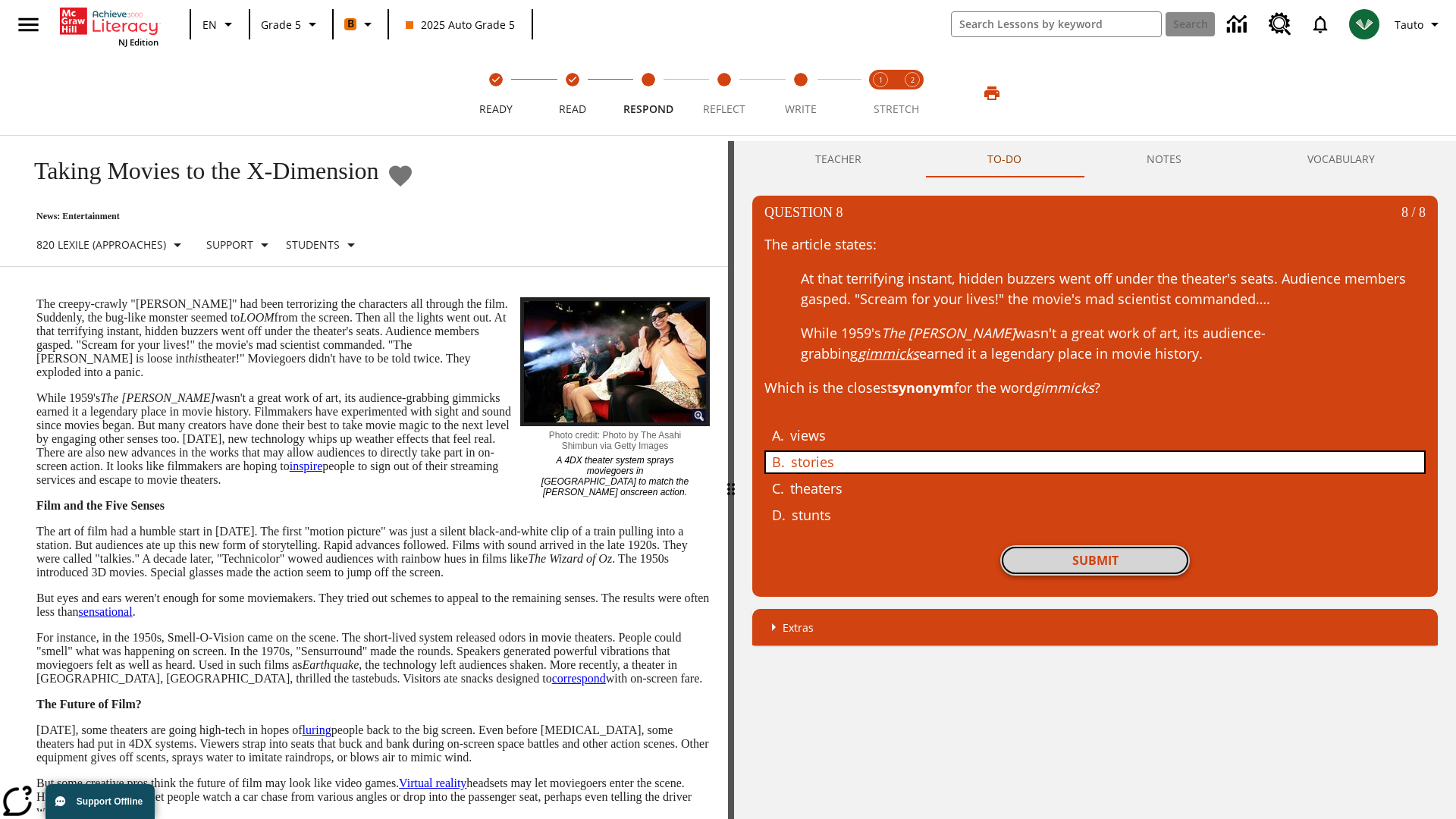
click at [1095, 561] on button "Submit" at bounding box center [1094, 561] width 189 height 30
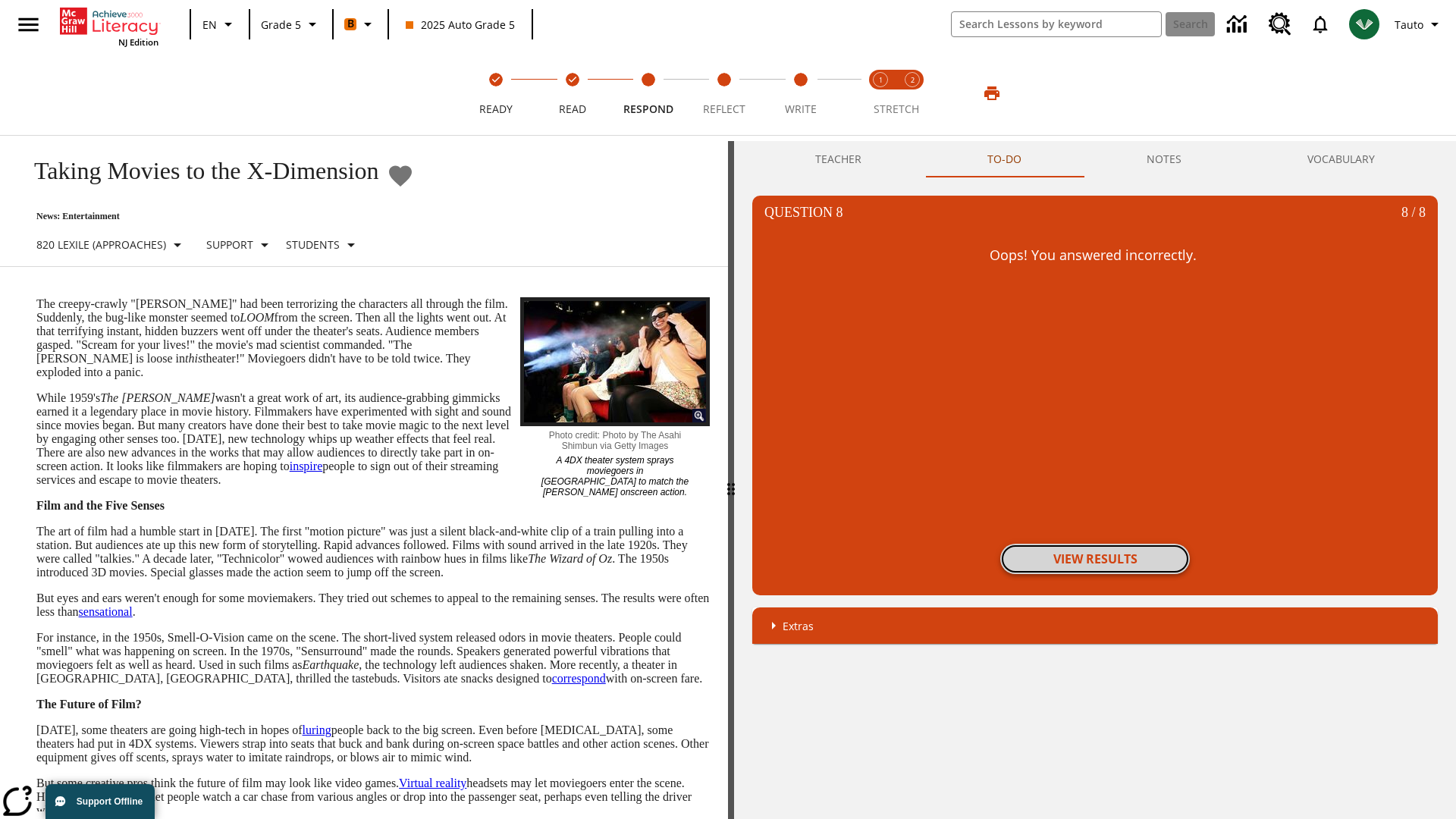
click at [1095, 559] on button "View Results" at bounding box center [1094, 559] width 189 height 30
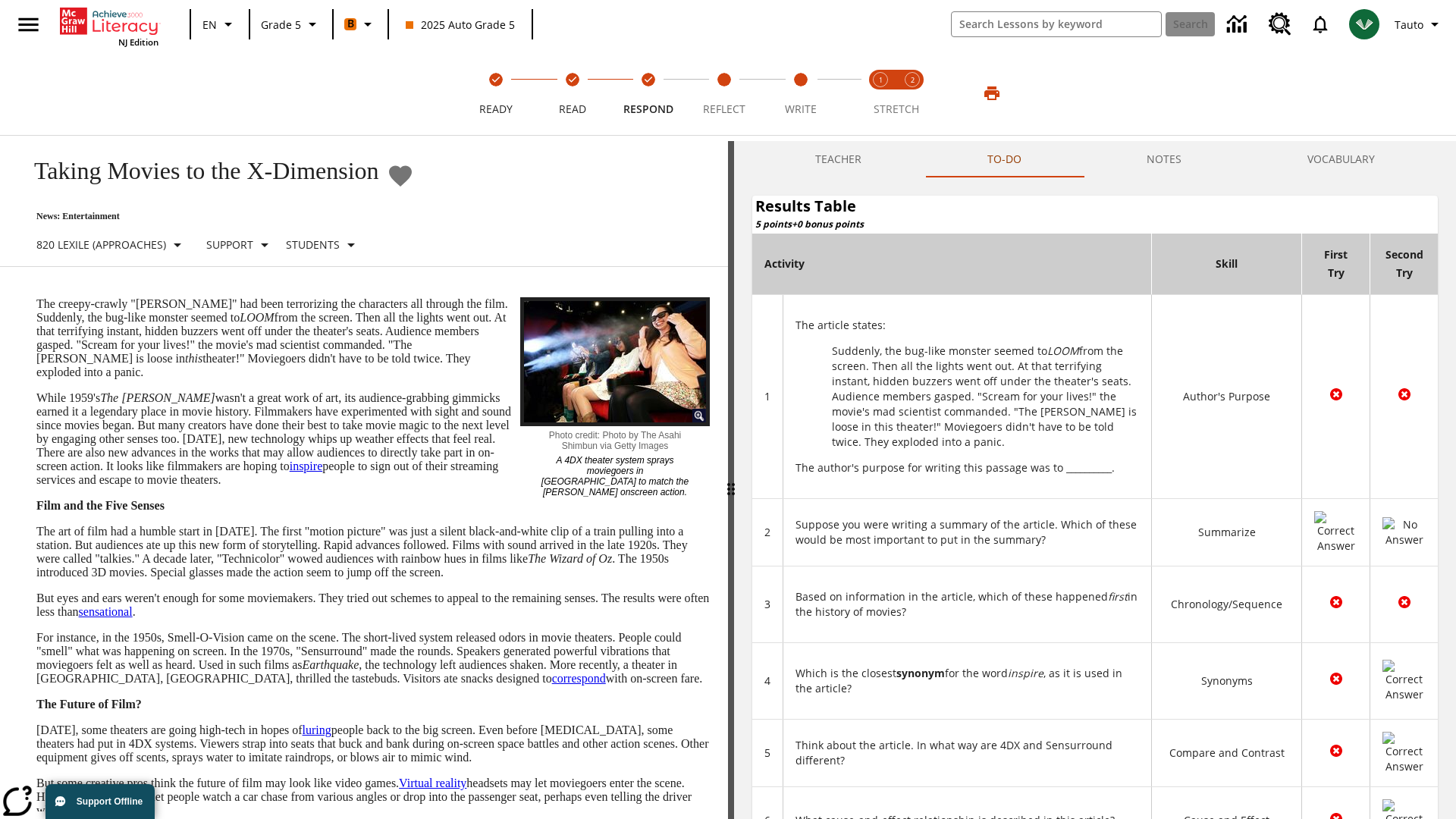
scroll to position [414, 0]
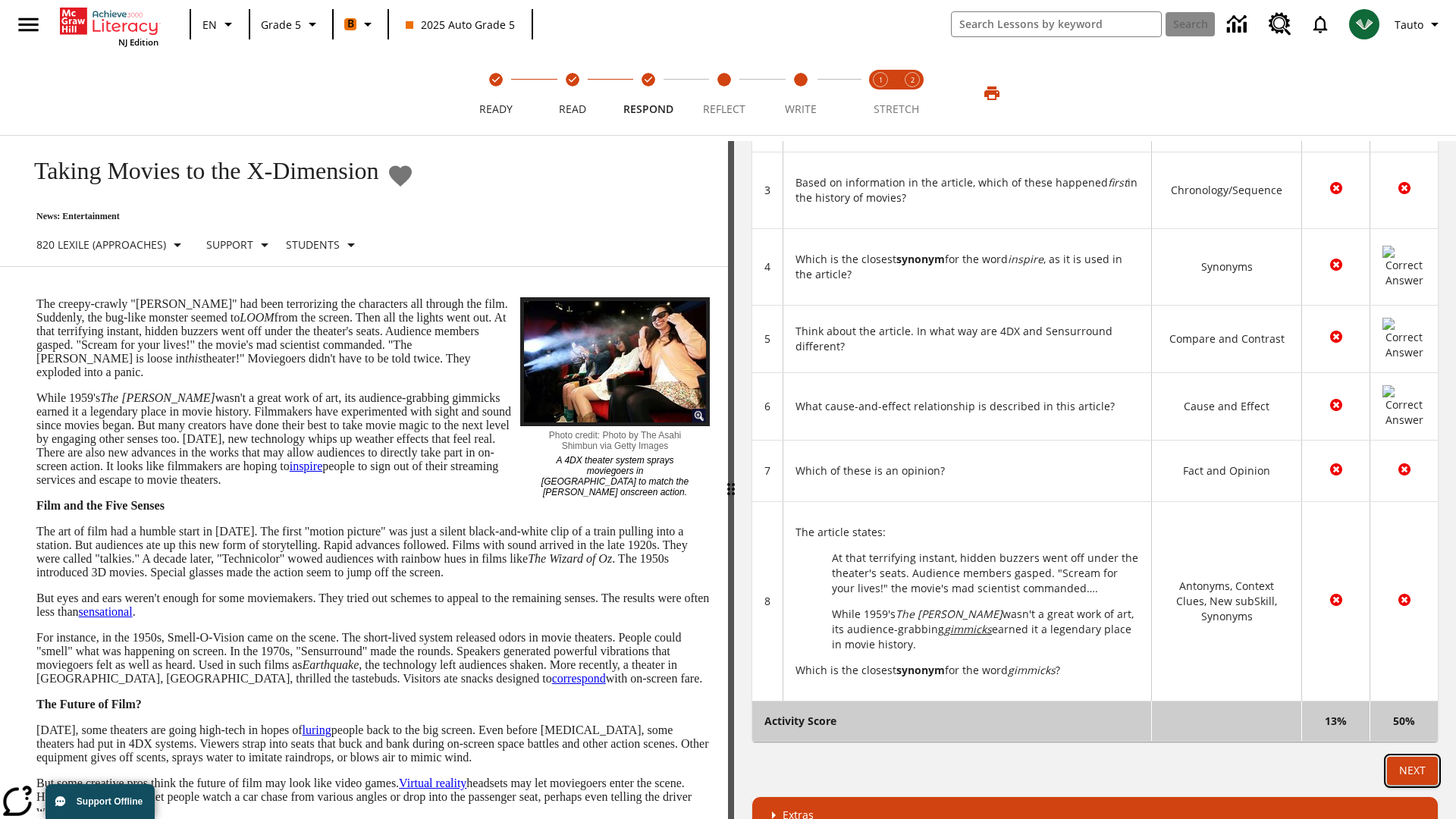
click at [1411, 756] on button "Next" at bounding box center [1411, 771] width 50 height 29
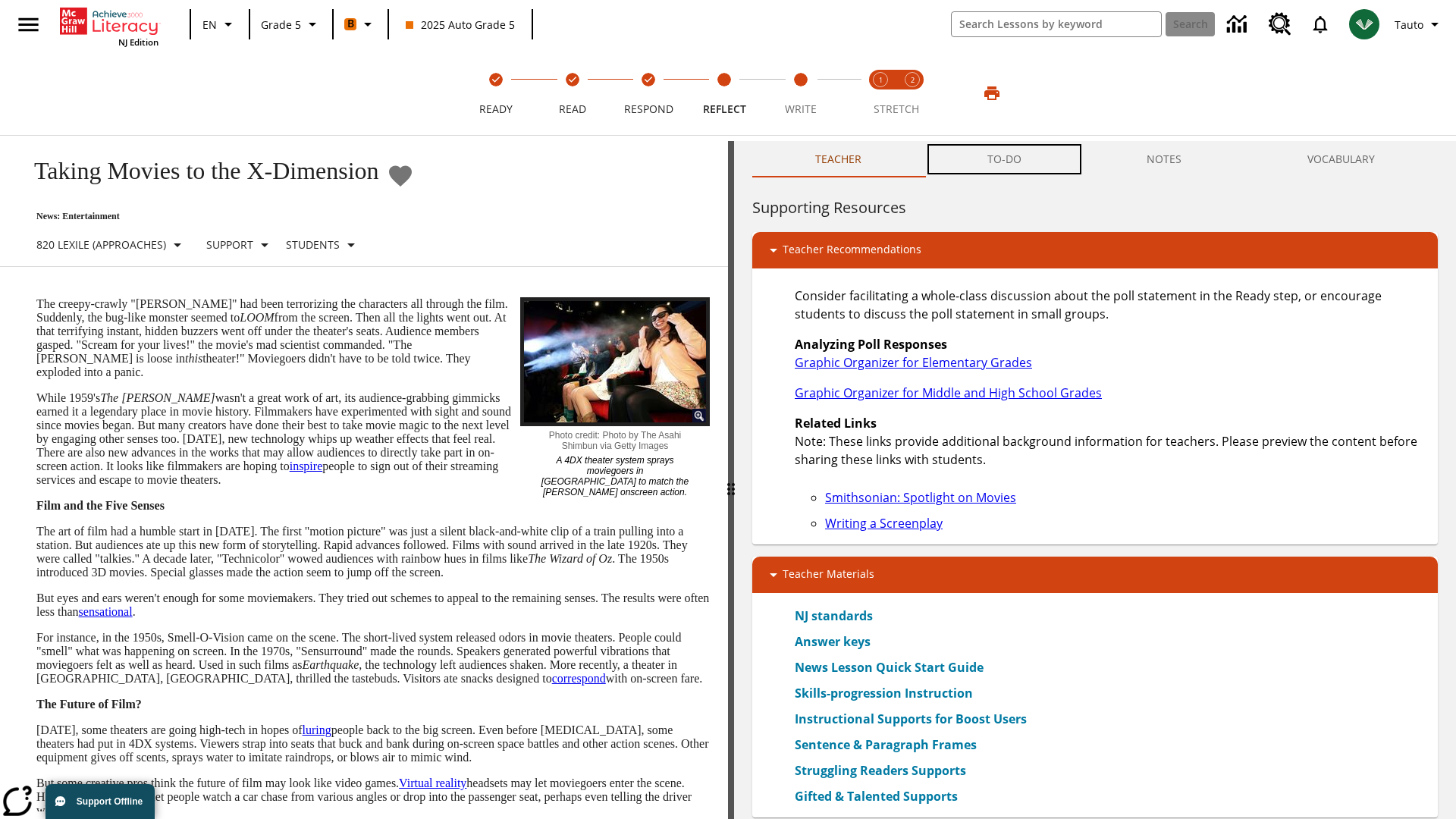
click at [1005, 160] on button "TO-DO" at bounding box center [1005, 159] width 160 height 36
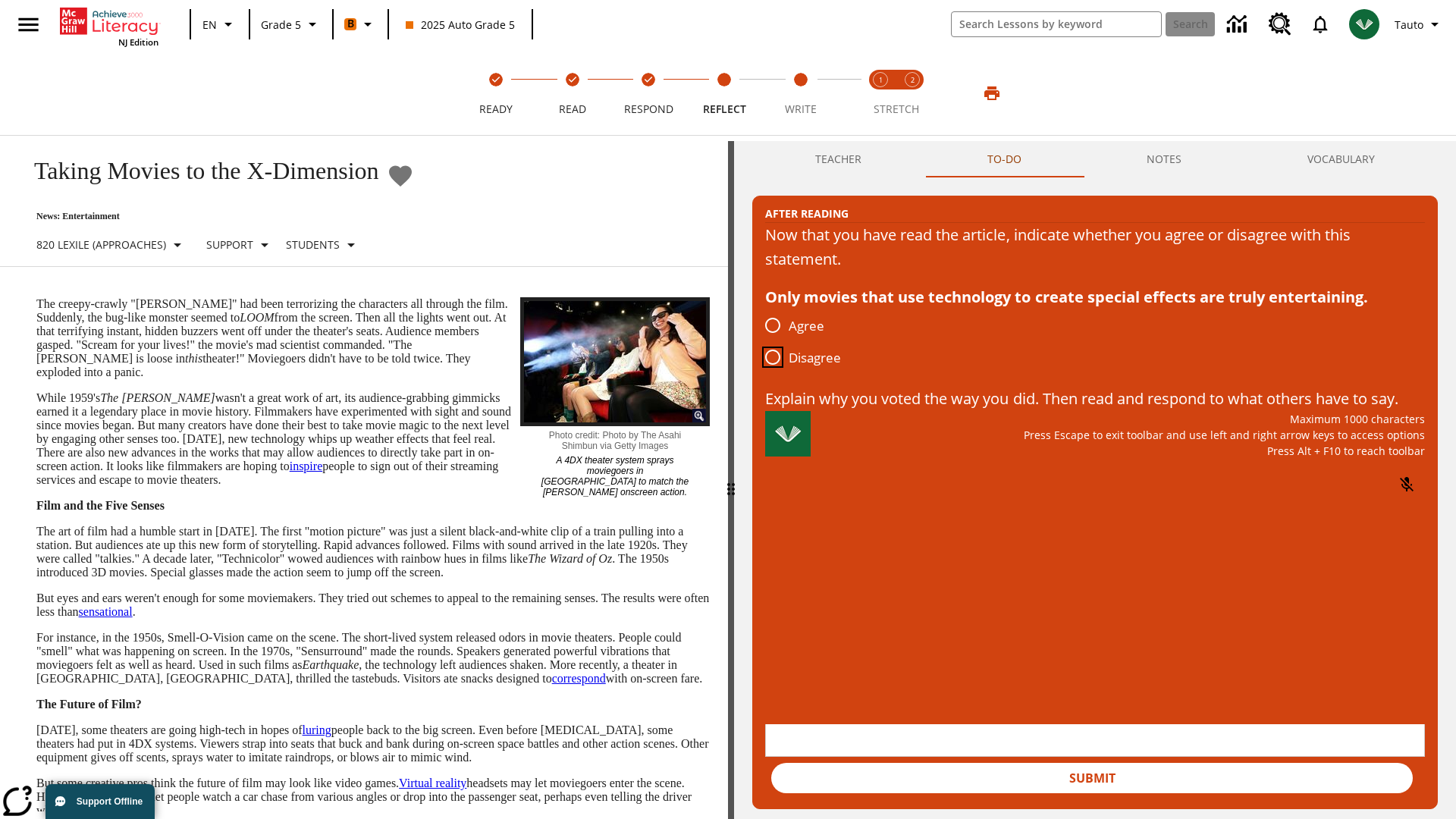
click at [773, 358] on input "Disagree" at bounding box center [773, 357] width 32 height 32
radio input "true"
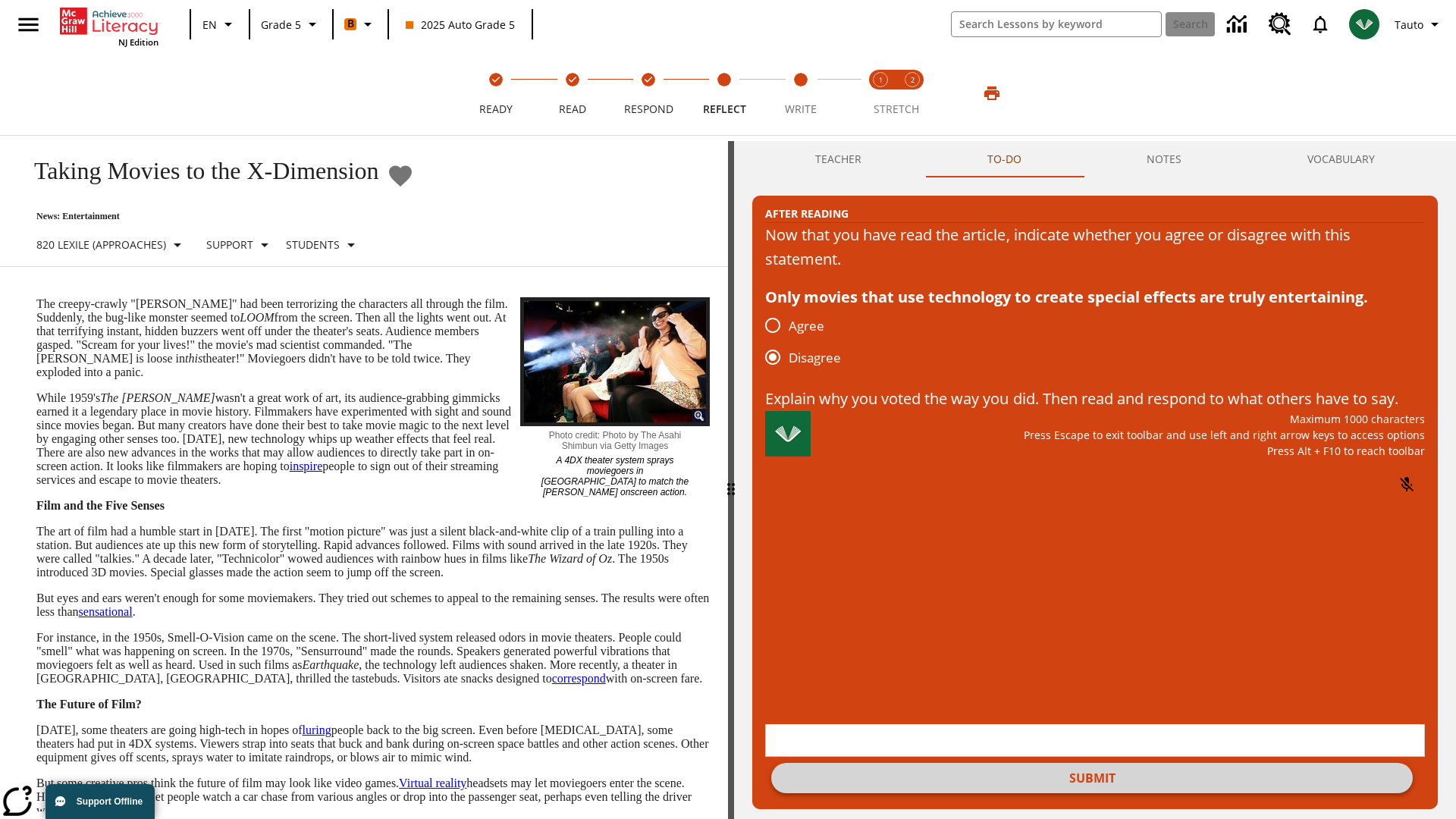
click at [1092, 763] on button "Submit" at bounding box center [1091, 778] width 642 height 30
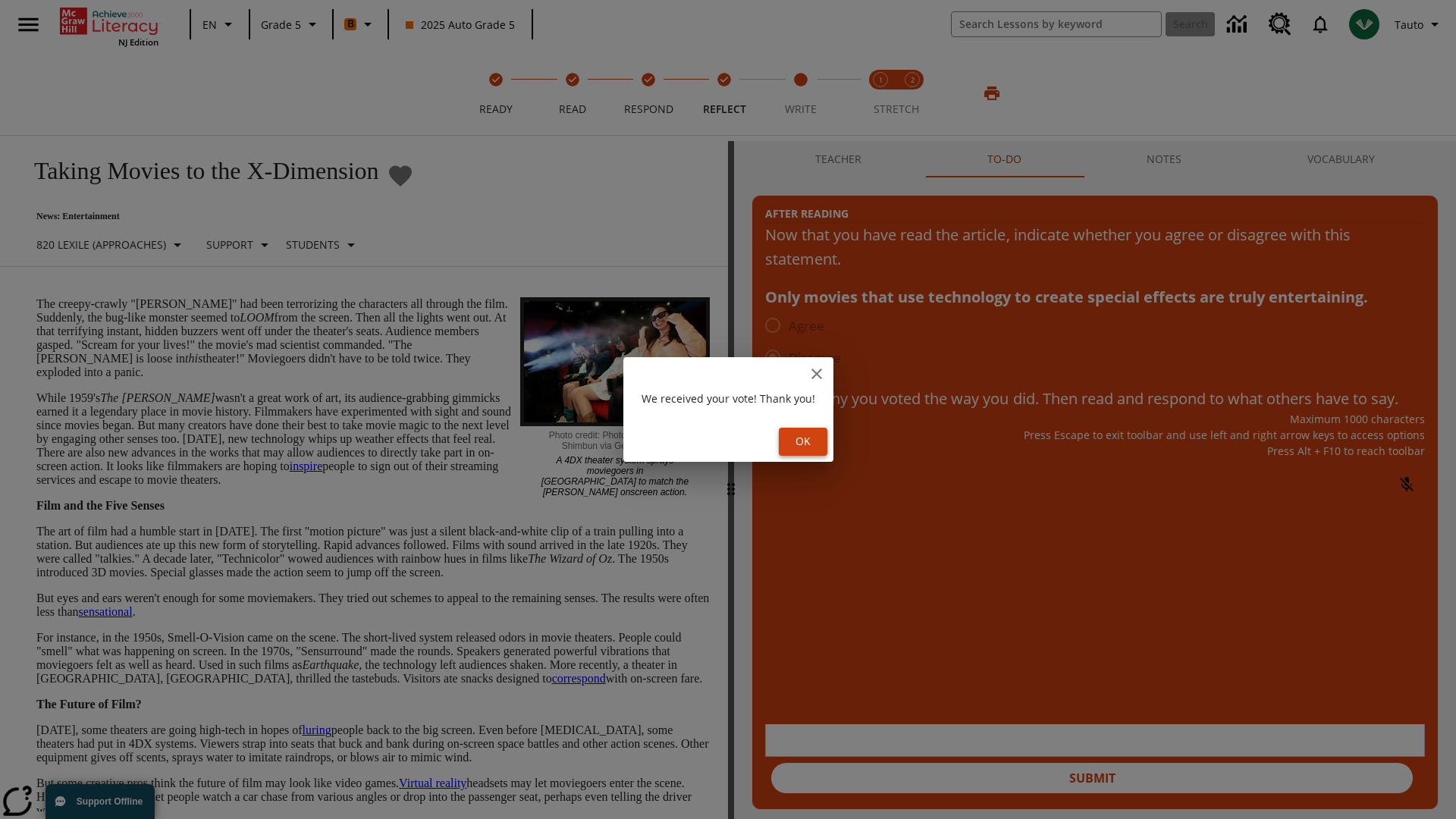
click at [805, 441] on button "Ok" at bounding box center [802, 442] width 48 height 29
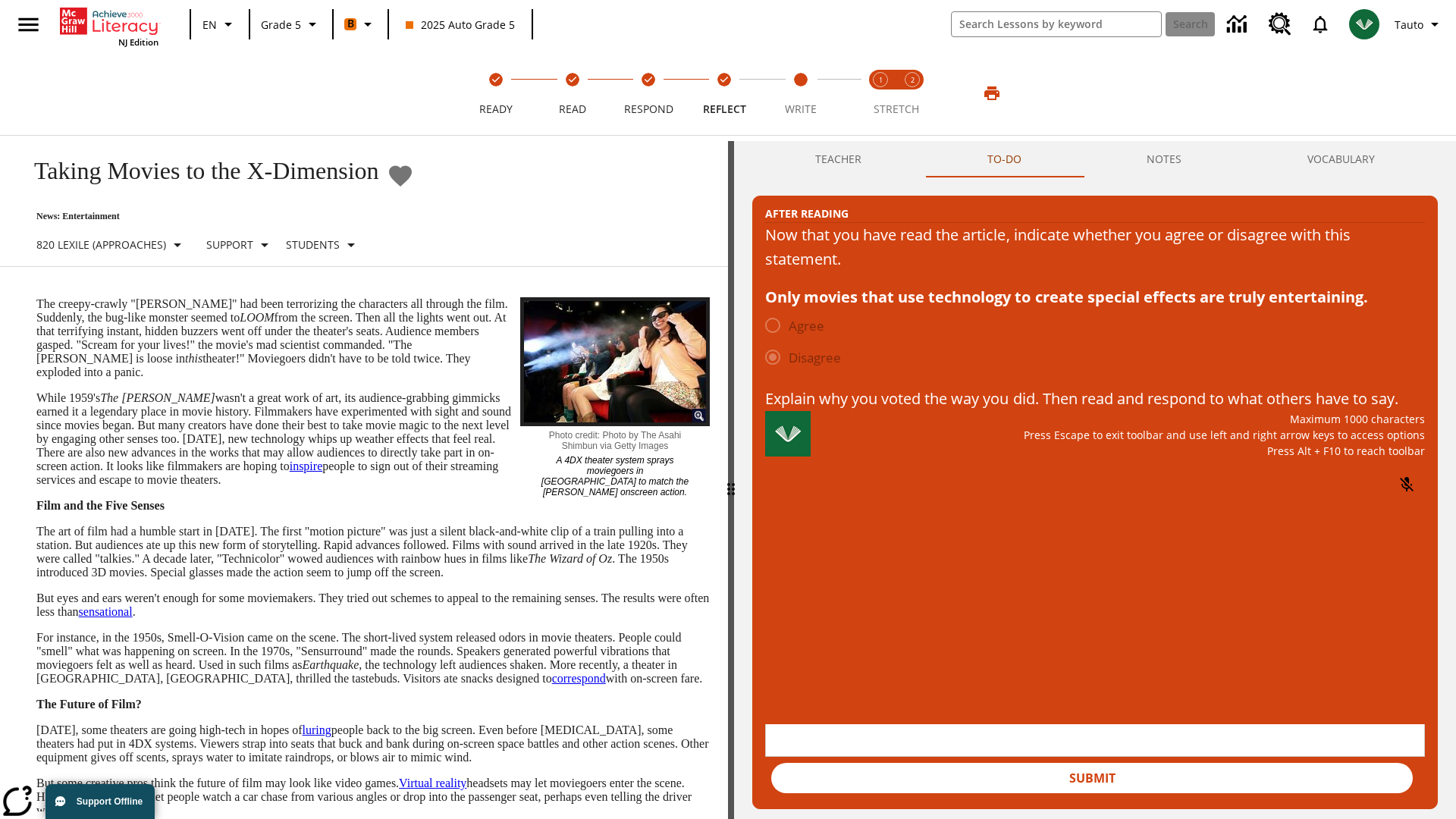
scroll to position [24, 0]
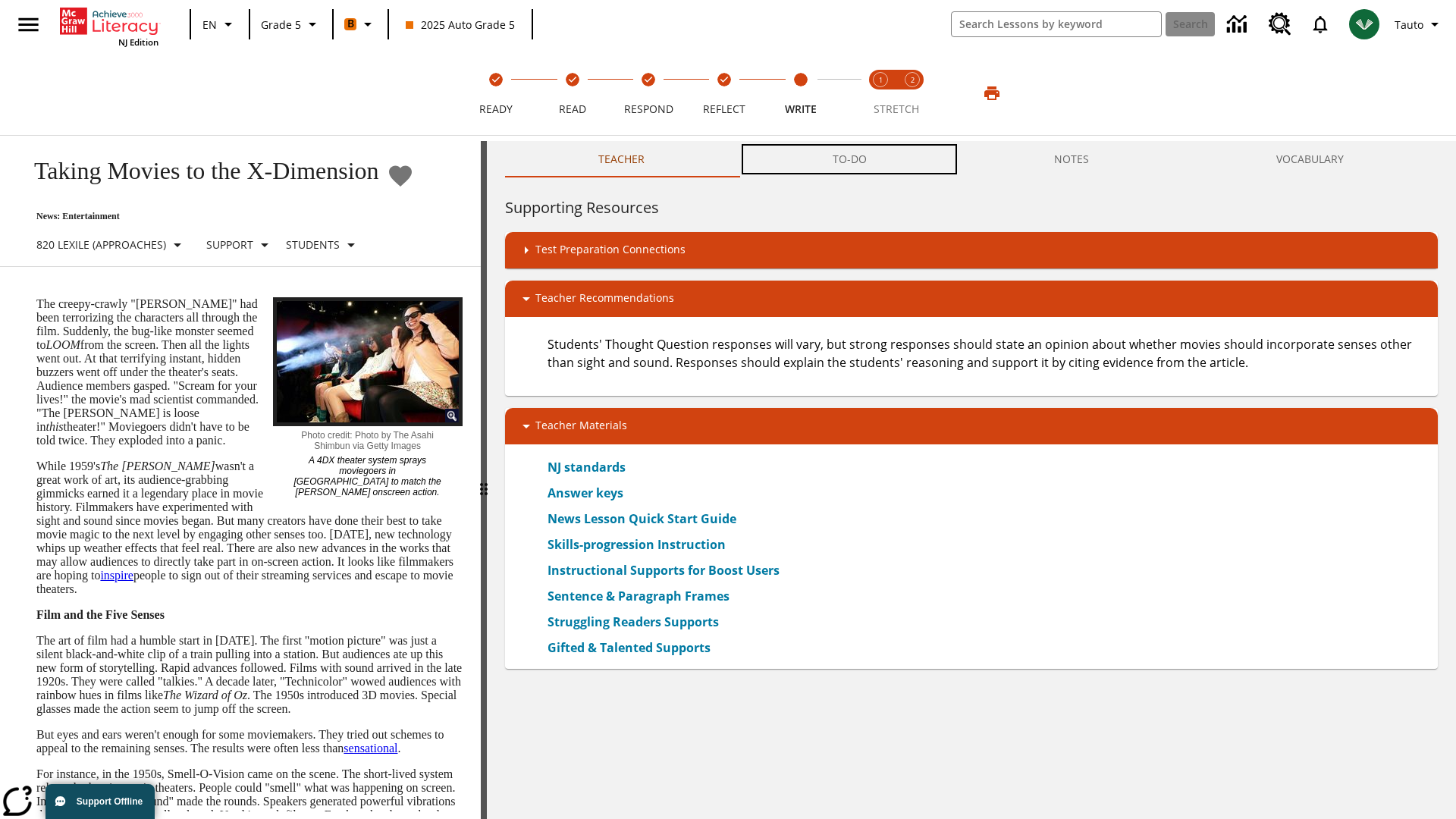
scroll to position [1, 0]
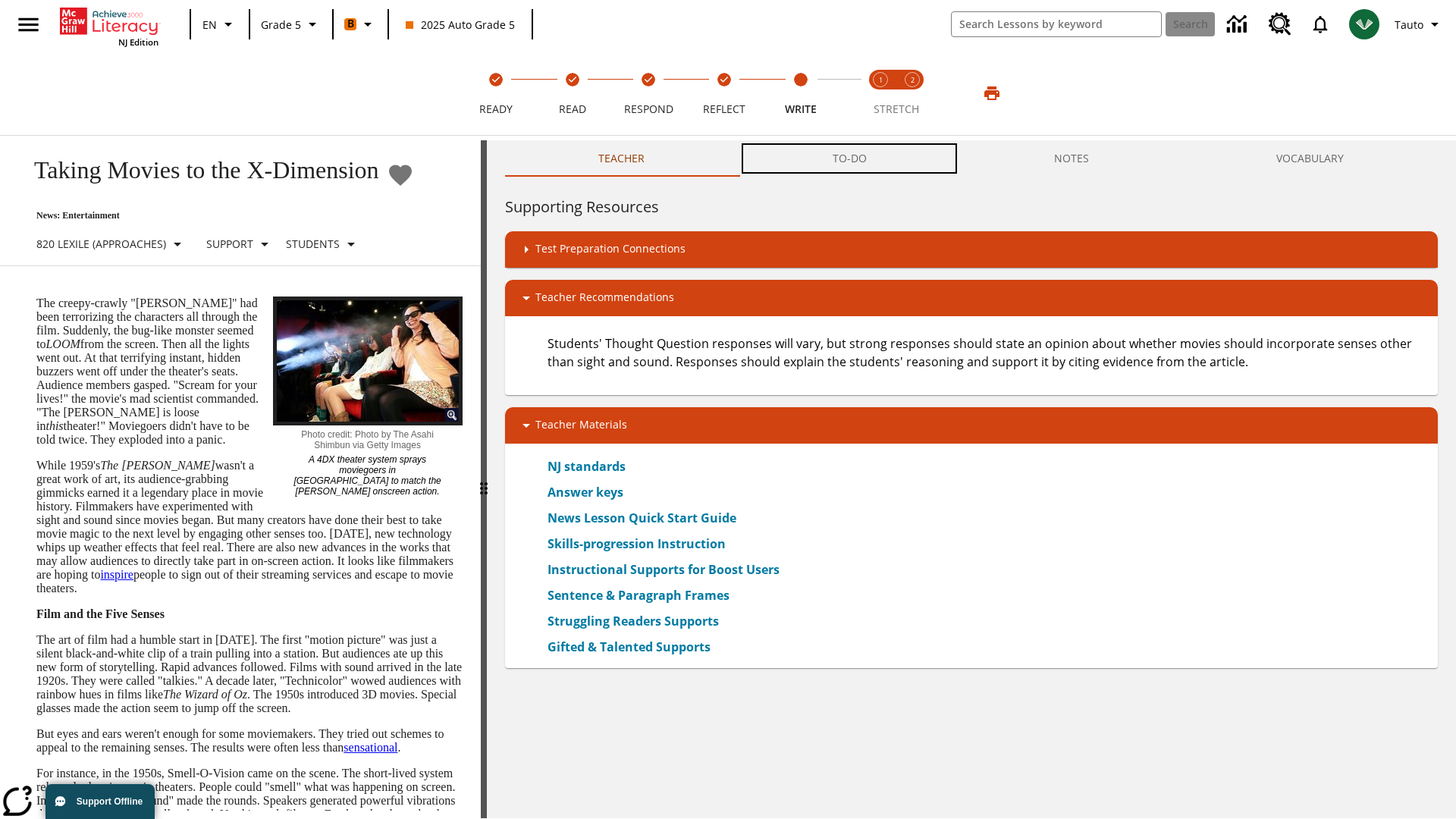
click at [850, 160] on button "TO-DO" at bounding box center [849, 159] width 221 height 36
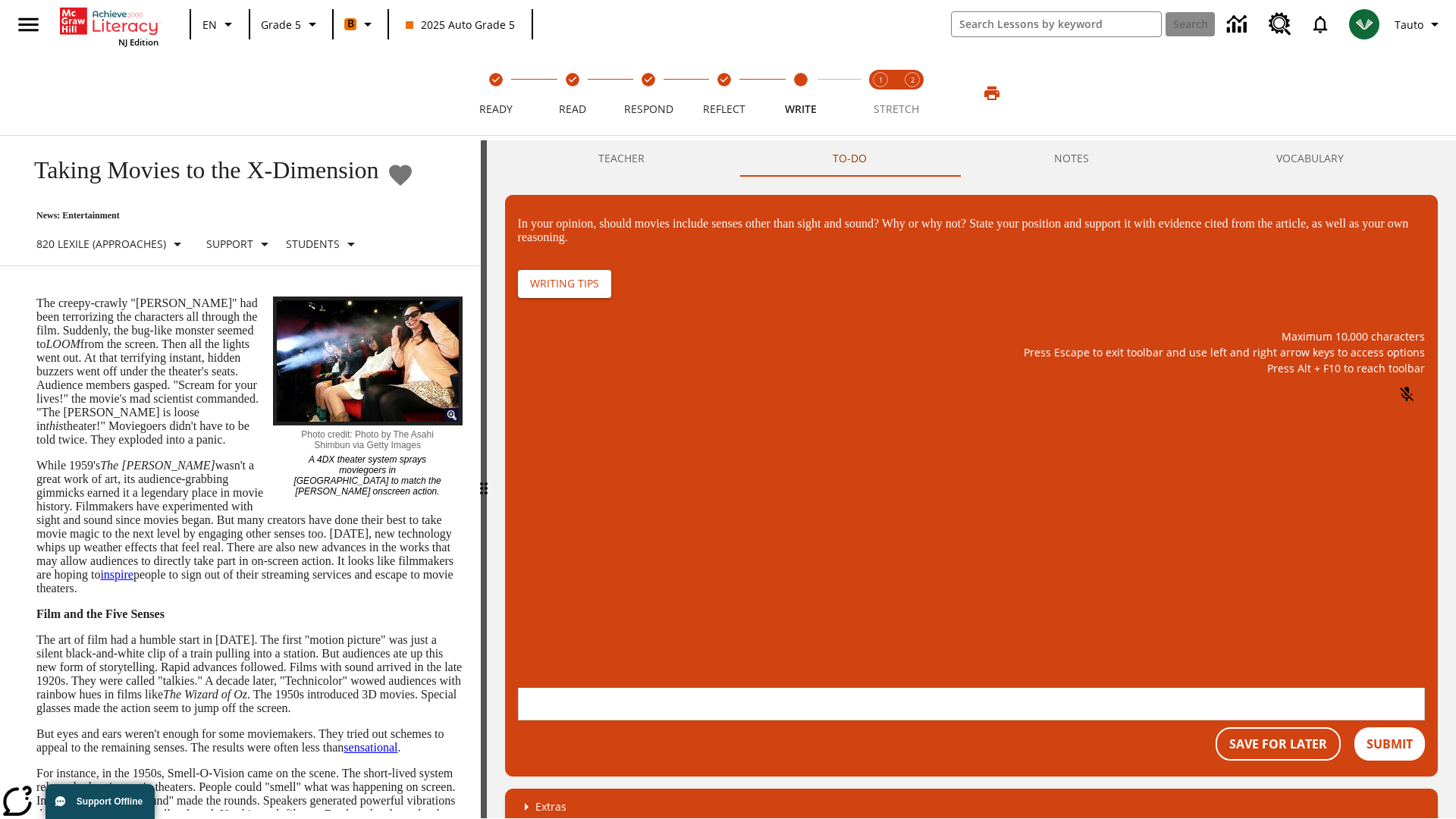
scroll to position [0, 0]
click at [738, 590] on p "\a\9In your opinion, should movies include senses other than sight and sound? W…" at bounding box center [630, 589] width 216 height 13
click at [1389, 727] on button "Submit" at bounding box center [1389, 743] width 70 height 33
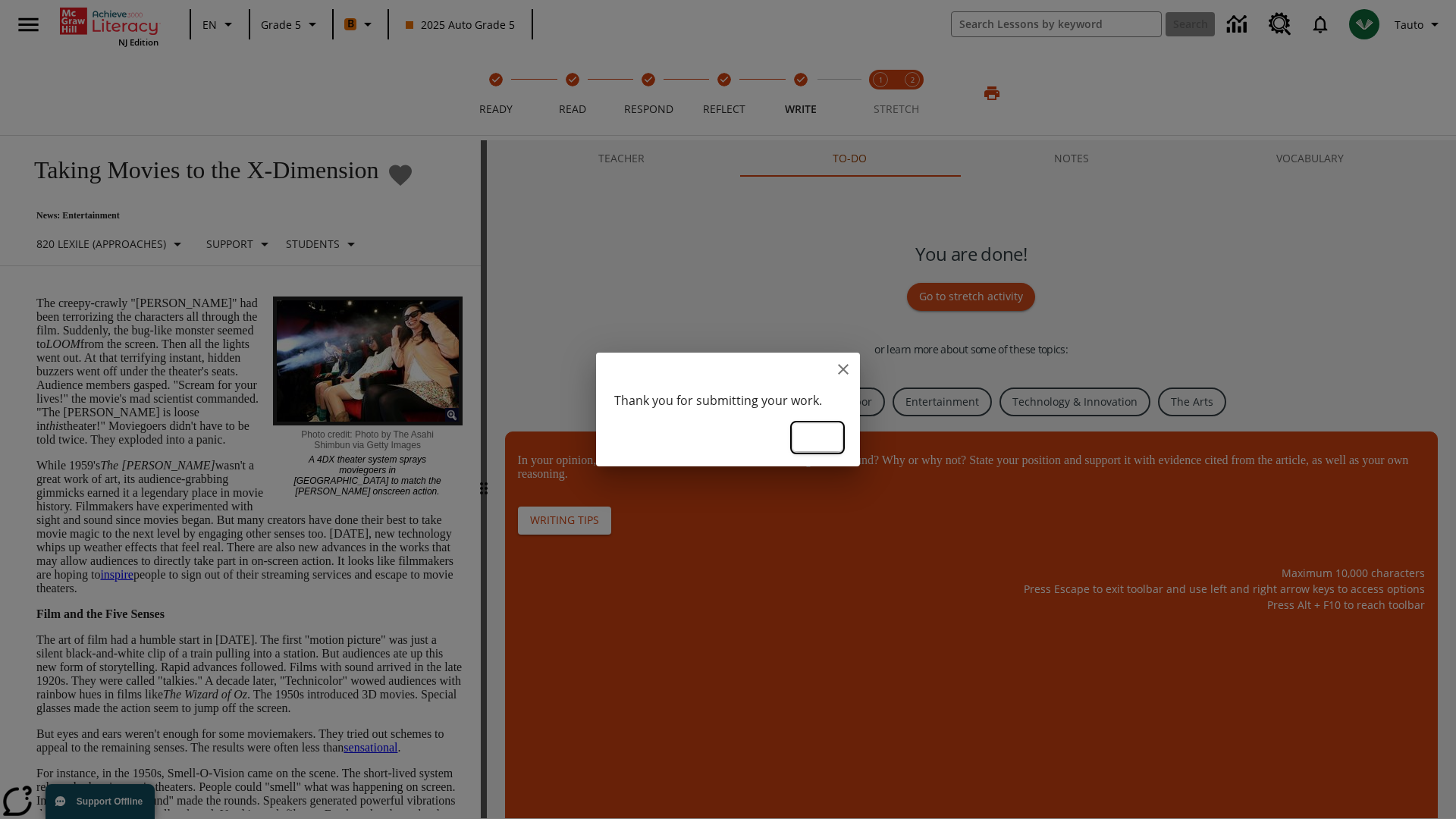
click at [817, 436] on button "Ok" at bounding box center [816, 438] width 48 height 29
click at [795, 401] on link "Business, Industry, and Labor" at bounding box center [796, 402] width 176 height 29
